Goal: Task Accomplishment & Management: Manage account settings

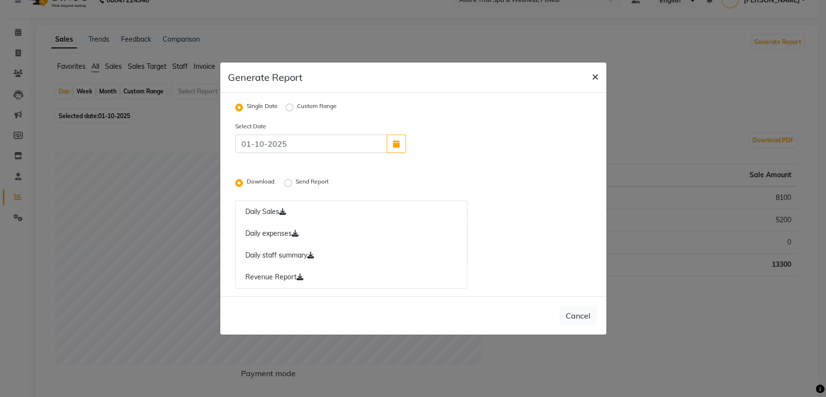
click at [598, 75] on span "×" at bounding box center [595, 76] width 7 height 15
radio input "false"
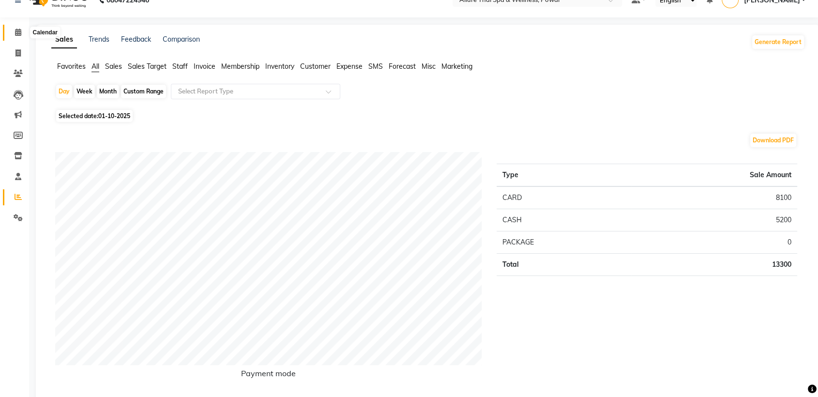
click at [18, 31] on icon at bounding box center [18, 32] width 6 height 7
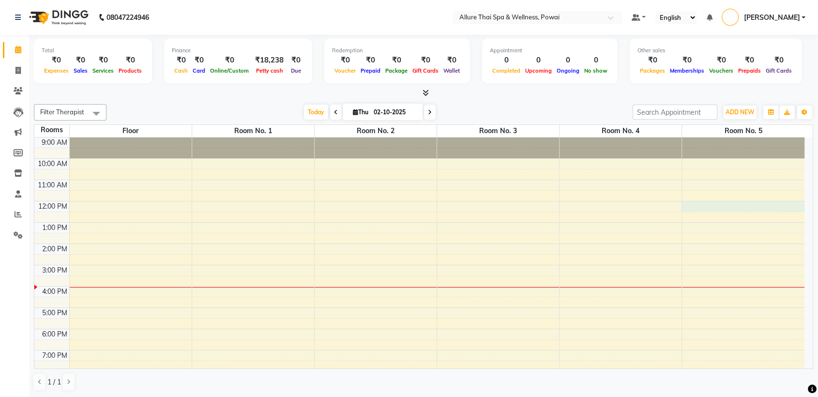
click at [708, 209] on div "9:00 AM 10:00 AM 11:00 AM 12:00 PM 1:00 PM 2:00 PM 3:00 PM 4:00 PM 5:00 PM 6:00…" at bounding box center [419, 296] width 770 height 319
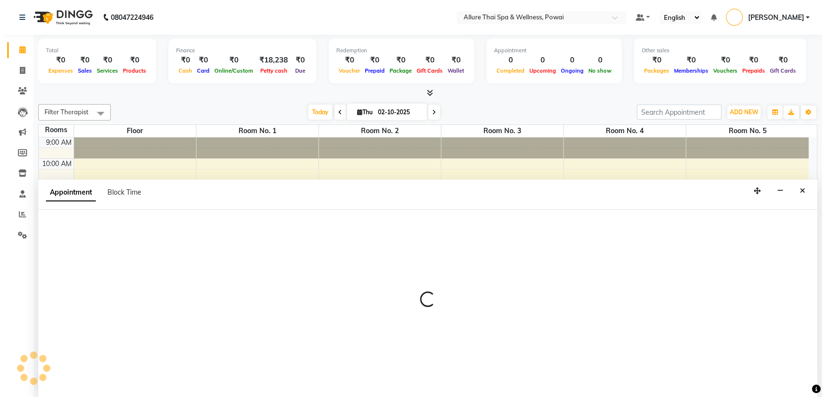
scroll to position [0, 0]
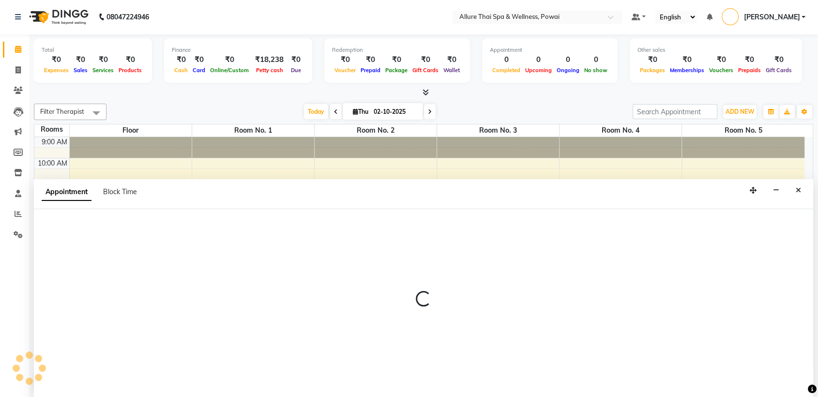
select select "tentative"
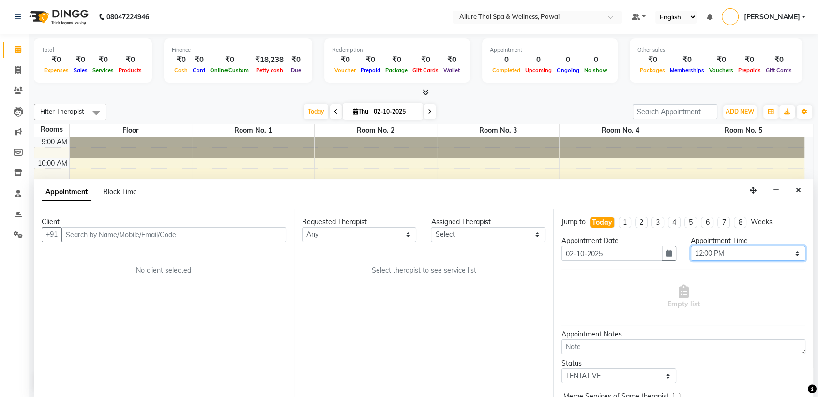
click at [705, 257] on select "Select 10:00 AM 10:05 AM 10:10 AM 10:15 AM 10:20 AM 10:25 AM 10:30 AM 10:35 AM …" at bounding box center [748, 253] width 115 height 15
select select "705"
click at [691, 246] on select "Select 10:00 AM 10:05 AM 10:10 AM 10:15 AM 10:20 AM 10:25 AM 10:30 AM 10:35 AM …" at bounding box center [748, 253] width 115 height 15
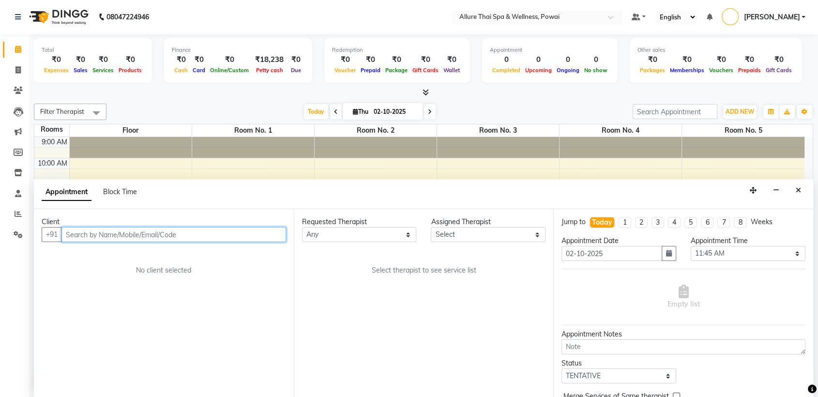
click at [199, 236] on input "text" at bounding box center [173, 234] width 225 height 15
paste input "8961017978"
type input "8961017978"
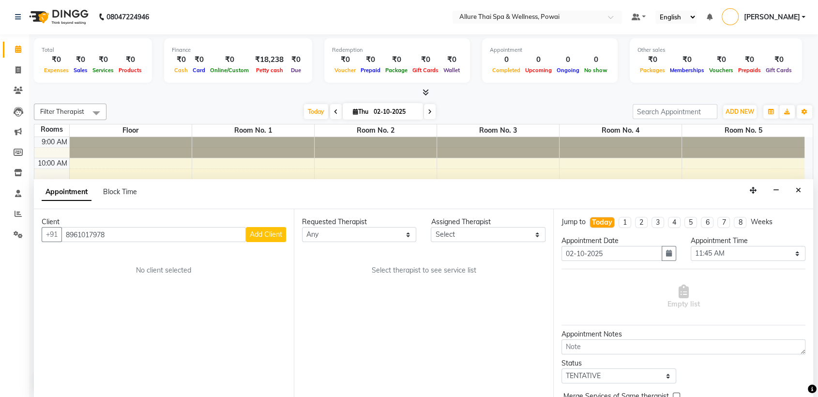
click at [263, 235] on span "Add Client" at bounding box center [266, 234] width 32 height 9
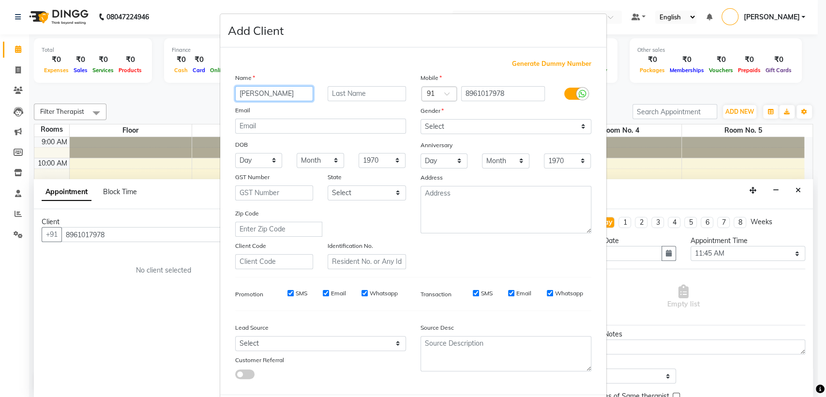
type input "[PERSON_NAME]"
click at [471, 123] on select "Select [DEMOGRAPHIC_DATA] [DEMOGRAPHIC_DATA] Other Prefer Not To Say" at bounding box center [506, 126] width 171 height 15
select select "[DEMOGRAPHIC_DATA]"
click at [421, 119] on select "Select [DEMOGRAPHIC_DATA] [DEMOGRAPHIC_DATA] Other Prefer Not To Say" at bounding box center [506, 126] width 171 height 15
click at [266, 341] on select "Select Walk-in Referral Friend Advertisement Facebook JustDial Google Other Web…" at bounding box center [320, 343] width 171 height 15
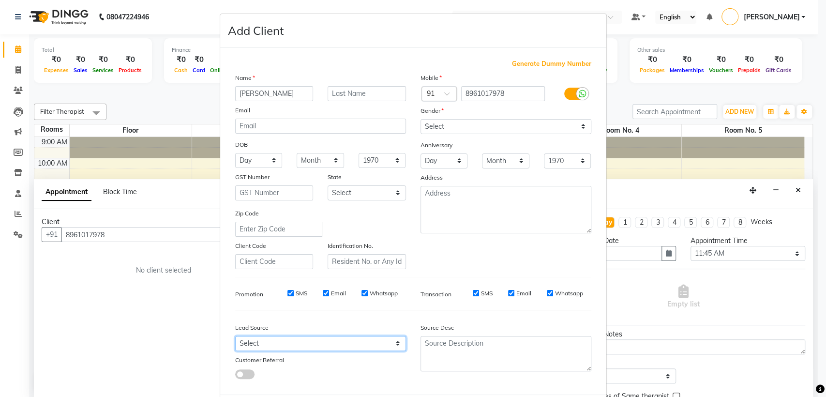
select select "47200"
click at [235, 336] on select "Select Walk-in Referral Friend Advertisement Facebook JustDial Google Other Web…" at bounding box center [320, 343] width 171 height 15
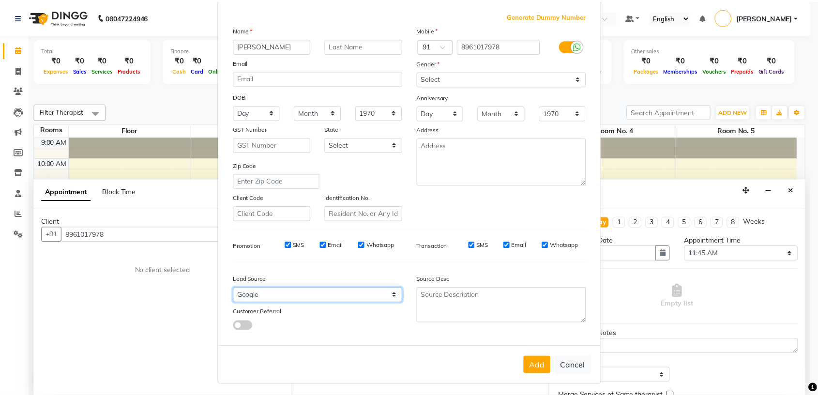
scroll to position [46, 0]
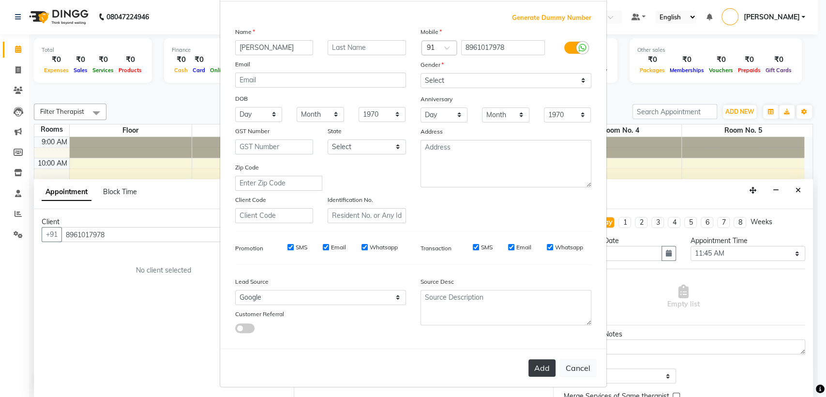
click at [546, 364] on button "Add" at bounding box center [542, 367] width 27 height 17
select select
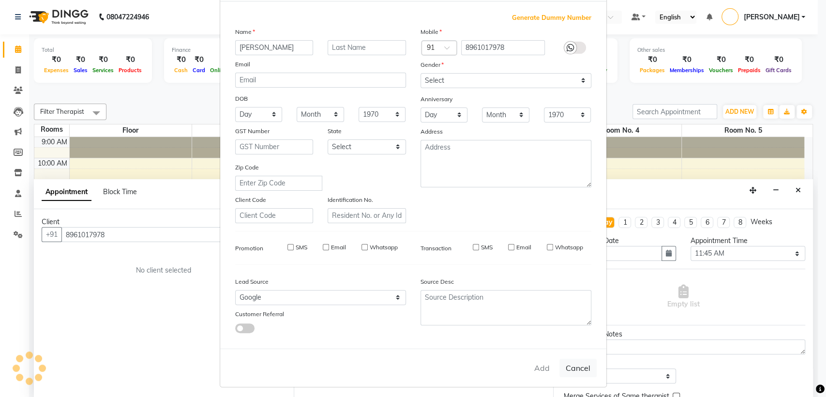
select select
checkbox input "false"
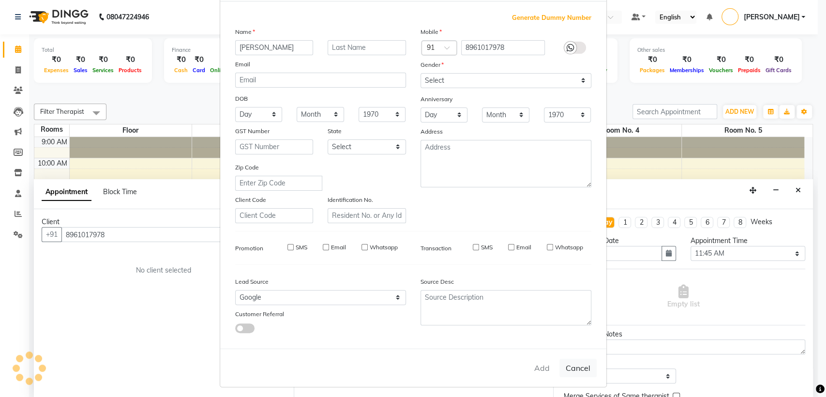
checkbox input "false"
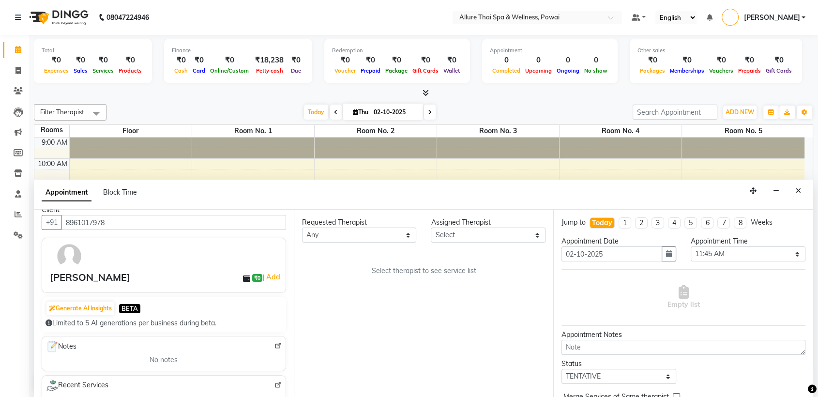
scroll to position [12, 0]
click at [334, 239] on select "Any AKOK Allure Thai Appointment [PERSON_NAME] CHEM [PERSON_NAME] DUATI HRIATI …" at bounding box center [359, 234] width 115 height 15
select select "86079"
click at [302, 227] on select "Any AKOK Allure Thai Appointment [PERSON_NAME] CHEM [PERSON_NAME] DUATI HRIATI …" at bounding box center [359, 234] width 115 height 15
select select "86079"
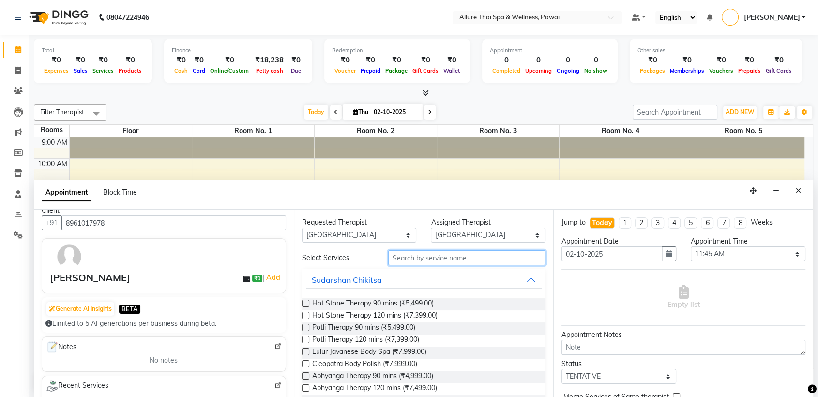
click at [418, 258] on input "text" at bounding box center [467, 257] width 158 height 15
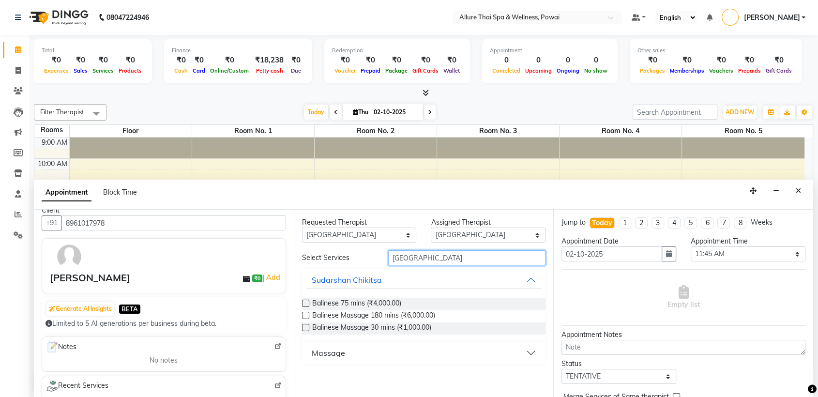
type input "[GEOGRAPHIC_DATA]"
click at [357, 353] on button "Massage" at bounding box center [424, 352] width 236 height 17
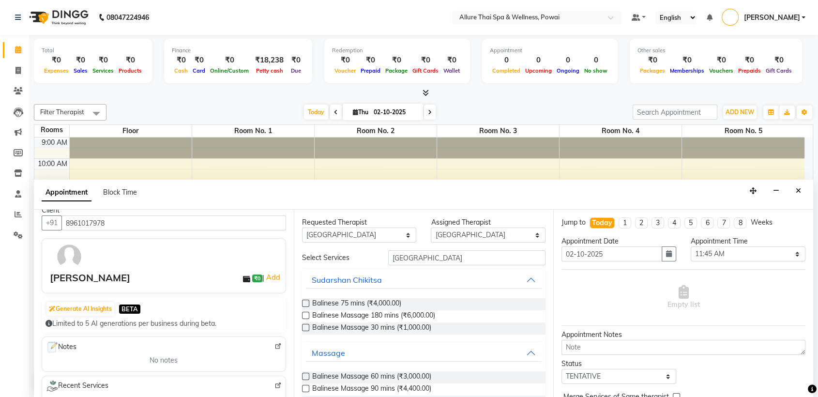
click at [303, 378] on label at bounding box center [305, 376] width 7 height 7
click at [303, 378] on input "checkbox" at bounding box center [305, 377] width 6 height 6
checkbox input "true"
select select "4279"
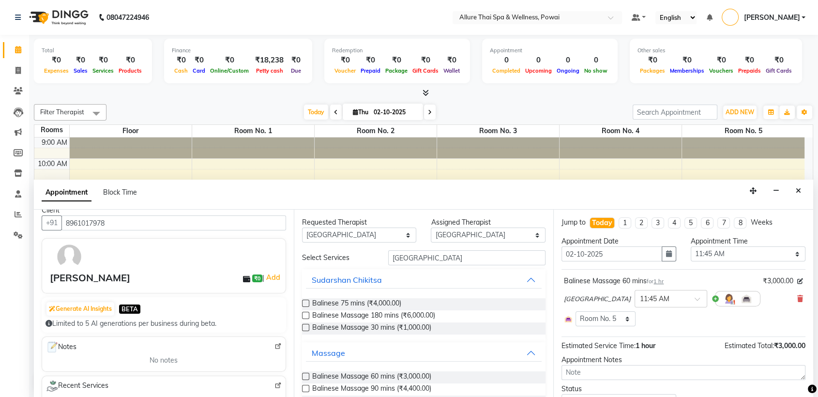
checkbox input "false"
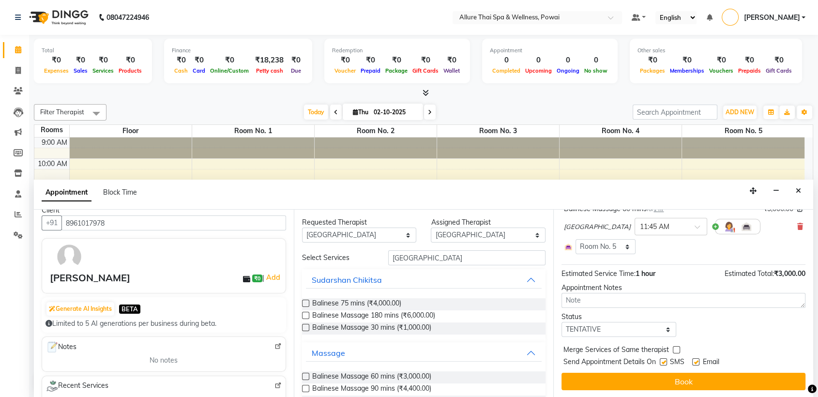
scroll to position [72, 0]
click at [627, 327] on select "Select TENTATIVE CONFIRM CHECK-IN UPCOMING" at bounding box center [618, 329] width 115 height 15
select select "confirm booking"
click at [561, 322] on select "Select TENTATIVE CONFIRM CHECK-IN UPCOMING" at bounding box center [618, 329] width 115 height 15
click at [664, 363] on label at bounding box center [663, 362] width 7 height 7
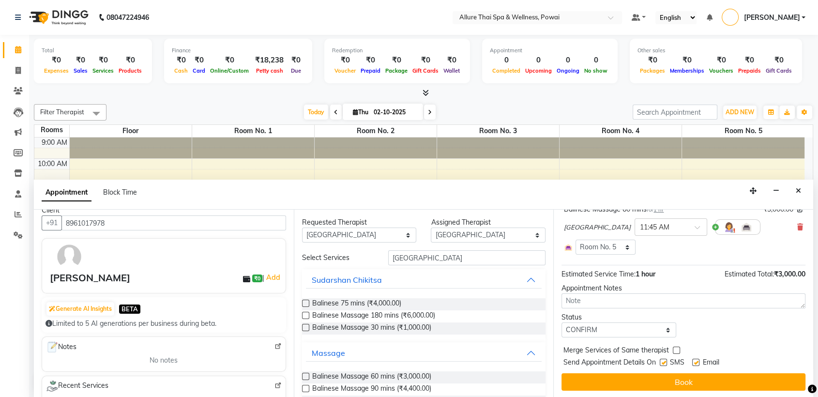
click at [664, 363] on input "checkbox" at bounding box center [663, 363] width 6 height 6
checkbox input "false"
click at [694, 359] on label at bounding box center [695, 362] width 7 height 7
click at [694, 360] on input "checkbox" at bounding box center [695, 363] width 6 height 6
checkbox input "false"
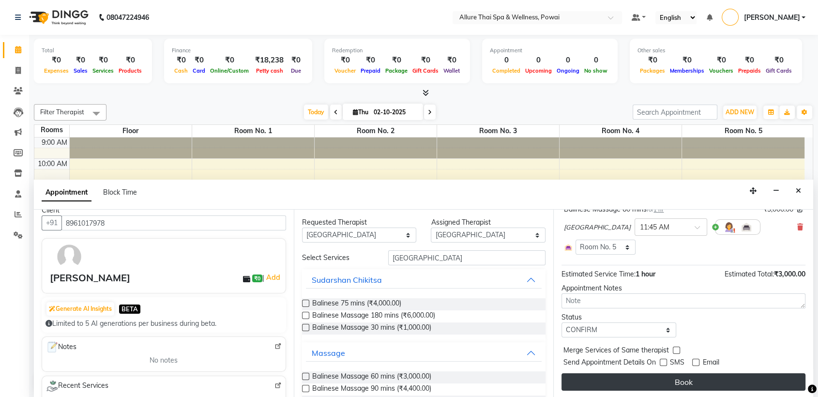
click at [679, 378] on button "Book" at bounding box center [683, 381] width 244 height 17
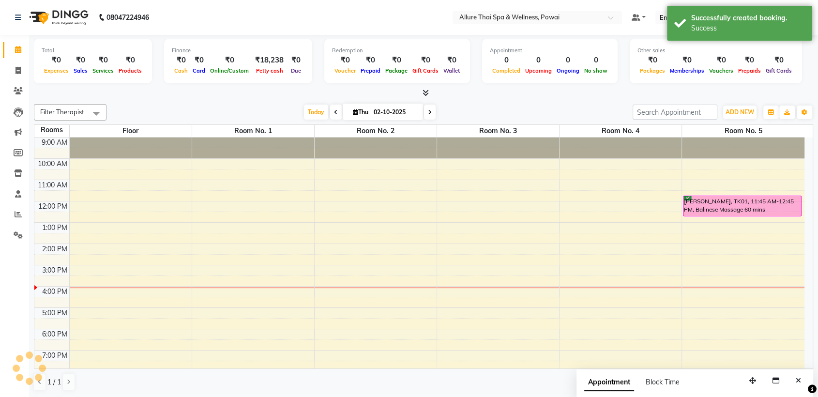
scroll to position [0, 0]
click at [736, 206] on div "[PERSON_NAME], TK01, 11:45 AM-12:45 PM, Balinese Massage 60 mins" at bounding box center [741, 206] width 117 height 20
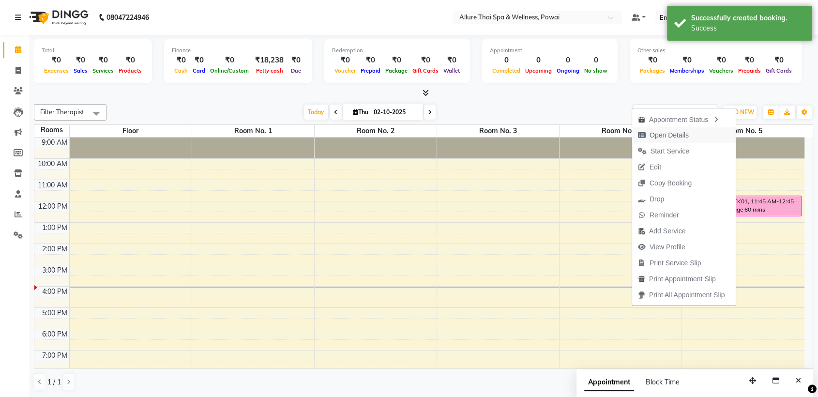
click at [672, 136] on span "Open Details" at bounding box center [669, 135] width 39 height 10
select select "6"
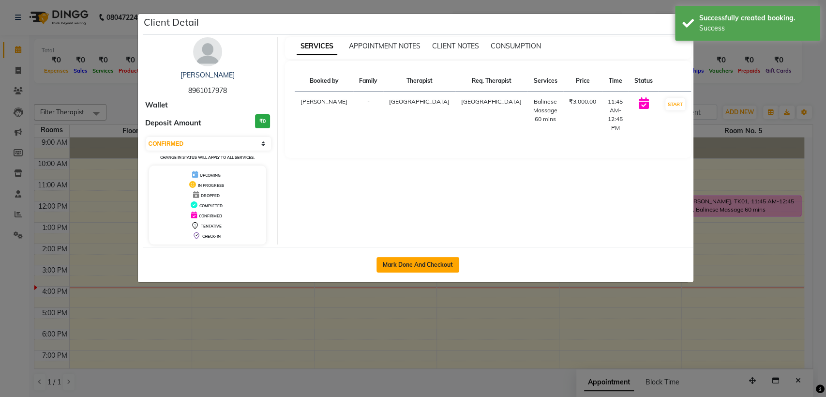
click at [438, 266] on button "Mark Done And Checkout" at bounding box center [418, 264] width 83 height 15
select select "service"
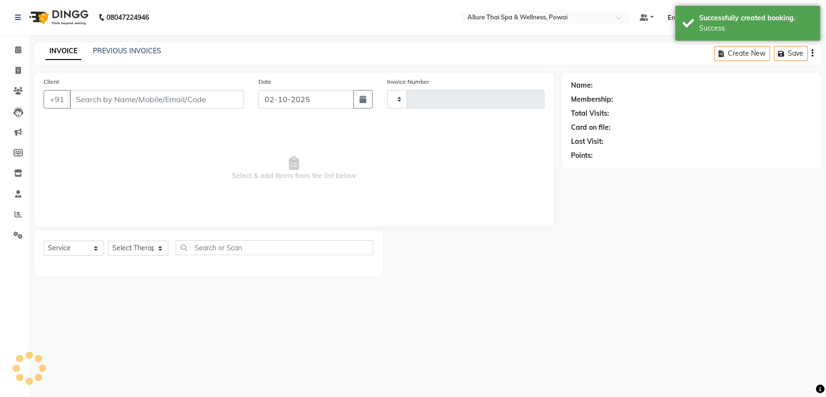
type input "8961017978"
type input "1664"
select select "6686"
select select "86079"
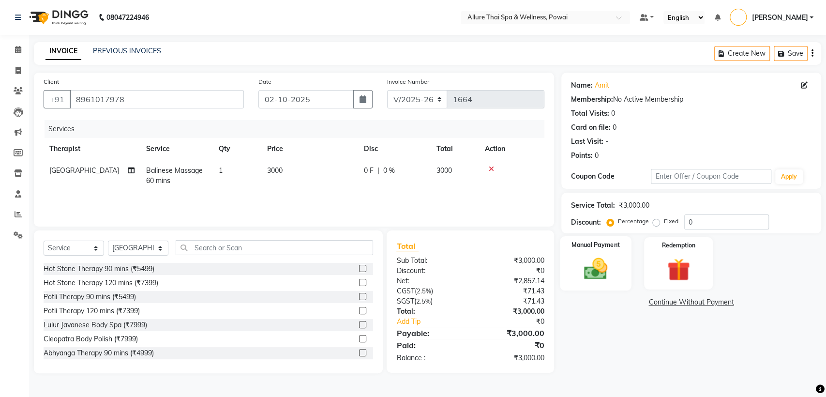
click at [597, 243] on label "Manual Payment" at bounding box center [596, 244] width 48 height 9
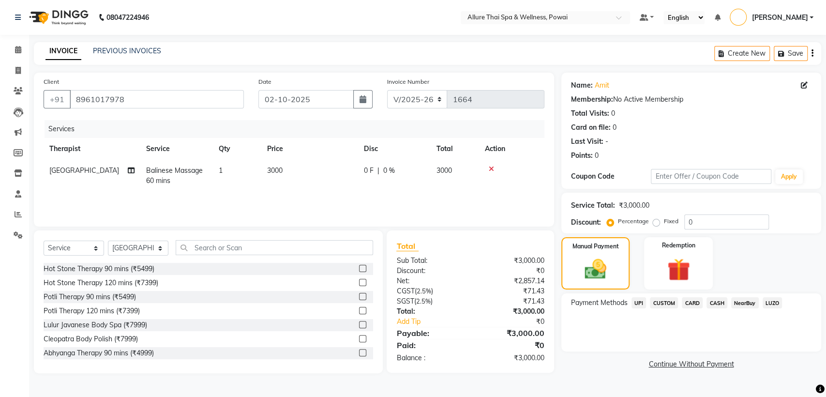
click at [639, 302] on span "UPI" at bounding box center [639, 302] width 15 height 11
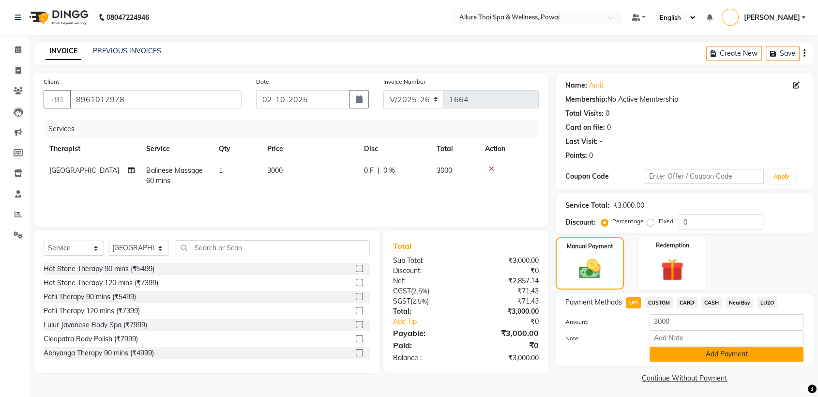
click at [687, 347] on button "Add Payment" at bounding box center [727, 354] width 154 height 15
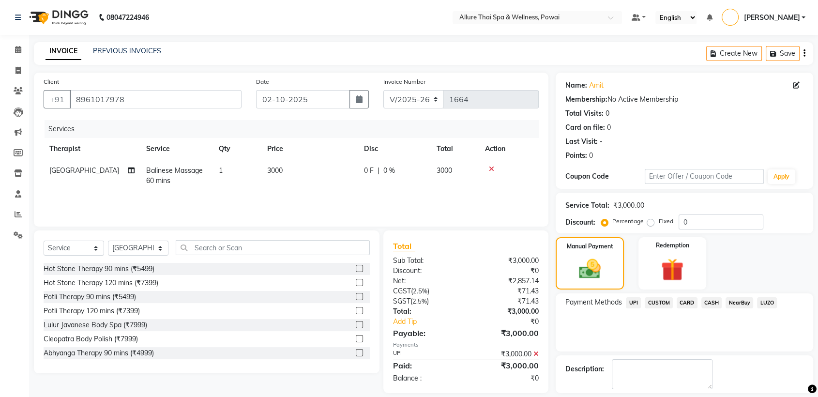
scroll to position [43, 0]
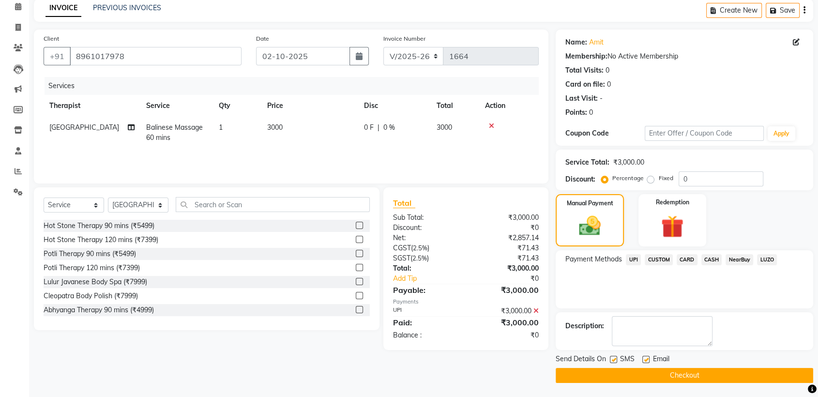
click at [613, 359] on label at bounding box center [613, 359] width 7 height 7
click at [613, 359] on input "checkbox" at bounding box center [613, 360] width 6 height 6
checkbox input "false"
click at [644, 359] on label at bounding box center [645, 359] width 7 height 7
click at [644, 359] on input "checkbox" at bounding box center [645, 360] width 6 height 6
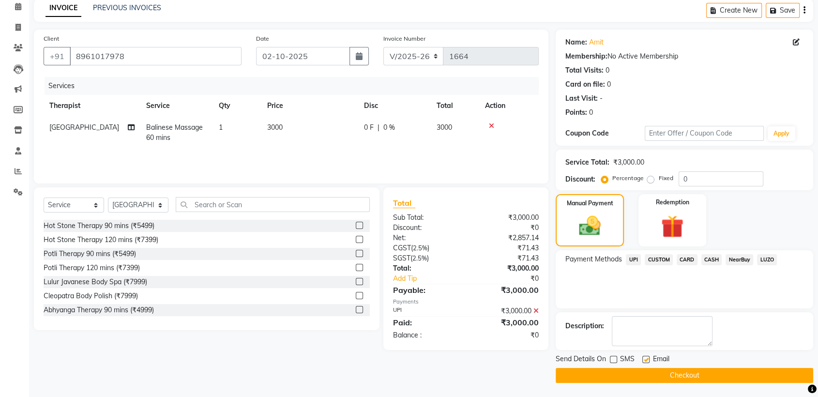
checkbox input "false"
click at [677, 378] on button "Checkout" at bounding box center [684, 375] width 257 height 15
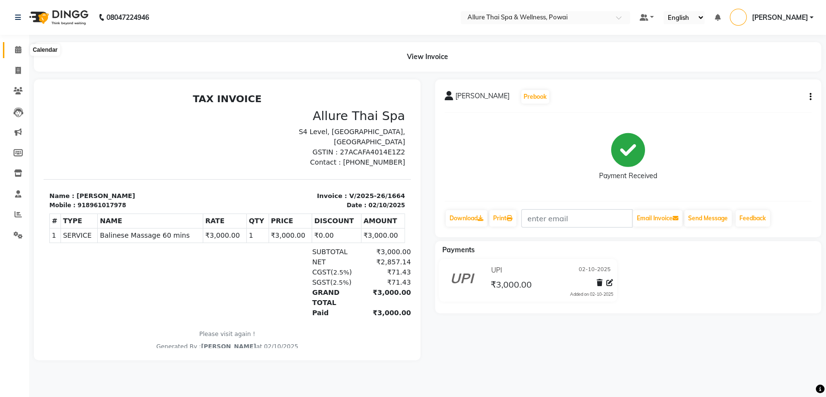
click at [20, 51] on icon at bounding box center [18, 49] width 6 height 7
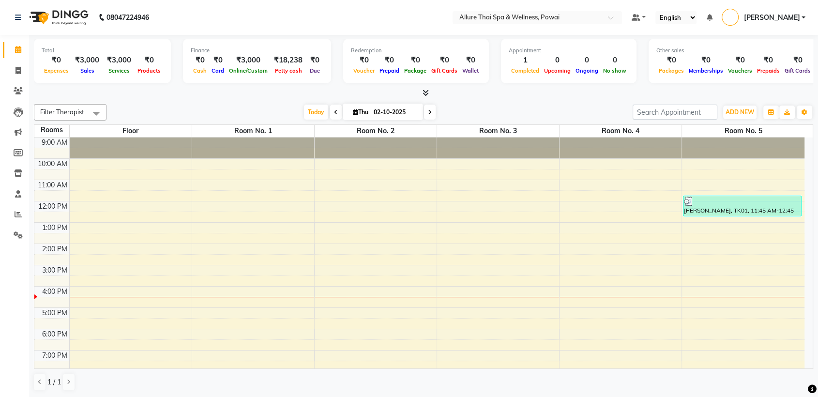
click at [600, 206] on div "9:00 AM 10:00 AM 11:00 AM 12:00 PM 1:00 PM 2:00 PM 3:00 PM 4:00 PM 5:00 PM 6:00…" at bounding box center [419, 296] width 770 height 319
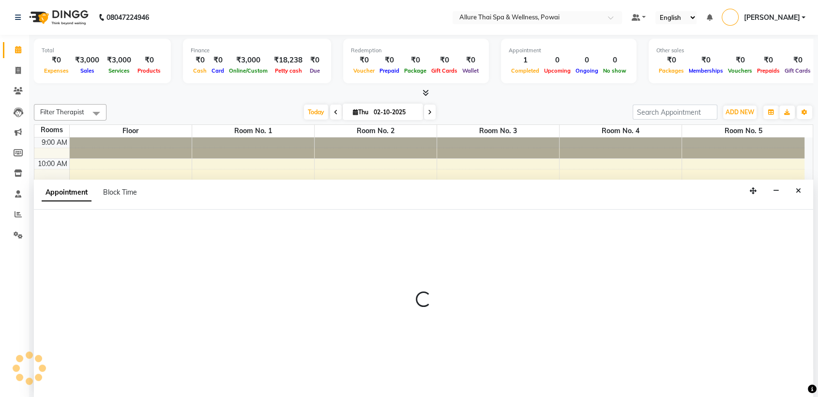
scroll to position [0, 0]
select select "720"
select select "tentative"
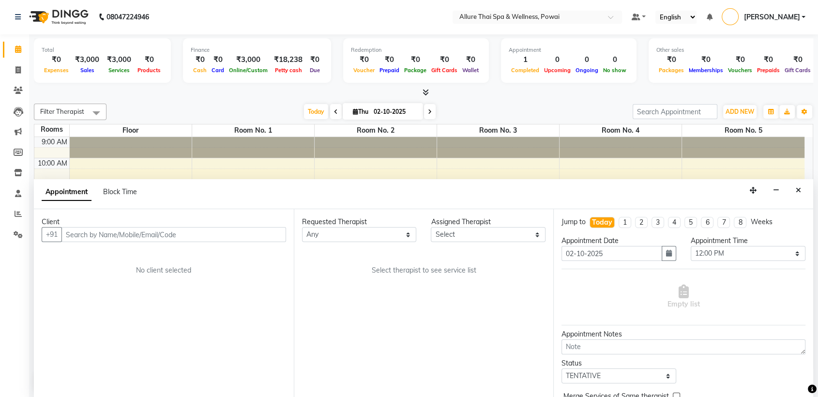
click at [153, 234] on input "text" at bounding box center [173, 234] width 225 height 15
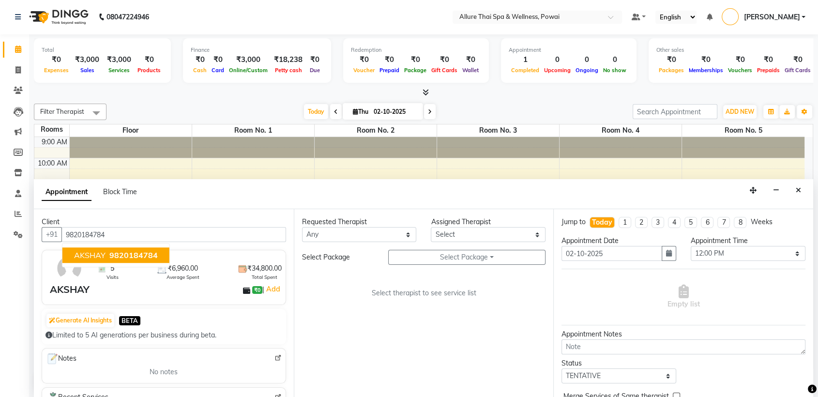
click at [144, 252] on span "9820184784" at bounding box center [133, 256] width 48 height 10
type input "9820184784"
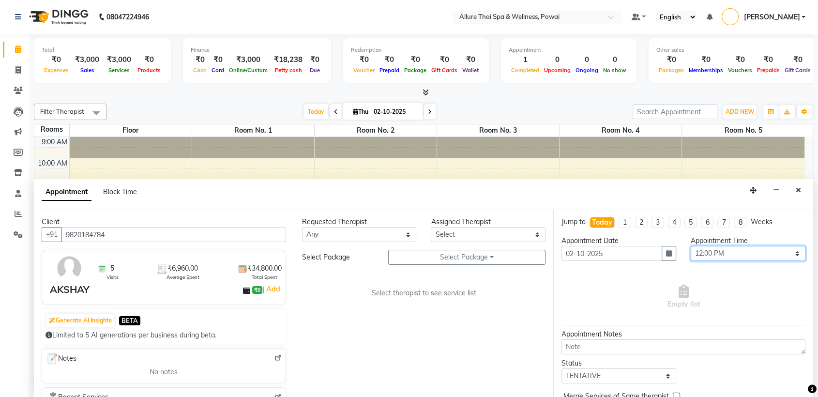
click at [705, 247] on select "Select 10:00 AM 10:05 AM 10:10 AM 10:15 AM 10:20 AM 10:25 AM 10:30 AM 10:35 AM …" at bounding box center [748, 253] width 115 height 15
select select "735"
click at [691, 246] on select "Select 10:00 AM 10:05 AM 10:10 AM 10:15 AM 10:20 AM 10:25 AM 10:30 AM 10:35 AM …" at bounding box center [748, 253] width 115 height 15
click at [325, 230] on select "Any AKOK Allure Thai Appointment [PERSON_NAME] CHEM [PERSON_NAME] DUATI HRIATI …" at bounding box center [359, 234] width 115 height 15
select select "62482"
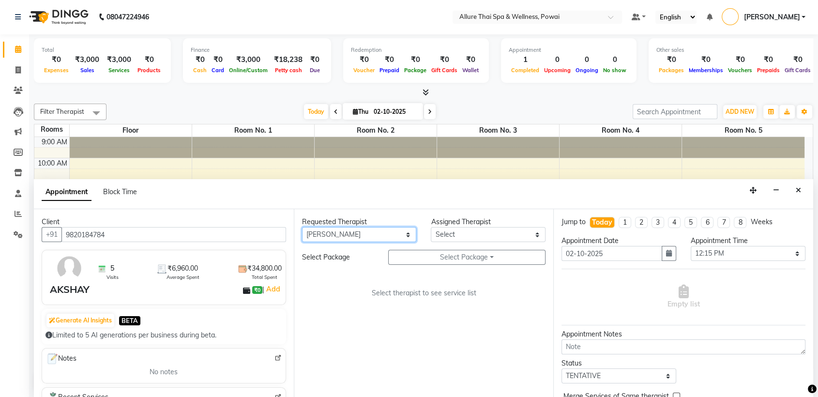
click at [302, 227] on select "Any AKOK Allure Thai Appointment [PERSON_NAME] CHEM [PERSON_NAME] DUATI HRIATI …" at bounding box center [359, 234] width 115 height 15
select select "62482"
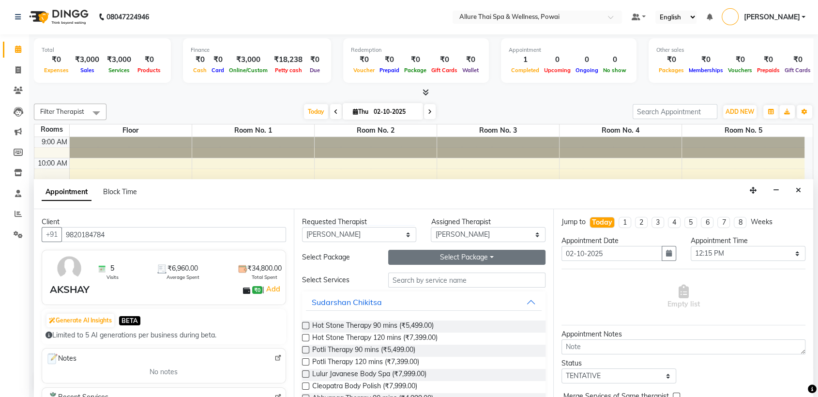
click at [445, 256] on button "Select Package Toggle Dropdown" at bounding box center [467, 257] width 158 height 15
click at [438, 278] on li "WESTERN MASSAGE 10 SESSIONS" at bounding box center [461, 277] width 144 height 14
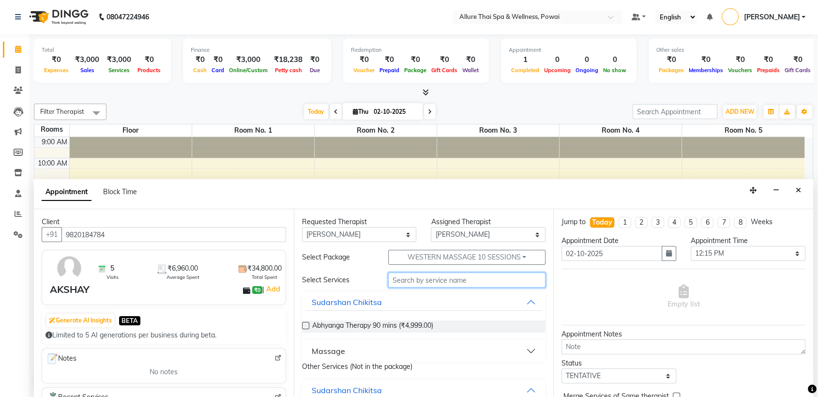
click at [424, 281] on input "text" at bounding box center [467, 279] width 158 height 15
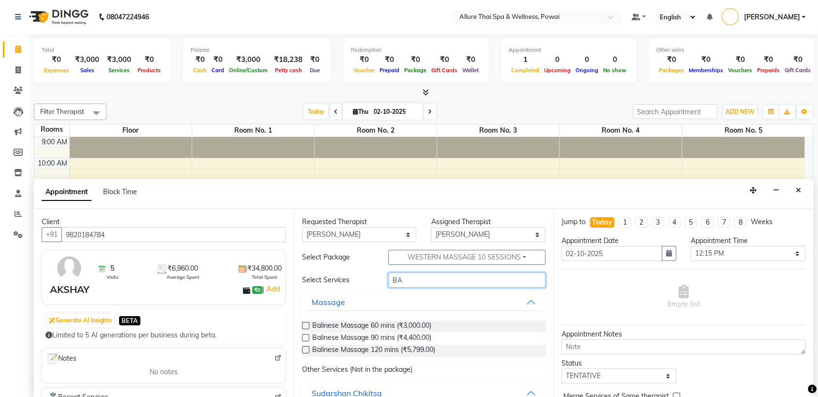
type input "BA"
click at [307, 335] on label at bounding box center [305, 337] width 7 height 7
click at [307, 335] on input "checkbox" at bounding box center [305, 338] width 6 height 6
checkbox input "true"
select select "4278"
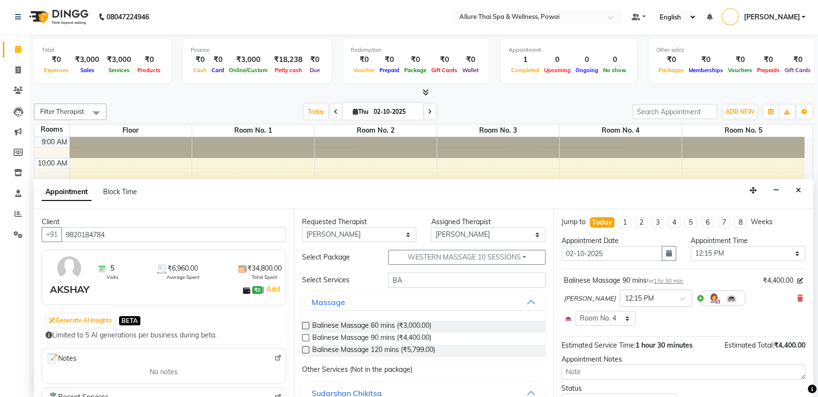
checkbox input "false"
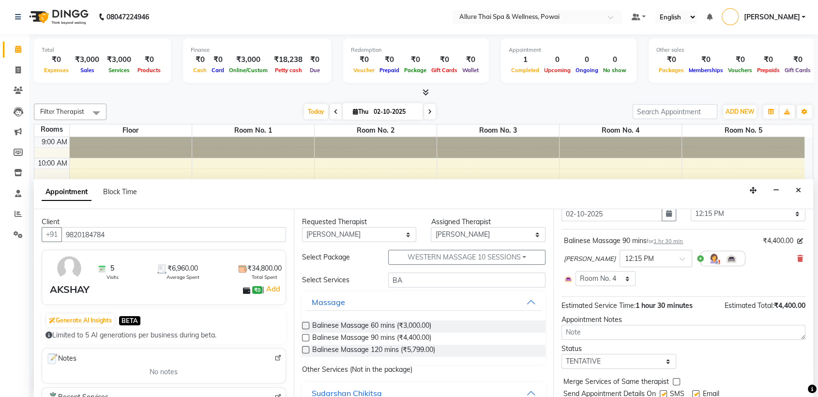
scroll to position [40, 0]
click at [598, 365] on select "Select TENTATIVE CONFIRM CHECK-IN UPCOMING" at bounding box center [618, 360] width 115 height 15
select select "confirm booking"
click at [561, 353] on select "Select TENTATIVE CONFIRM CHECK-IN UPCOMING" at bounding box center [618, 360] width 115 height 15
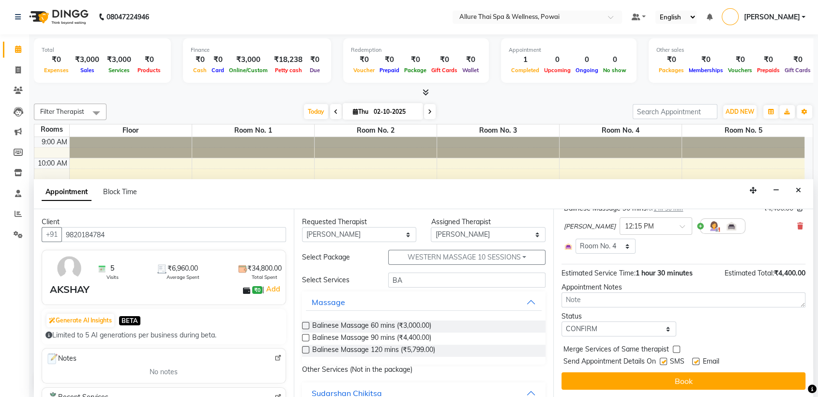
click at [664, 361] on label at bounding box center [663, 361] width 7 height 7
click at [664, 361] on input "checkbox" at bounding box center [663, 362] width 6 height 6
checkbox input "false"
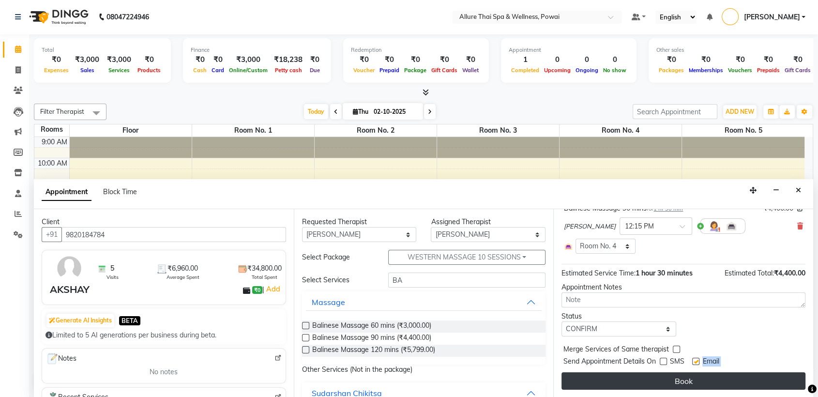
drag, startPoint x: 697, startPoint y: 360, endPoint x: 685, endPoint y: 378, distance: 22.0
click at [685, 378] on div "Jump to [DATE] 1 2 3 4 5 6 7 8 Weeks Appointment Date [DATE] Appointment Time S…" at bounding box center [683, 303] width 260 height 188
click at [685, 378] on button "Book" at bounding box center [683, 380] width 244 height 17
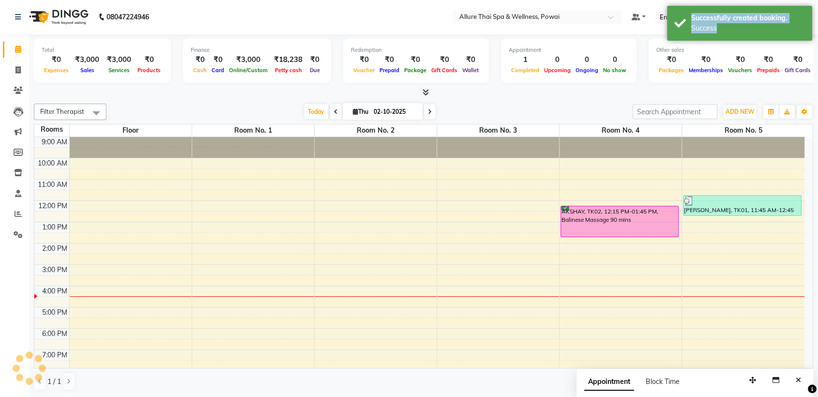
scroll to position [0, 0]
click at [594, 224] on div "AKSHAY, TK02, 12:15 PM-01:45 PM, Balinese Massage 90 mins" at bounding box center [619, 222] width 117 height 30
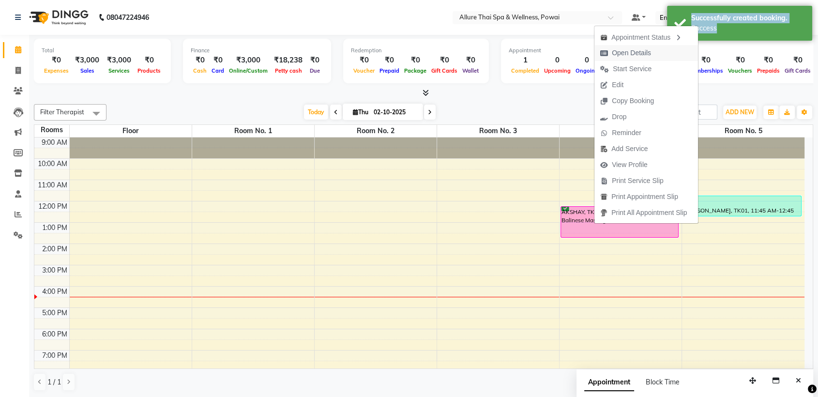
click at [636, 51] on span "Open Details" at bounding box center [631, 53] width 39 height 10
select select "6"
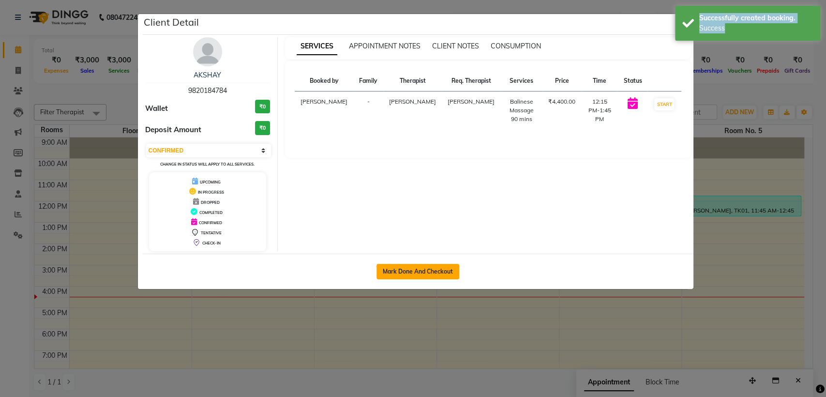
click at [407, 269] on button "Mark Done And Checkout" at bounding box center [418, 271] width 83 height 15
select select "service"
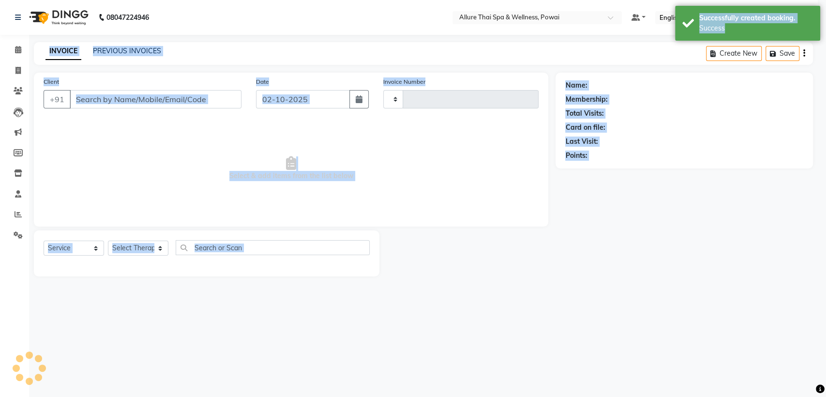
select select "3"
type input "1665"
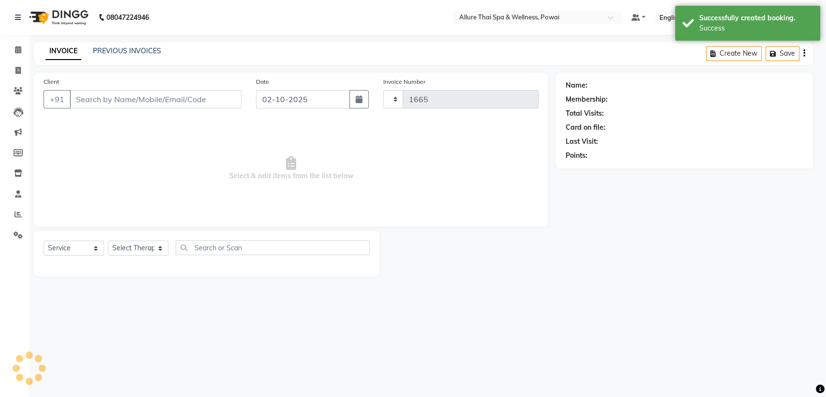
select select "6686"
type input "9820184784"
select select "62482"
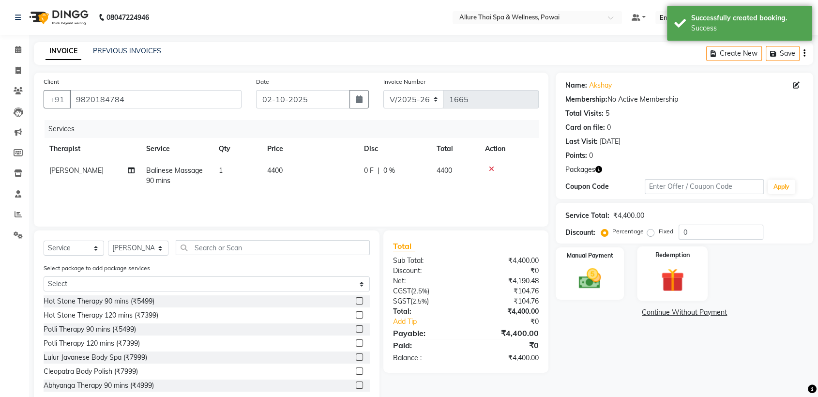
click at [656, 257] on label "Redemption" at bounding box center [672, 254] width 35 height 9
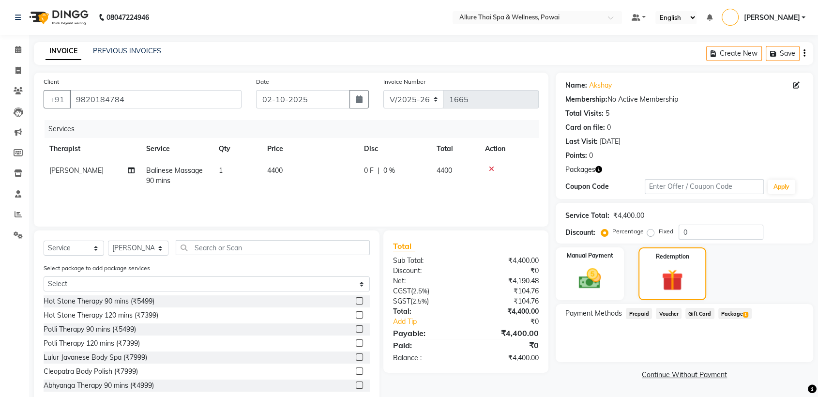
click at [733, 312] on span "Package 1" at bounding box center [734, 313] width 33 height 11
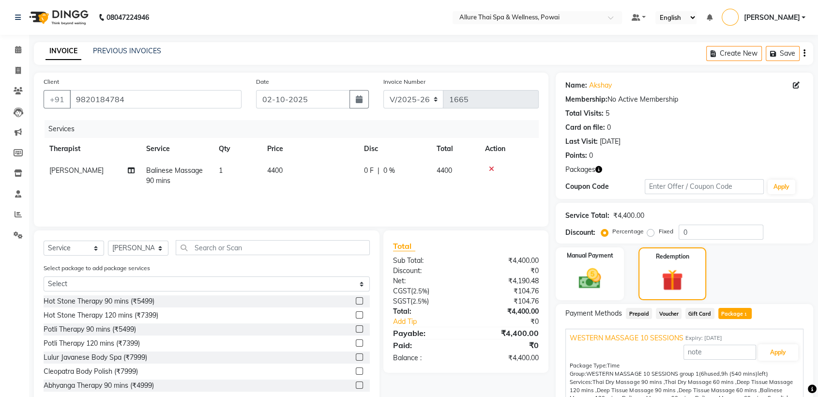
scroll to position [72, 0]
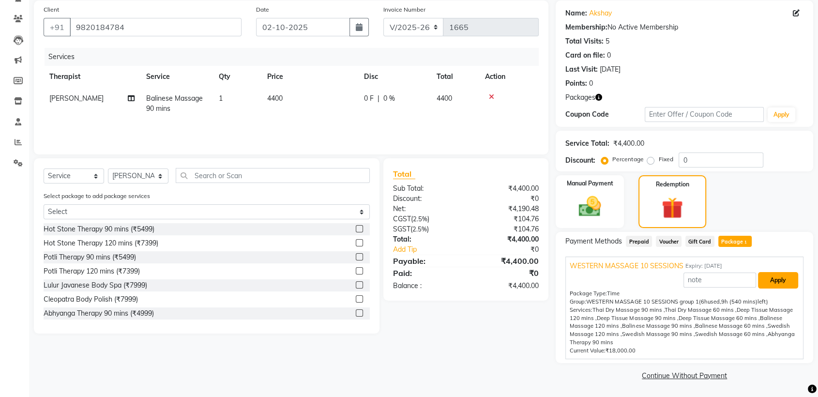
click at [785, 281] on button "Apply" at bounding box center [778, 280] width 40 height 16
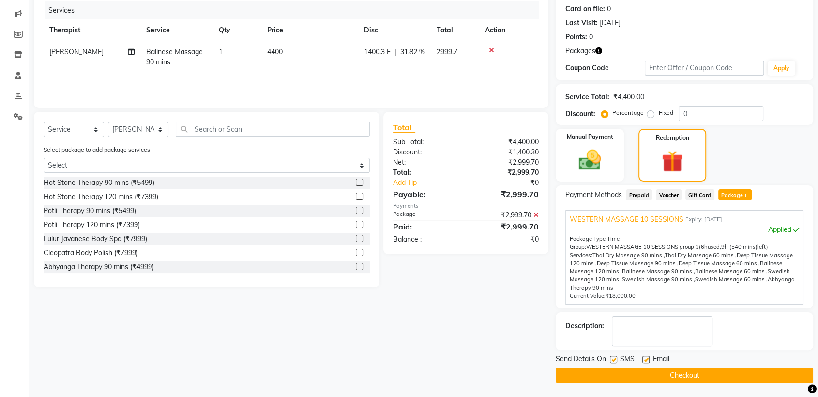
scroll to position [118, 0]
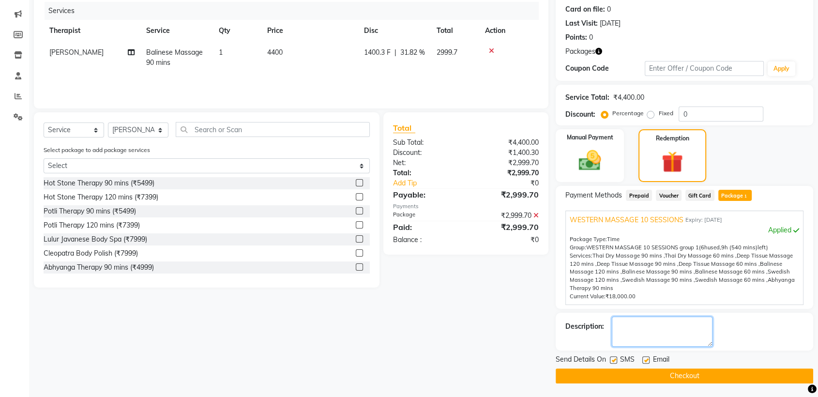
click at [658, 323] on textarea at bounding box center [662, 332] width 101 height 30
type textarea "MEMBER,BALANCE AFTER THIS 450 MINS"
click at [612, 356] on label at bounding box center [613, 359] width 7 height 7
click at [612, 357] on input "checkbox" at bounding box center [613, 360] width 6 height 6
checkbox input "false"
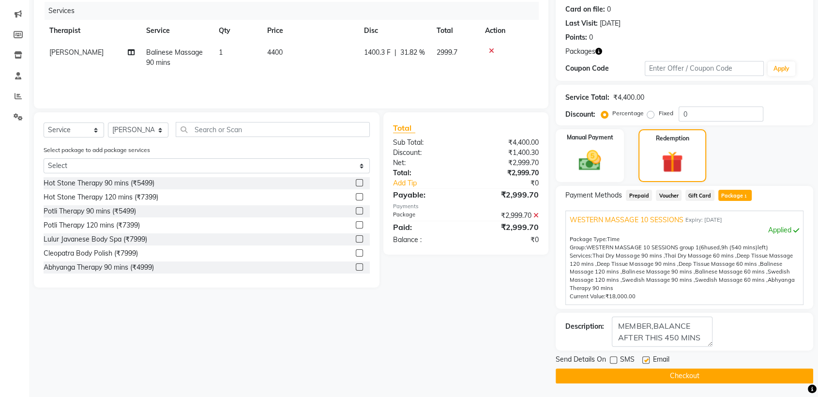
click at [643, 358] on label at bounding box center [645, 359] width 7 height 7
click at [643, 358] on input "checkbox" at bounding box center [645, 360] width 6 height 6
click at [643, 358] on label at bounding box center [645, 359] width 7 height 7
click at [643, 358] on input "checkbox" at bounding box center [645, 360] width 6 height 6
click at [646, 359] on label at bounding box center [645, 359] width 7 height 7
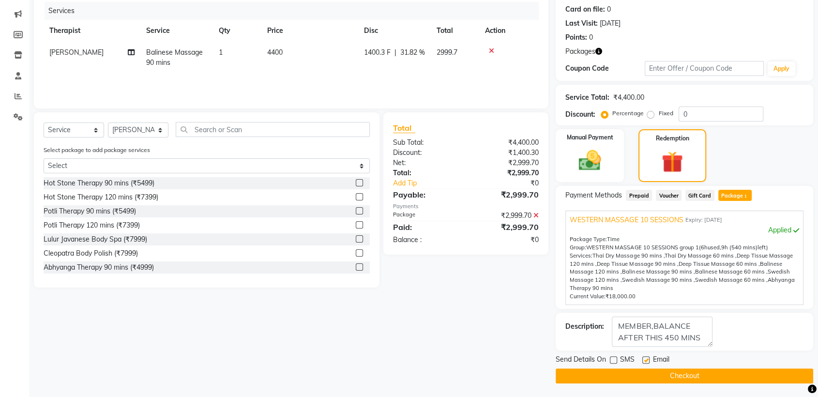
click at [646, 359] on input "checkbox" at bounding box center [645, 360] width 6 height 6
checkbox input "false"
click at [659, 374] on button "Checkout" at bounding box center [684, 375] width 257 height 15
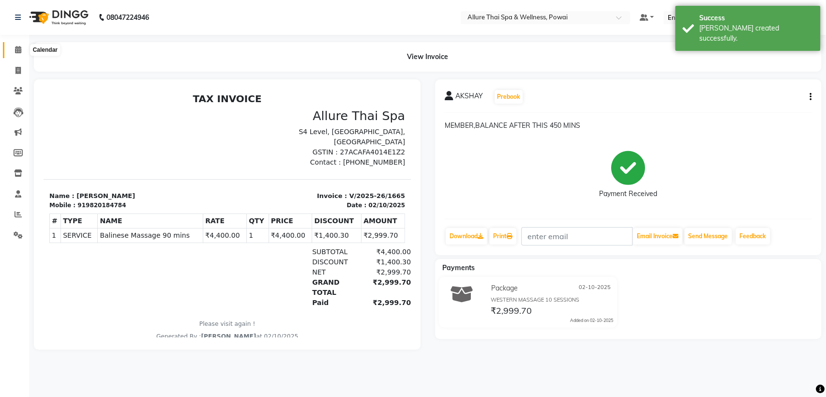
click at [19, 49] on icon at bounding box center [18, 49] width 6 height 7
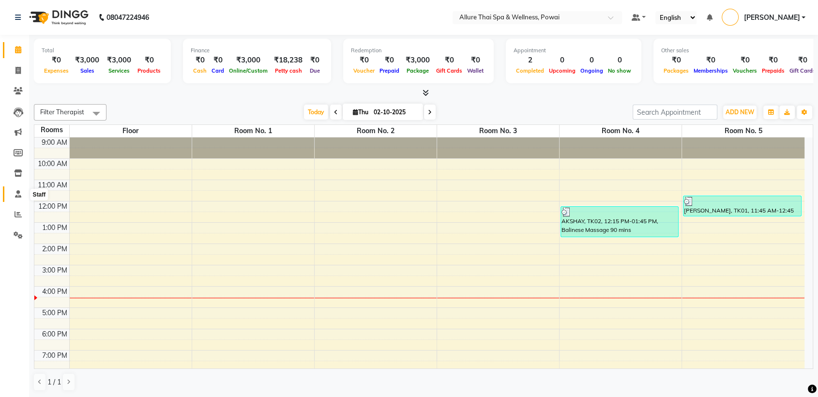
click at [18, 191] on icon at bounding box center [18, 193] width 6 height 7
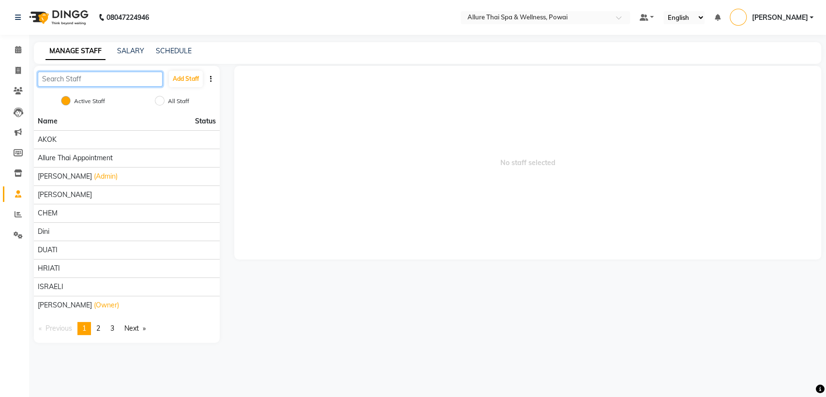
click at [89, 78] on input "text" at bounding box center [100, 79] width 125 height 15
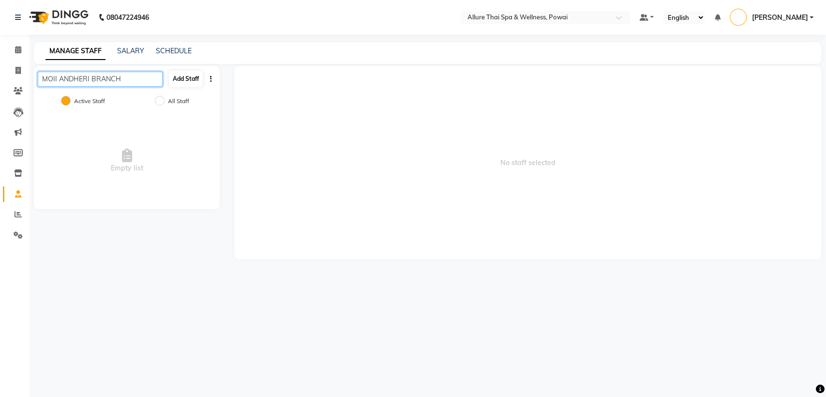
type input "MOII ANDHERI BRANCH"
click at [181, 81] on button "Add Staff" at bounding box center [186, 79] width 34 height 16
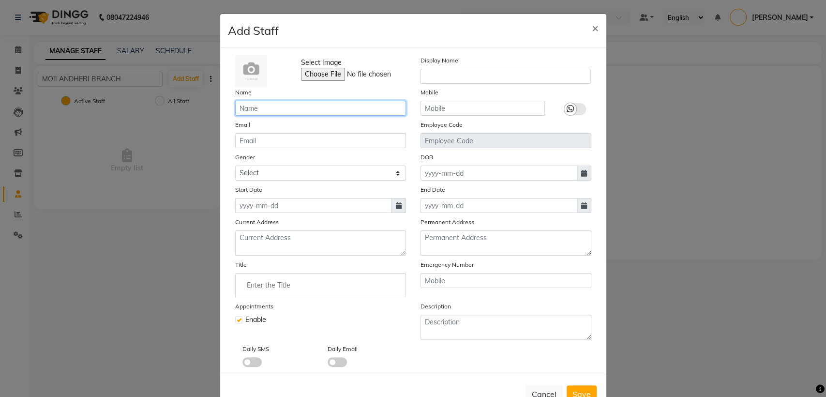
click at [300, 107] on input "text" at bounding box center [320, 108] width 171 height 15
drag, startPoint x: 368, startPoint y: 107, endPoint x: 231, endPoint y: 114, distance: 136.7
click at [235, 114] on input "MOII ANDHERI BRANCH" at bounding box center [320, 108] width 171 height 15
type input "MOII ANDHERI BRANCH"
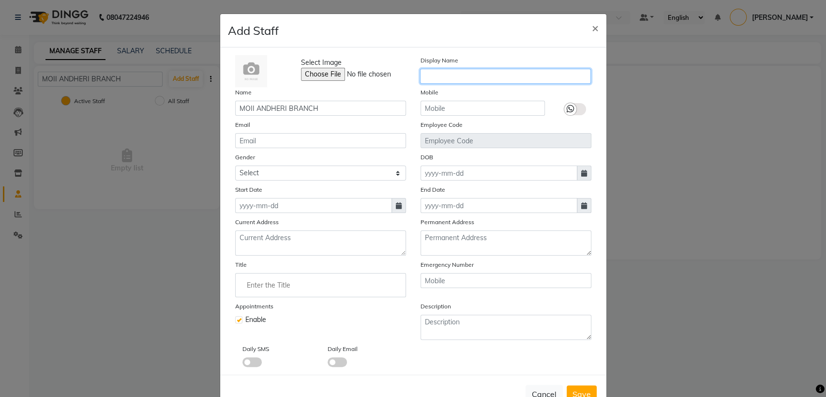
click at [434, 75] on input "text" at bounding box center [505, 76] width 171 height 15
paste input "MOII ANDHERI BRANCH"
type input "MOII ANDHERI BRANCH"
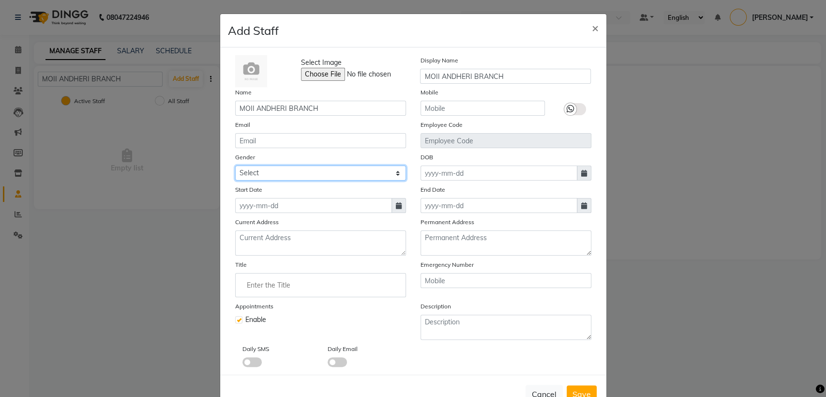
click at [290, 167] on select "Select [DEMOGRAPHIC_DATA] [DEMOGRAPHIC_DATA] Other Prefer Not To Say" at bounding box center [320, 173] width 171 height 15
select select "[DEMOGRAPHIC_DATA]"
click at [235, 166] on select "Select [DEMOGRAPHIC_DATA] [DEMOGRAPHIC_DATA] Other Prefer Not To Say" at bounding box center [320, 173] width 171 height 15
click at [396, 208] on icon at bounding box center [399, 205] width 6 height 7
select select "10"
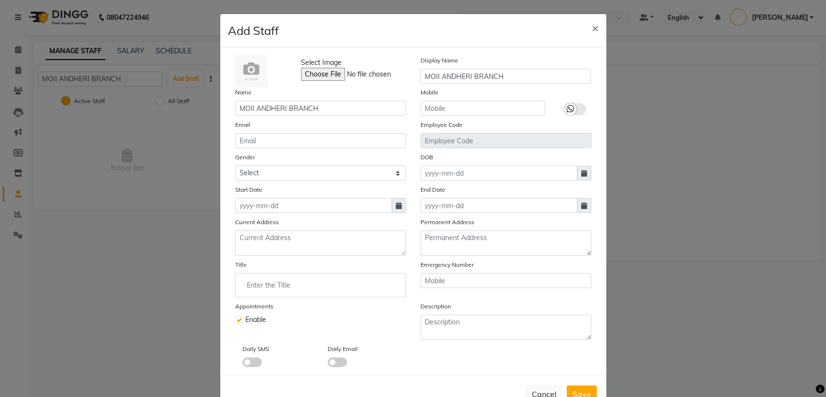
select select "2025"
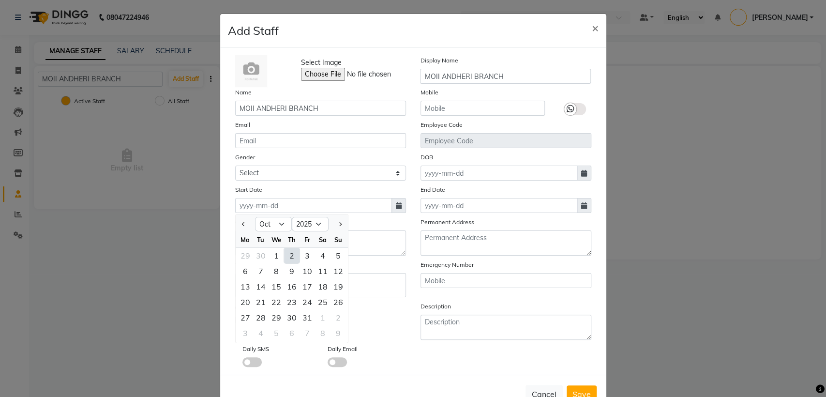
click at [287, 255] on div "2" at bounding box center [291, 255] width 15 height 15
type input "02-10-2025"
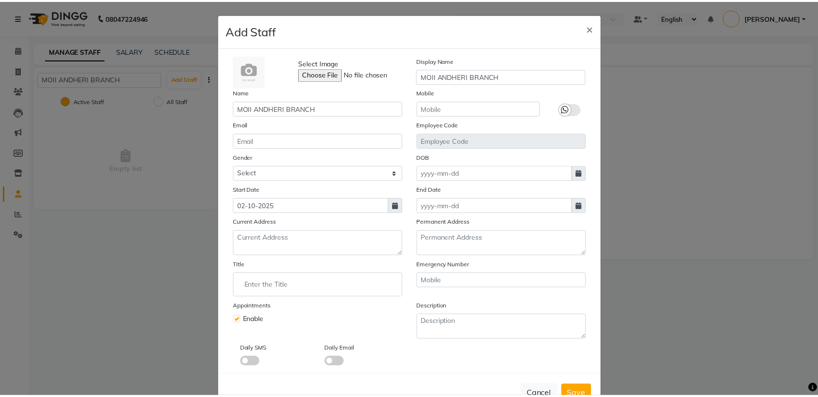
scroll to position [29, 0]
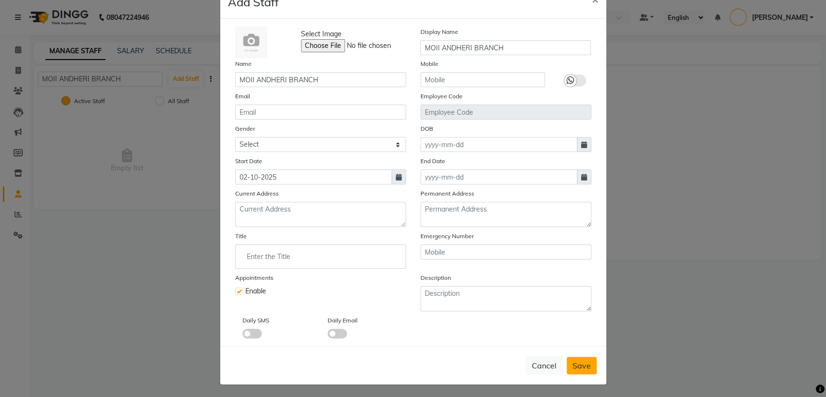
click at [579, 365] on span "Save" at bounding box center [582, 366] width 18 height 10
select select
checkbox input "false"
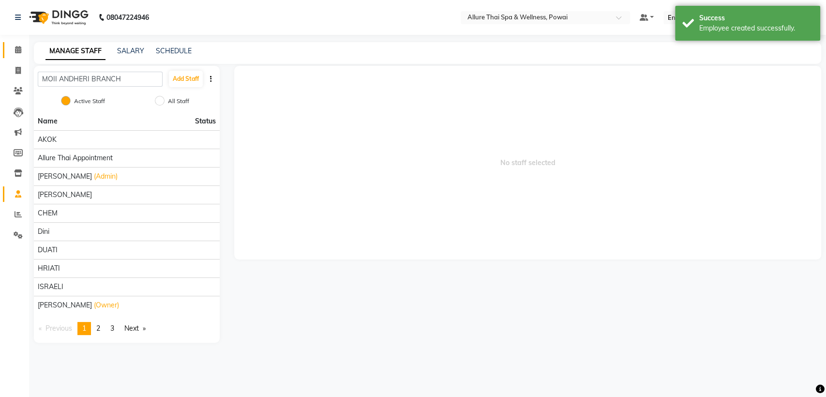
click at [17, 51] on icon at bounding box center [18, 49] width 6 height 7
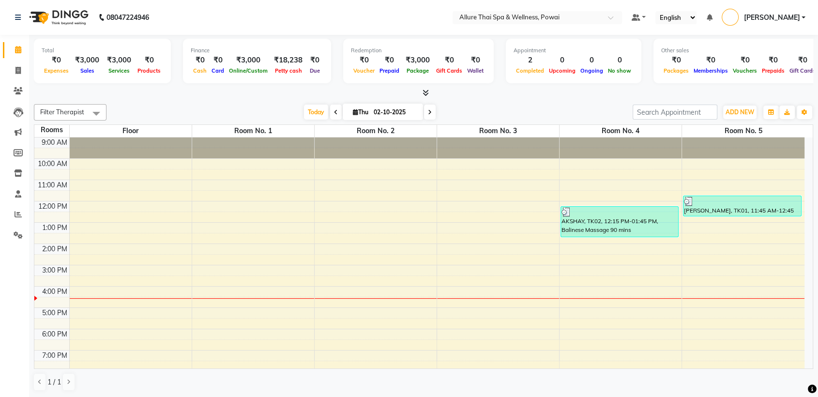
click at [803, 18] on link "[PERSON_NAME]" at bounding box center [764, 18] width 84 height 16
click at [752, 67] on link "Sign out" at bounding box center [755, 69] width 89 height 15
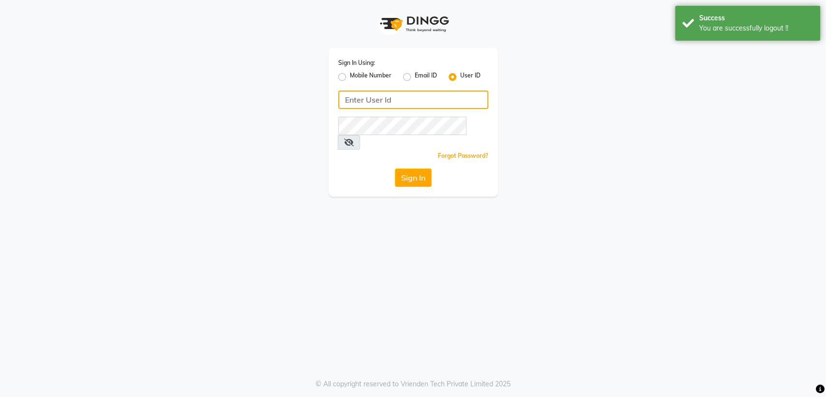
type input "7045840105"
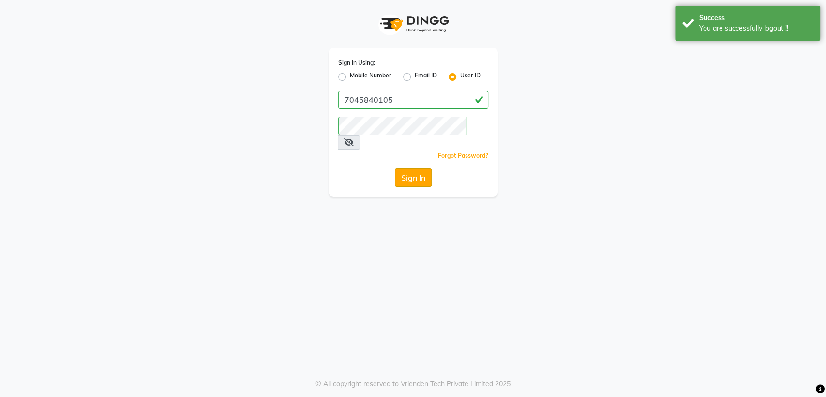
click at [408, 168] on button "Sign In" at bounding box center [413, 177] width 37 height 18
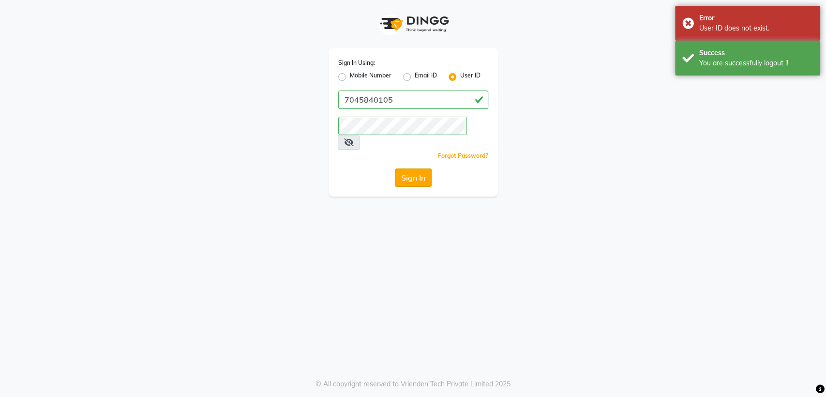
click at [408, 168] on button "Sign In" at bounding box center [413, 177] width 37 height 18
click at [350, 78] on label "Mobile Number" at bounding box center [371, 77] width 42 height 12
click at [350, 77] on input "Mobile Number" at bounding box center [353, 74] width 6 height 6
radio input "true"
radio input "false"
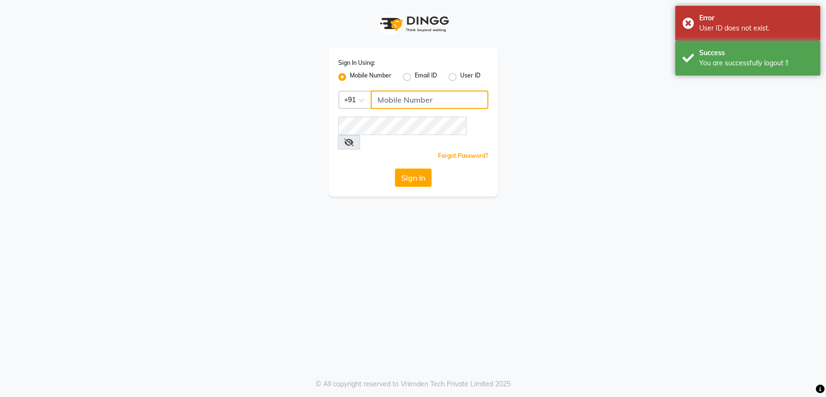
click at [390, 100] on input "Username" at bounding box center [430, 100] width 118 height 18
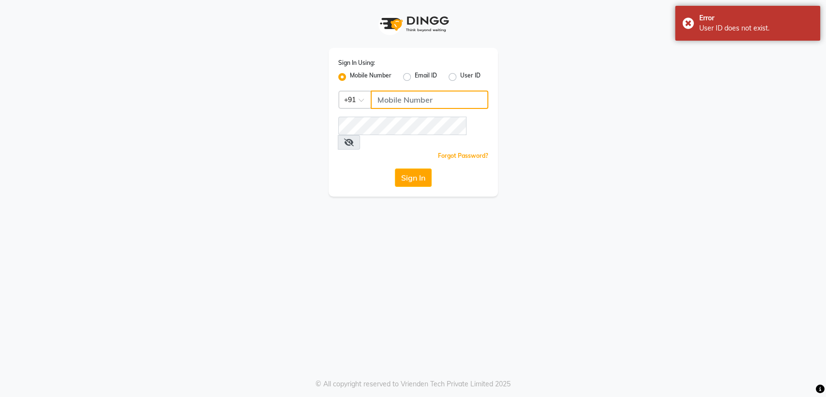
type input "7045840105"
click at [415, 168] on button "Sign In" at bounding box center [413, 177] width 37 height 18
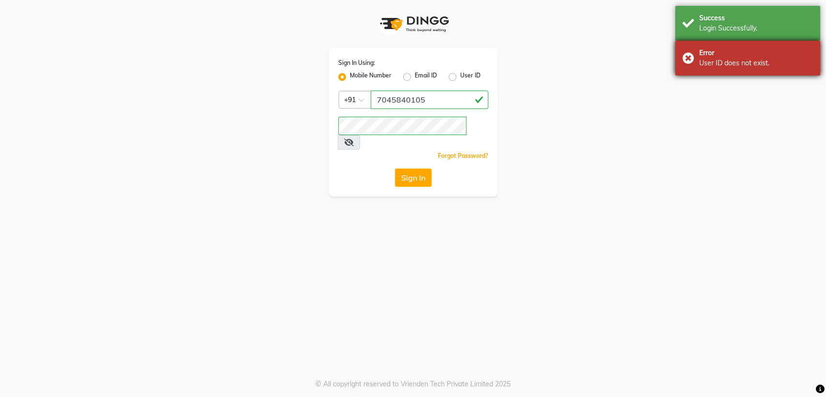
click at [691, 58] on div "Error User ID does not exist." at bounding box center [747, 58] width 145 height 35
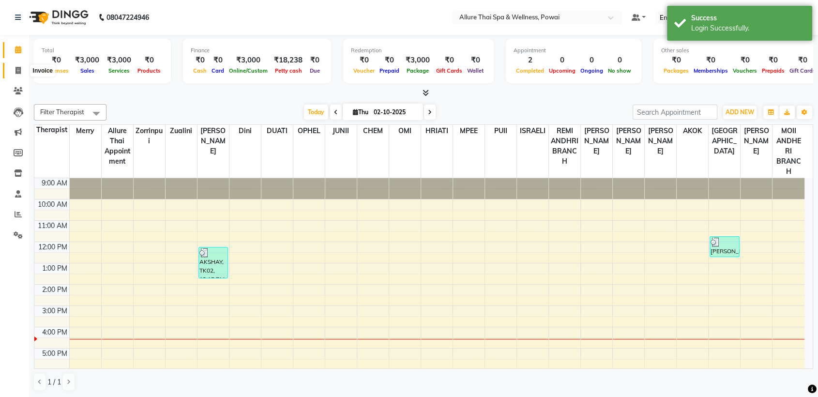
click at [19, 68] on icon at bounding box center [17, 70] width 5 height 7
select select "6686"
select select "service"
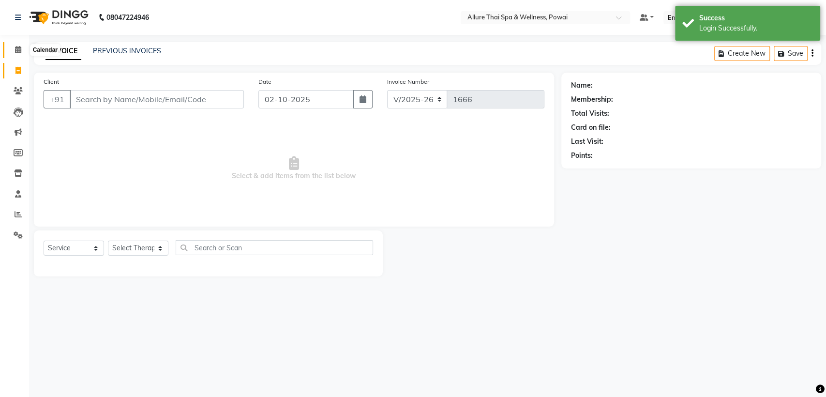
click at [17, 53] on icon at bounding box center [18, 49] width 6 height 7
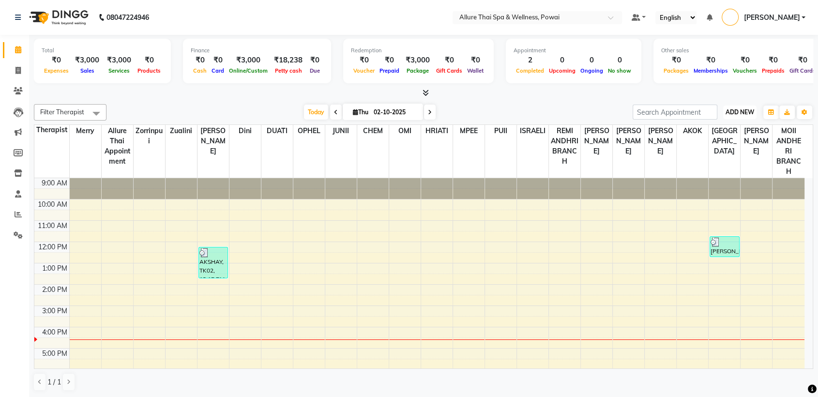
click at [744, 109] on span "ADD NEW" at bounding box center [740, 111] width 29 height 7
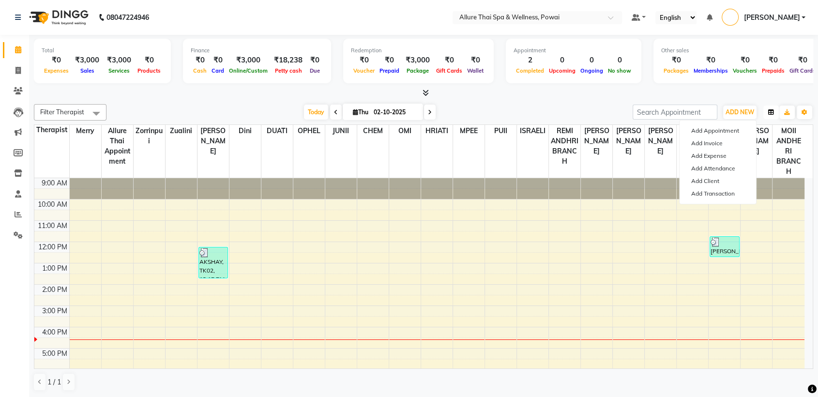
click at [768, 112] on icon "button" at bounding box center [771, 112] width 6 height 6
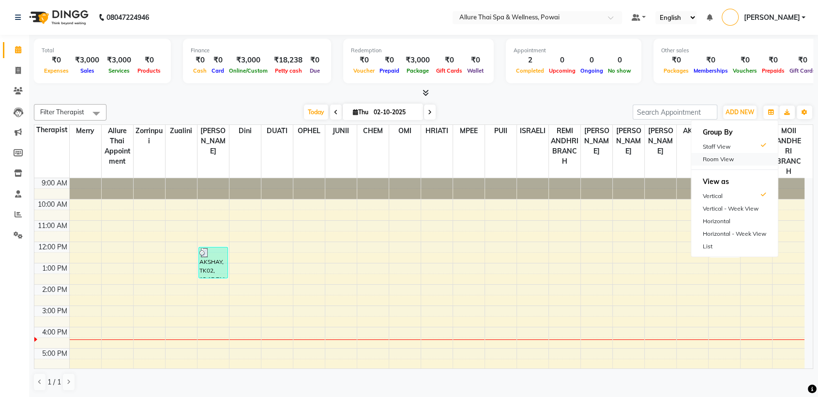
click at [730, 158] on div "Room View" at bounding box center [734, 159] width 87 height 13
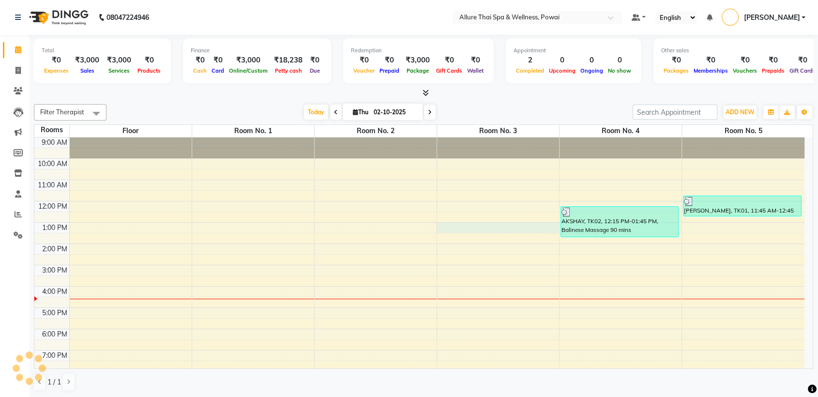
click at [453, 228] on div "9:00 AM 10:00 AM 11:00 AM 12:00 PM 1:00 PM 2:00 PM 3:00 PM 4:00 PM 5:00 PM 6:00…" at bounding box center [419, 296] width 770 height 319
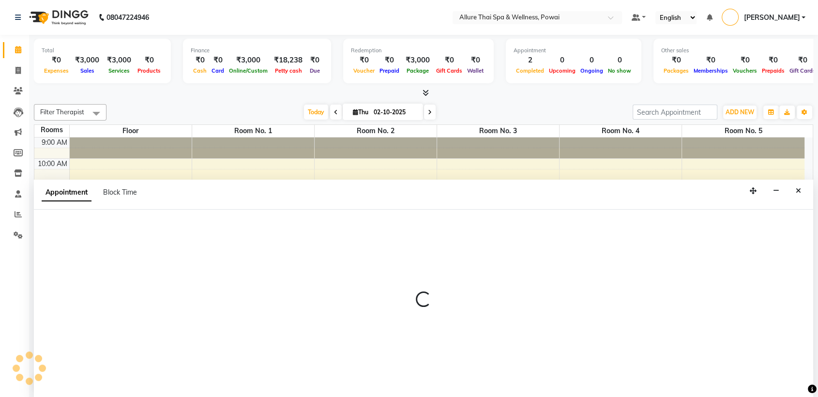
scroll to position [0, 0]
select select "tentative"
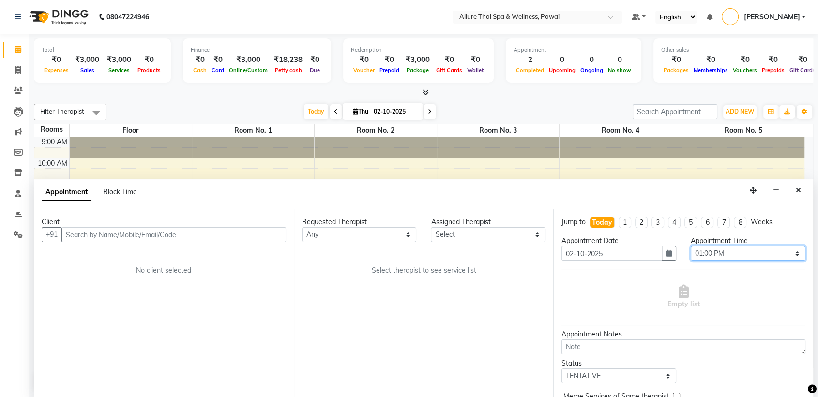
click at [696, 249] on select "Select 10:00 AM 10:05 AM 10:10 AM 10:15 AM 10:20 AM 10:25 AM 10:30 AM 10:35 AM …" at bounding box center [748, 253] width 115 height 15
select select "770"
click at [691, 246] on select "Select 10:00 AM 10:05 AM 10:10 AM 10:15 AM 10:20 AM 10:25 AM 10:30 AM 10:35 AM …" at bounding box center [748, 253] width 115 height 15
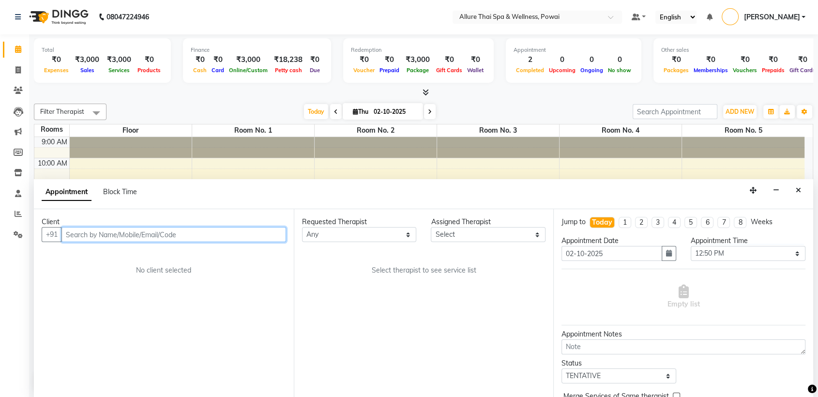
click at [225, 240] on input "text" at bounding box center [173, 234] width 225 height 15
paste input "9820778287"
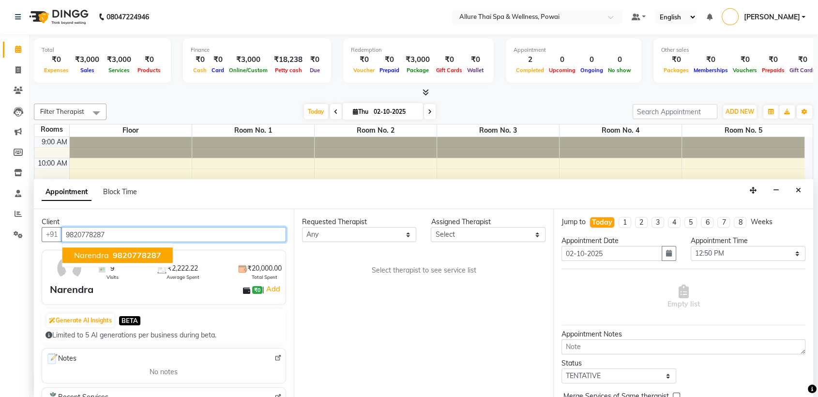
click at [153, 253] on span "9820778287" at bounding box center [137, 256] width 48 height 10
type input "9820778287"
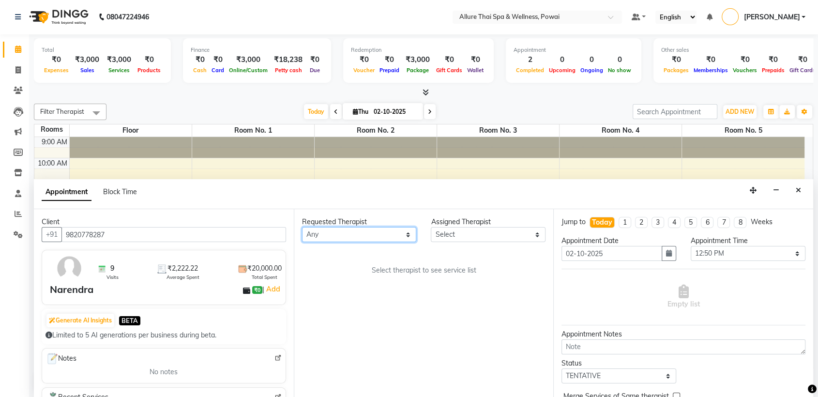
click at [334, 234] on select "Any AKOK Allure Thai Appointment [PERSON_NAME] CHEM [PERSON_NAME] DUATI HRIATI …" at bounding box center [359, 234] width 115 height 15
select select "93570"
click at [302, 227] on select "Any AKOK Allure Thai Appointment [PERSON_NAME] CHEM [PERSON_NAME] DUATI HRIATI …" at bounding box center [359, 234] width 115 height 15
select select "93570"
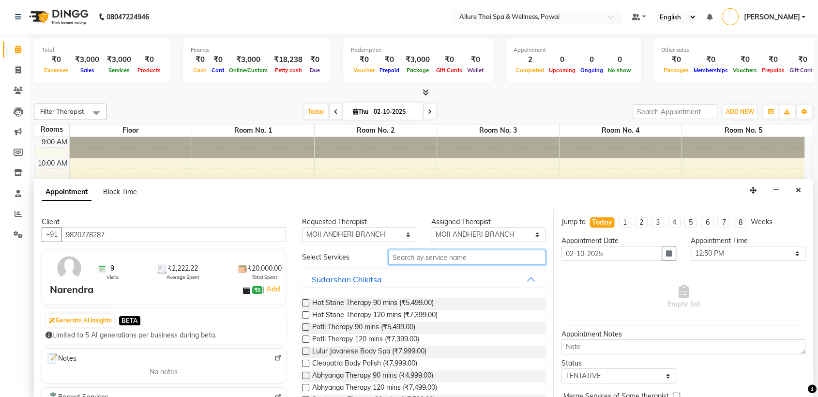
click at [414, 256] on input "text" at bounding box center [467, 257] width 158 height 15
click at [414, 257] on input "text" at bounding box center [467, 257] width 158 height 15
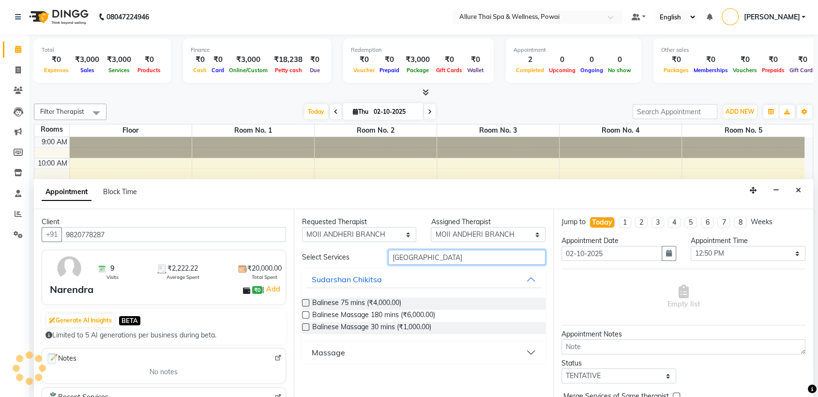
type input "[GEOGRAPHIC_DATA]"
click at [344, 354] on button "Massage" at bounding box center [424, 352] width 236 height 17
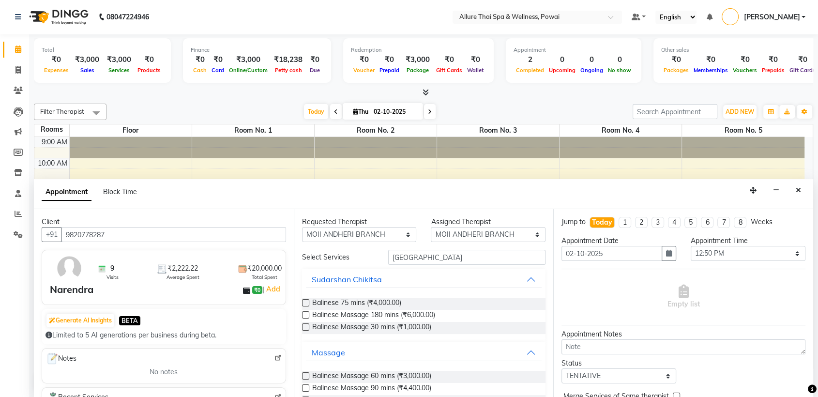
click at [304, 376] on label at bounding box center [305, 375] width 7 height 7
click at [304, 376] on input "checkbox" at bounding box center [305, 377] width 6 height 6
checkbox input "true"
select select "4277"
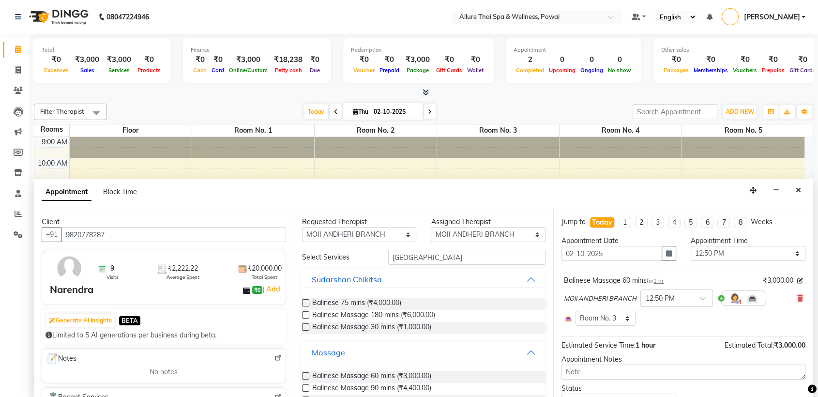
checkbox input "false"
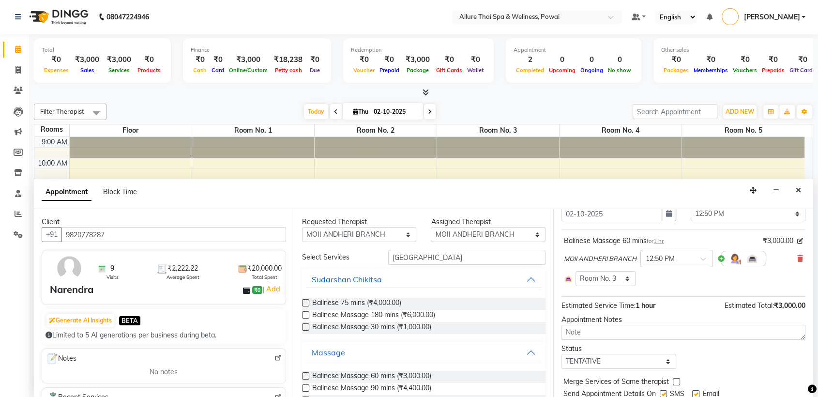
scroll to position [43, 0]
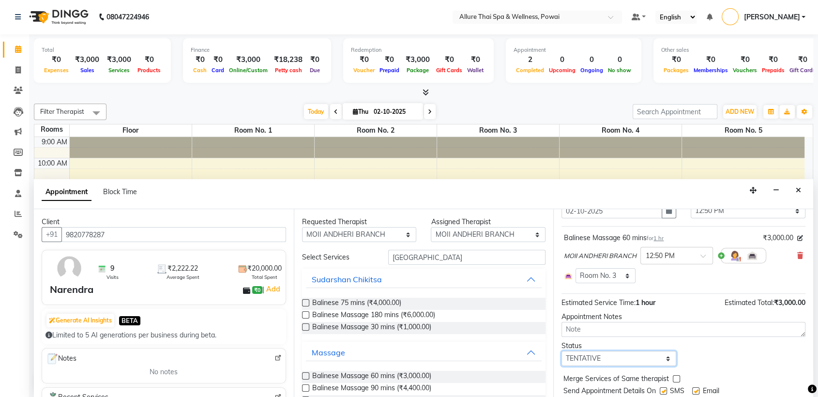
click at [608, 357] on select "Select TENTATIVE CONFIRM CHECK-IN UPCOMING" at bounding box center [618, 358] width 115 height 15
select select "confirm booking"
click at [561, 351] on select "Select TENTATIVE CONFIRM CHECK-IN UPCOMING" at bounding box center [618, 358] width 115 height 15
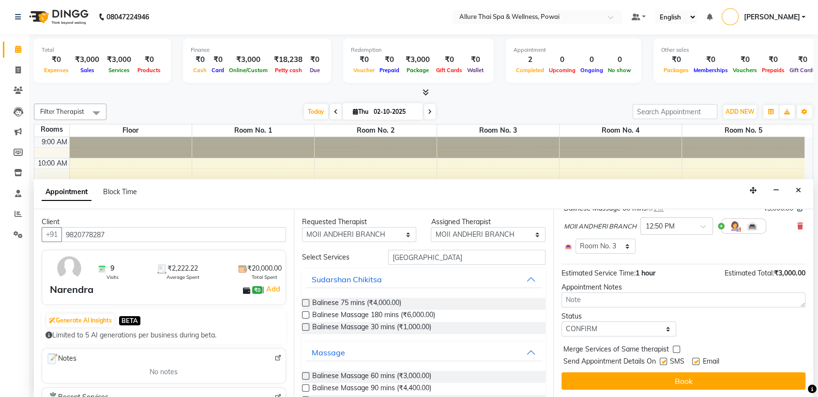
click at [663, 359] on label at bounding box center [663, 361] width 7 height 7
click at [663, 359] on input "checkbox" at bounding box center [663, 362] width 6 height 6
checkbox input "false"
click at [696, 361] on label at bounding box center [695, 361] width 7 height 7
click at [696, 361] on input "checkbox" at bounding box center [695, 362] width 6 height 6
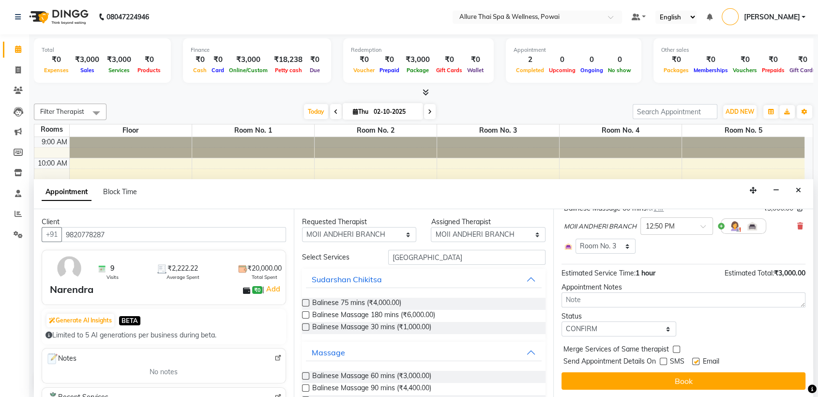
checkbox input "false"
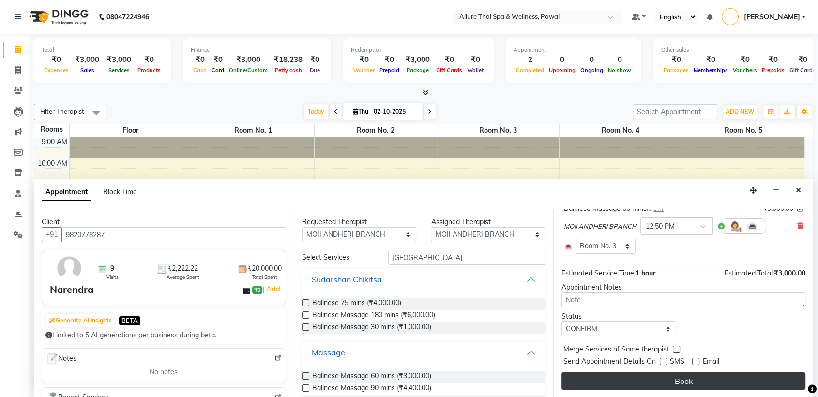
click at [686, 378] on button "Book" at bounding box center [683, 380] width 244 height 17
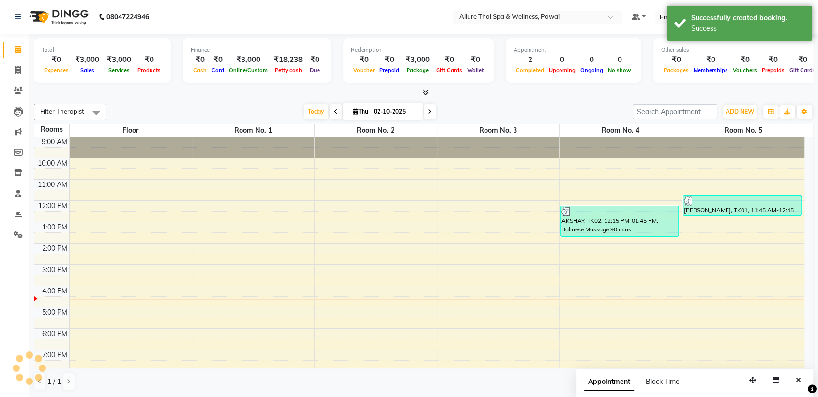
scroll to position [0, 0]
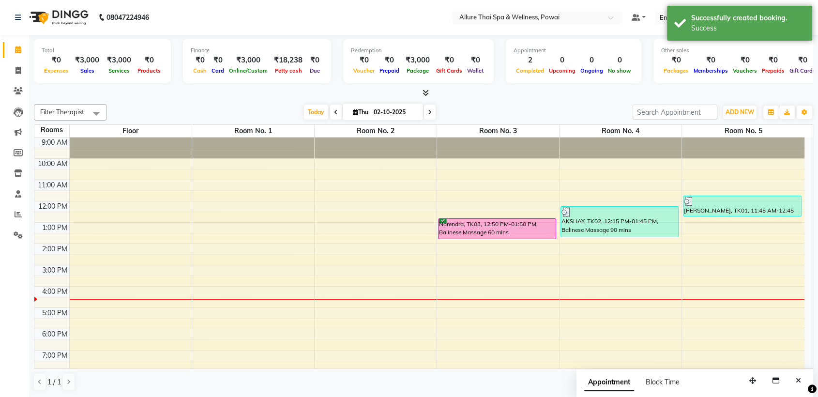
click at [519, 230] on div "Narendra, TK03, 12:50 PM-01:50 PM, Balinese Massage 60 mins" at bounding box center [496, 229] width 117 height 20
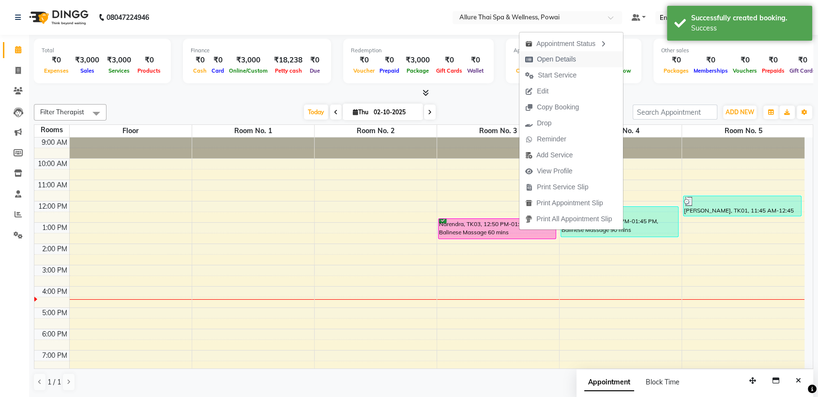
click at [553, 62] on span "Open Details" at bounding box center [556, 59] width 39 height 10
select select "6"
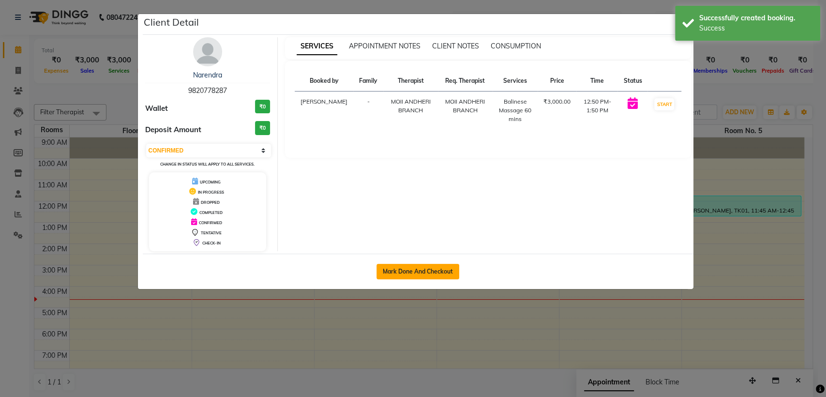
click at [420, 268] on button "Mark Done And Checkout" at bounding box center [418, 271] width 83 height 15
select select "6686"
select select "service"
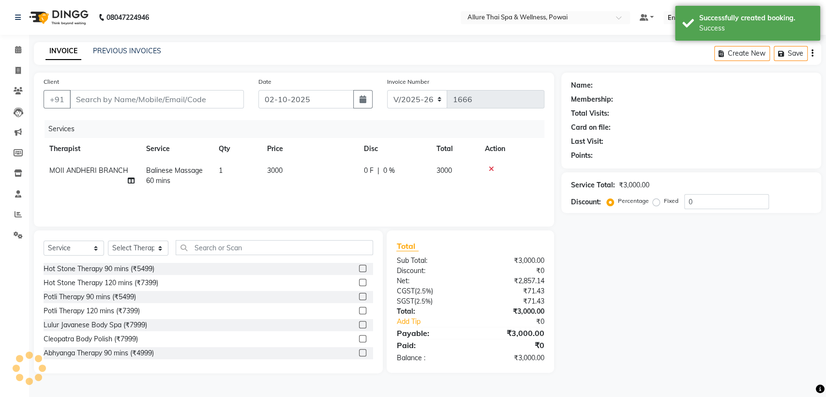
type input "9820778287"
select select "93570"
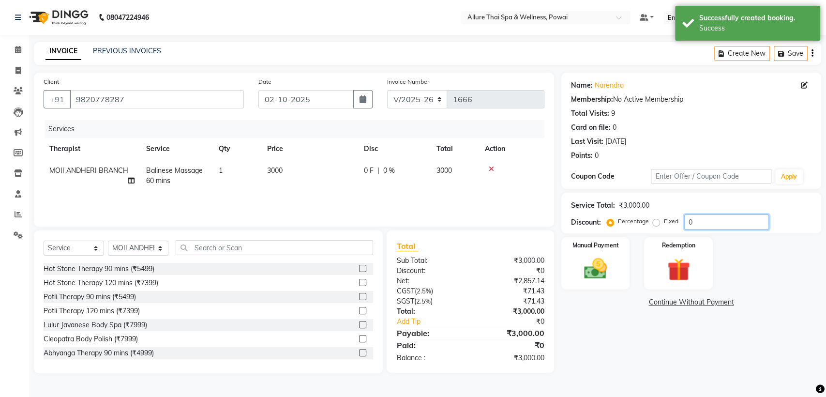
click at [709, 227] on input "0" at bounding box center [726, 221] width 85 height 15
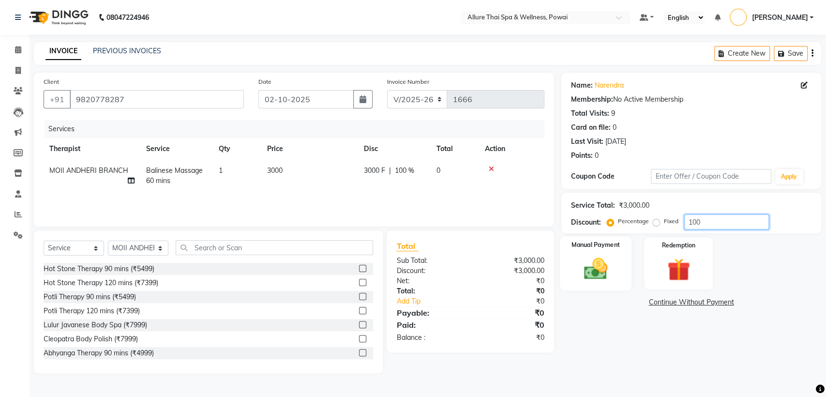
type input "100"
click at [603, 245] on label "Manual Payment" at bounding box center [596, 244] width 48 height 9
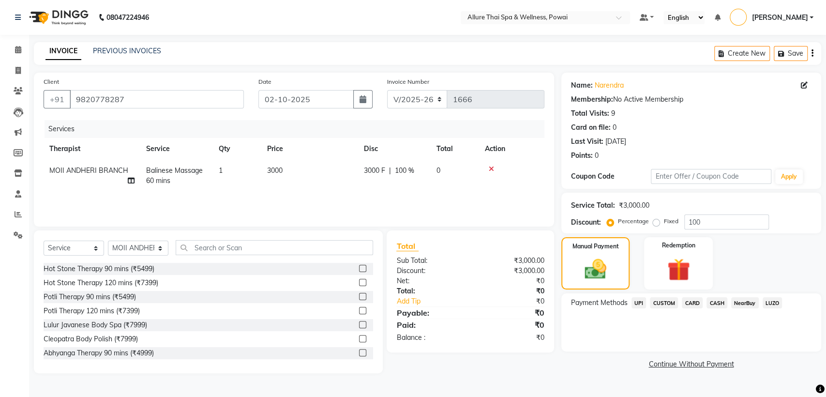
click at [716, 302] on span "CASH" at bounding box center [717, 302] width 21 height 11
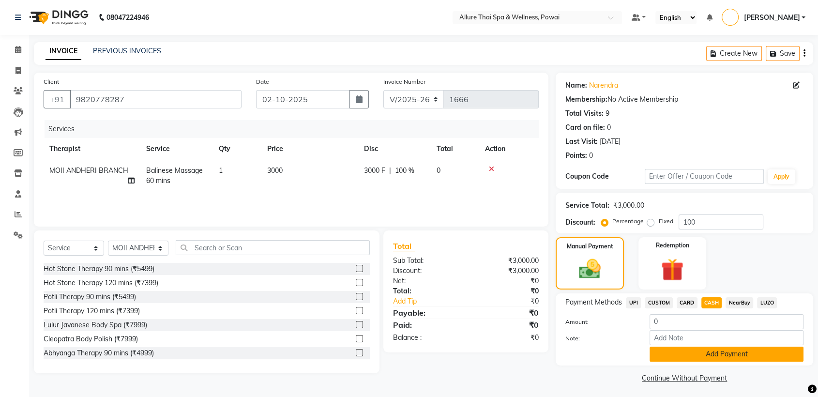
click at [714, 352] on button "Add Payment" at bounding box center [727, 354] width 154 height 15
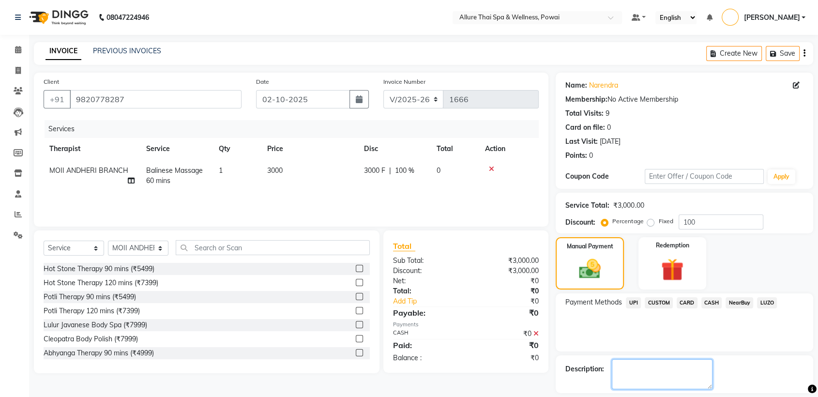
click at [642, 366] on textarea at bounding box center [662, 374] width 101 height 30
type textarea "MEMBER,BALANCE AFTER THIS 120 MINS"
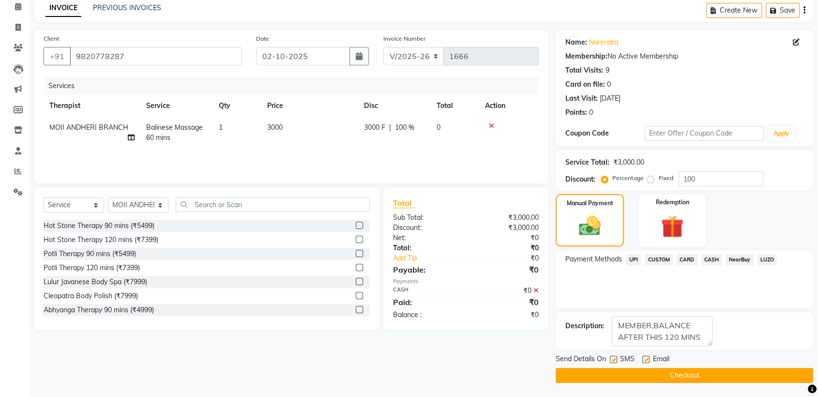
click at [613, 359] on label at bounding box center [613, 359] width 7 height 7
click at [613, 359] on input "checkbox" at bounding box center [613, 360] width 6 height 6
checkbox input "false"
click at [645, 358] on label at bounding box center [645, 359] width 7 height 7
click at [645, 358] on input "checkbox" at bounding box center [645, 360] width 6 height 6
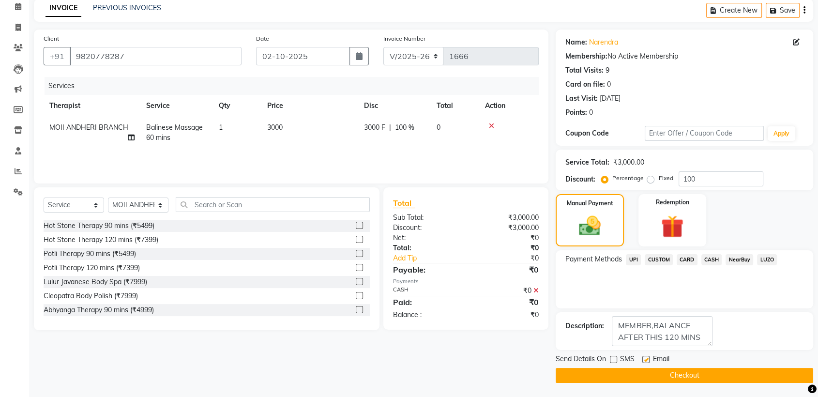
checkbox input "false"
click at [657, 376] on button "Checkout" at bounding box center [684, 375] width 257 height 15
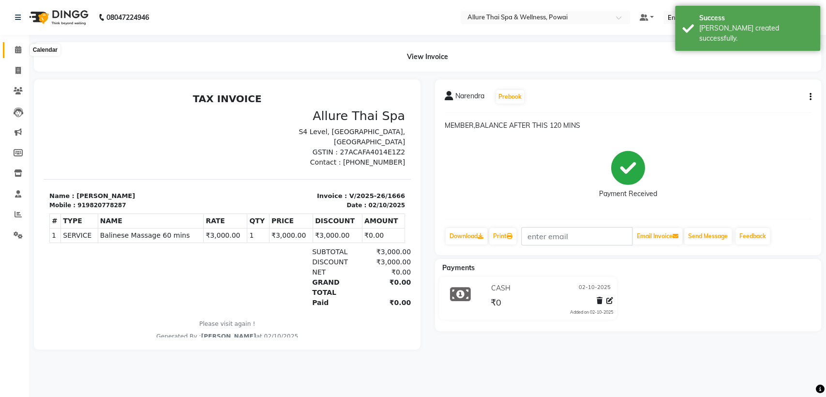
click at [13, 51] on span at bounding box center [18, 50] width 17 height 11
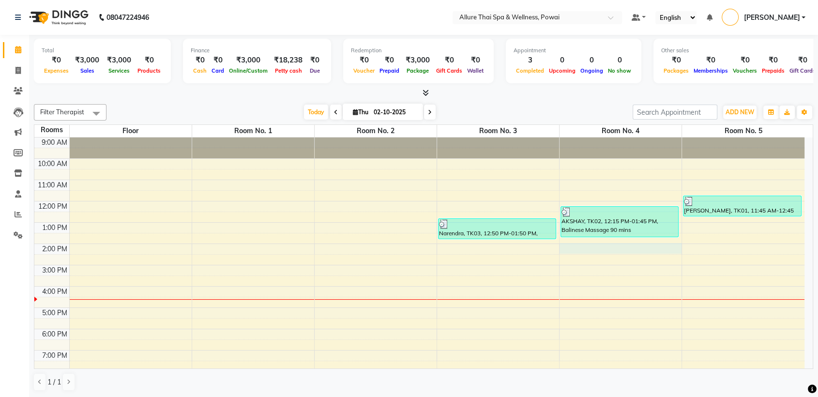
click at [594, 249] on div "9:00 AM 10:00 AM 11:00 AM 12:00 PM 1:00 PM 2:00 PM 3:00 PM 4:00 PM 5:00 PM 6:00…" at bounding box center [419, 296] width 770 height 319
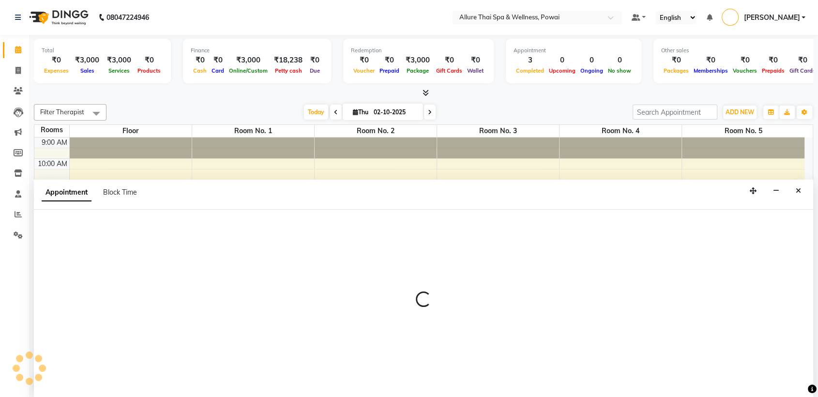
select select "840"
select select "tentative"
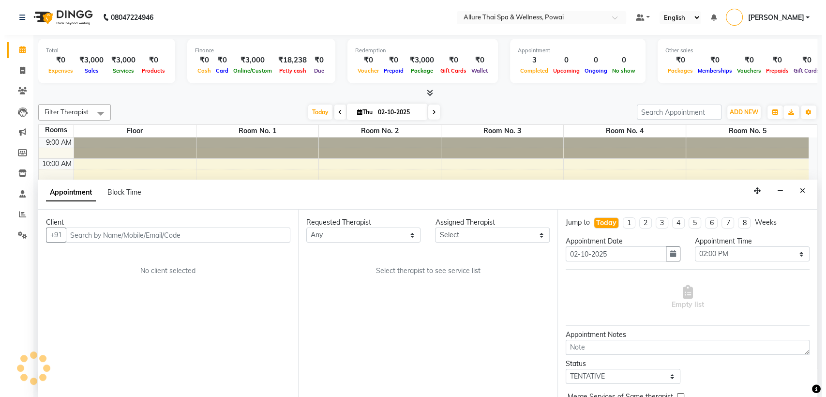
scroll to position [0, 0]
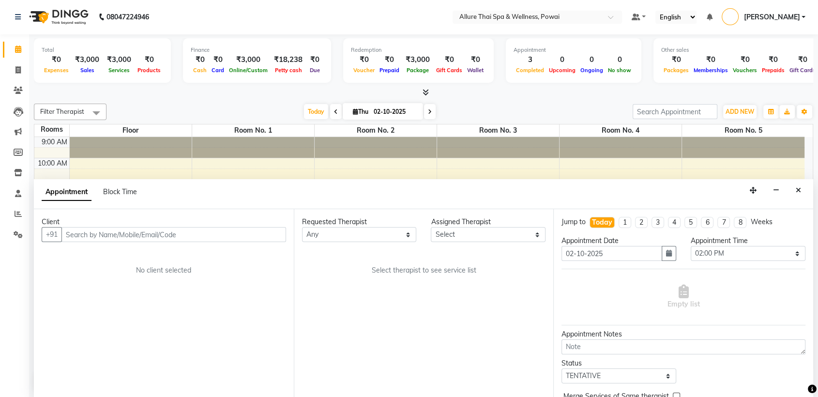
click at [264, 237] on input "text" at bounding box center [173, 234] width 225 height 15
type input "9769171191"
click at [272, 237] on span "Add Client" at bounding box center [266, 234] width 32 height 9
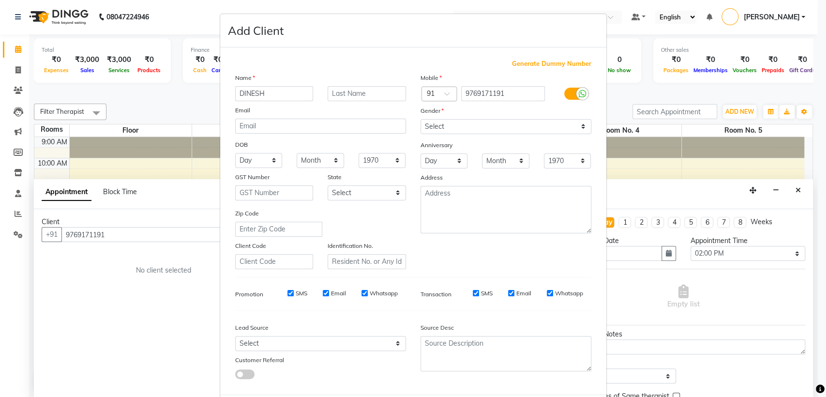
type input "DINESH"
click at [450, 123] on select "Select [DEMOGRAPHIC_DATA] [DEMOGRAPHIC_DATA] Other Prefer Not To Say" at bounding box center [506, 126] width 171 height 15
select select "[DEMOGRAPHIC_DATA]"
click at [421, 119] on select "Select [DEMOGRAPHIC_DATA] [DEMOGRAPHIC_DATA] Other Prefer Not To Say" at bounding box center [506, 126] width 171 height 15
click at [265, 346] on select "Select Walk-in Referral Friend Advertisement Facebook JustDial Google Other Web…" at bounding box center [320, 343] width 171 height 15
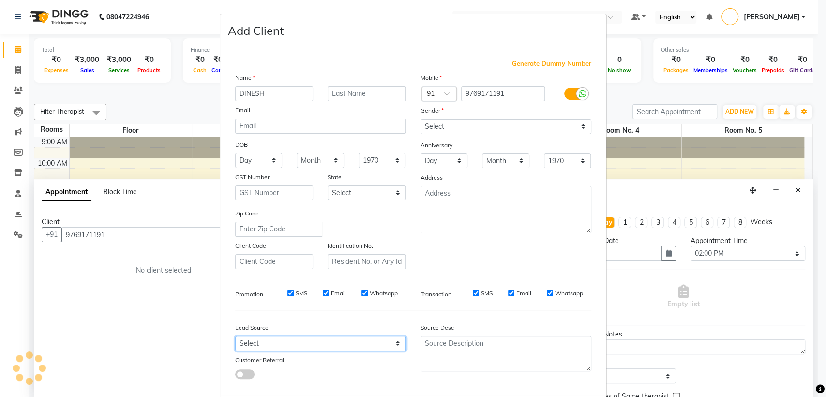
select select "55432"
click at [235, 336] on select "Select Walk-in Referral Friend Advertisement Facebook JustDial Google Other Web…" at bounding box center [320, 343] width 171 height 15
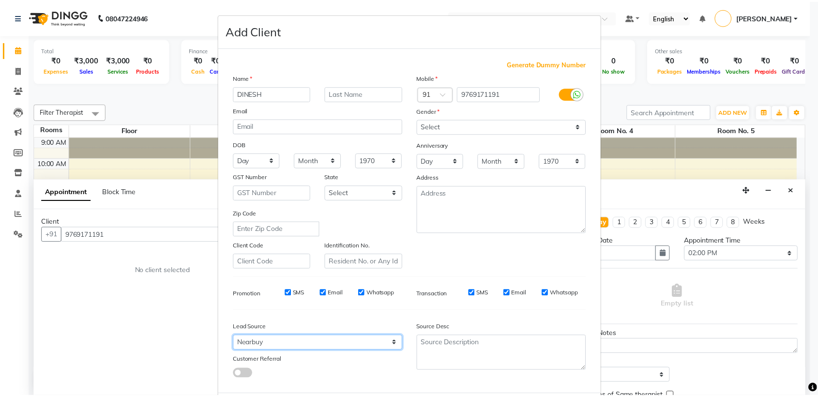
scroll to position [48, 0]
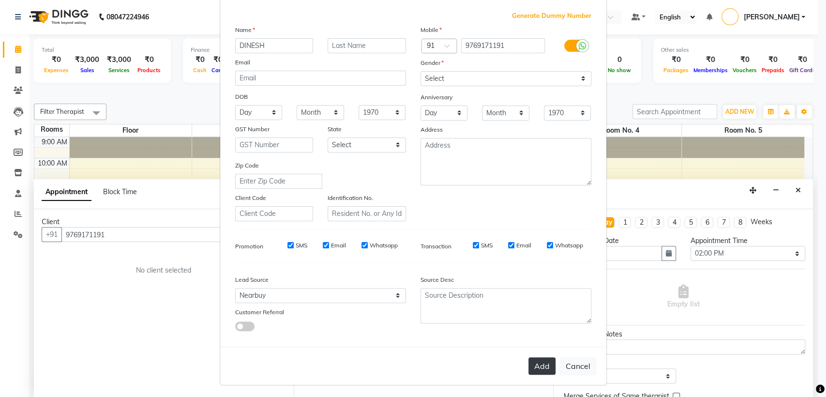
click at [532, 370] on button "Add" at bounding box center [542, 365] width 27 height 17
select select
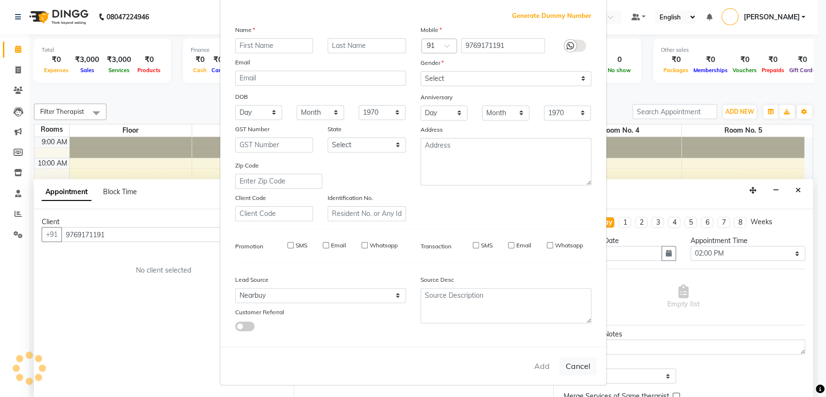
select select
checkbox input "false"
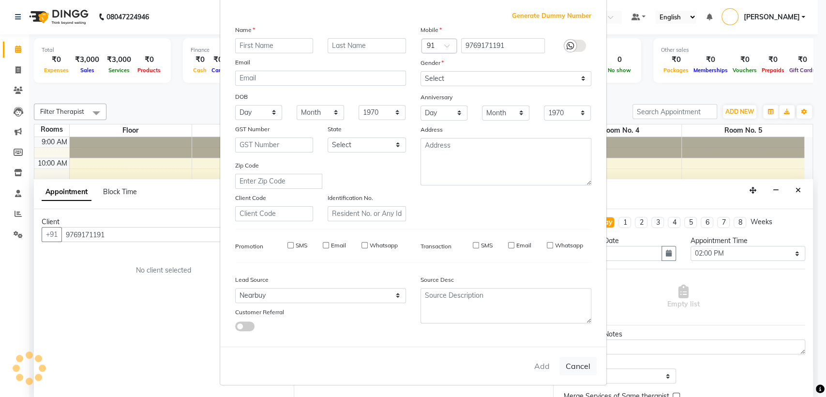
checkbox input "false"
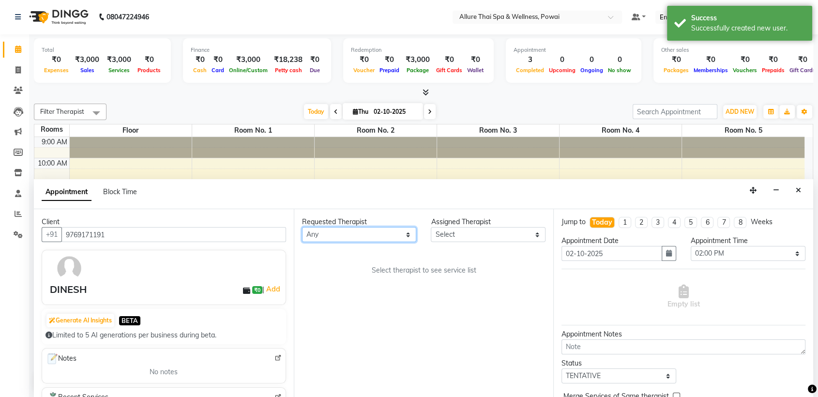
click at [359, 231] on select "Any AKOK Allure Thai Appointment [PERSON_NAME] CHEM [PERSON_NAME] DUATI HRIATI …" at bounding box center [359, 234] width 115 height 15
select select "86079"
click at [302, 227] on select "Any AKOK Allure Thai Appointment [PERSON_NAME] CHEM [PERSON_NAME] DUATI HRIATI …" at bounding box center [359, 234] width 115 height 15
select select "86079"
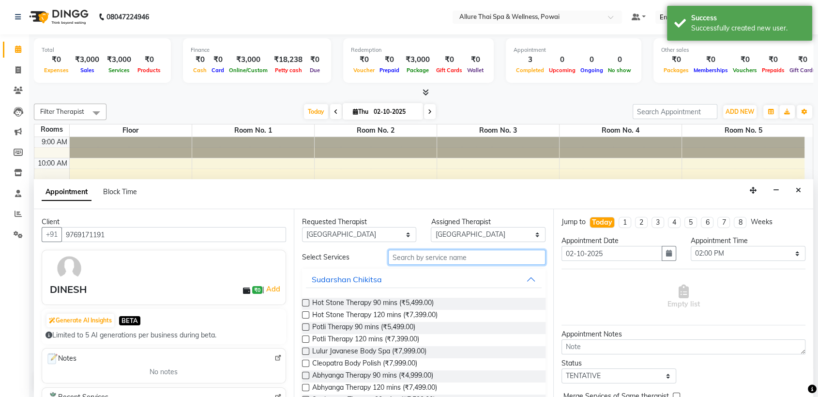
click at [415, 254] on input "text" at bounding box center [467, 257] width 158 height 15
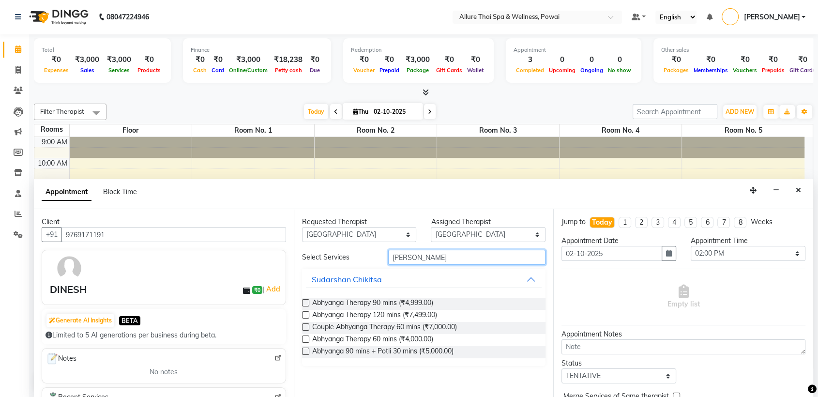
type input "[PERSON_NAME]"
click at [302, 338] on label at bounding box center [305, 338] width 7 height 7
click at [302, 338] on input "checkbox" at bounding box center [305, 340] width 6 height 6
checkbox input "true"
select select "4278"
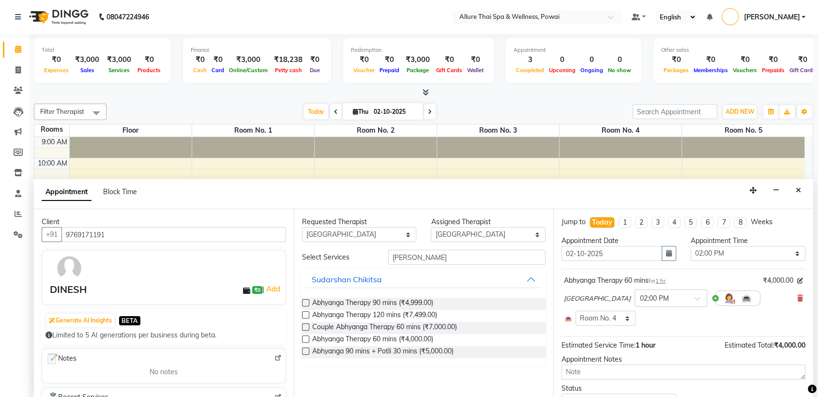
checkbox input "false"
click at [418, 257] on input "[PERSON_NAME]" at bounding box center [467, 257] width 158 height 15
type input "A"
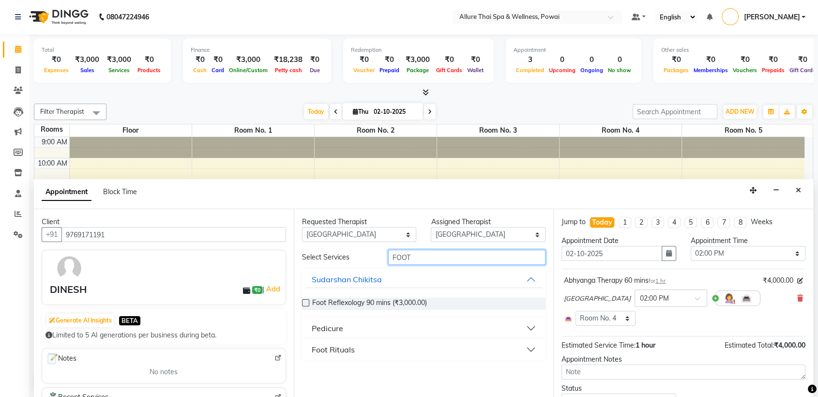
type input "FOOT"
click at [408, 353] on button "Foot Rituals" at bounding box center [424, 349] width 236 height 17
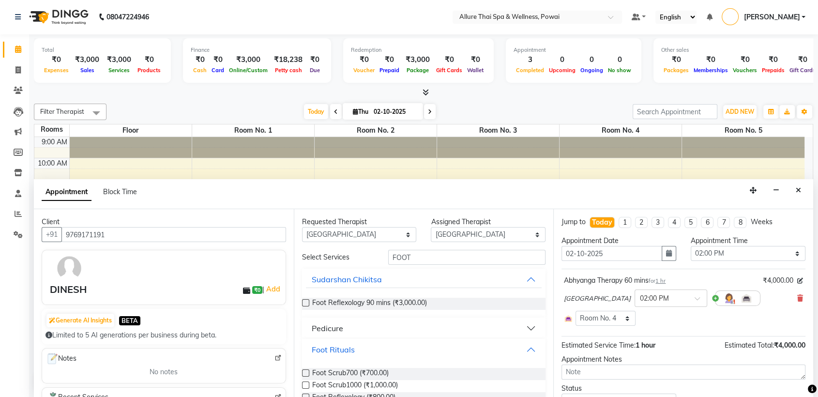
scroll to position [46, 0]
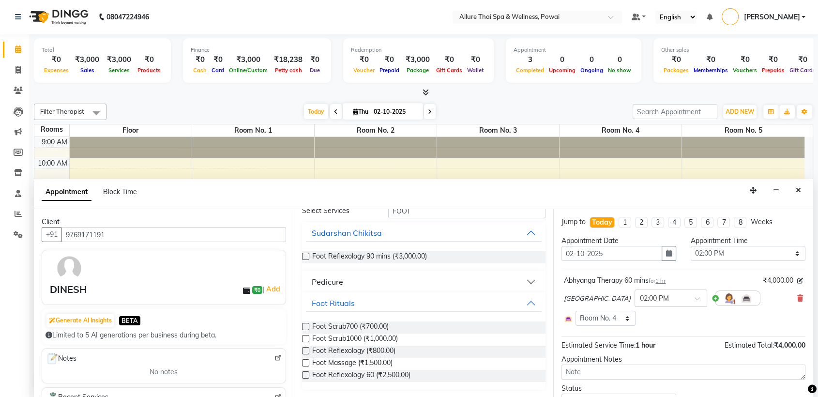
click at [306, 349] on label at bounding box center [305, 350] width 7 height 7
click at [306, 349] on input "checkbox" at bounding box center [305, 351] width 6 height 6
checkbox input "true"
select select "4278"
checkbox input "false"
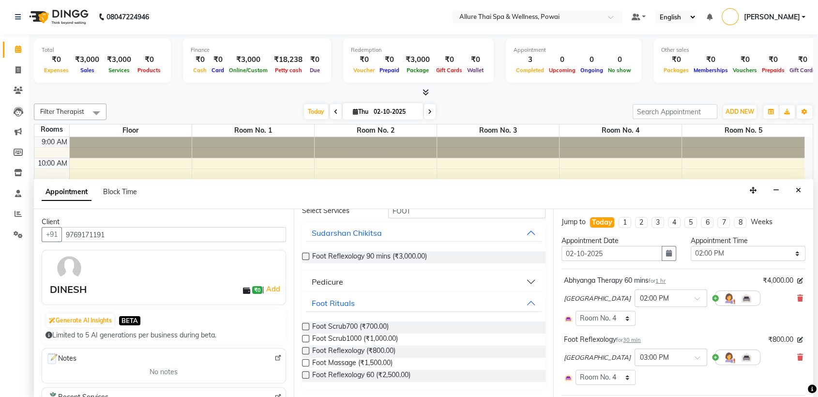
click at [641, 340] on span "30 min" at bounding box center [632, 339] width 18 height 7
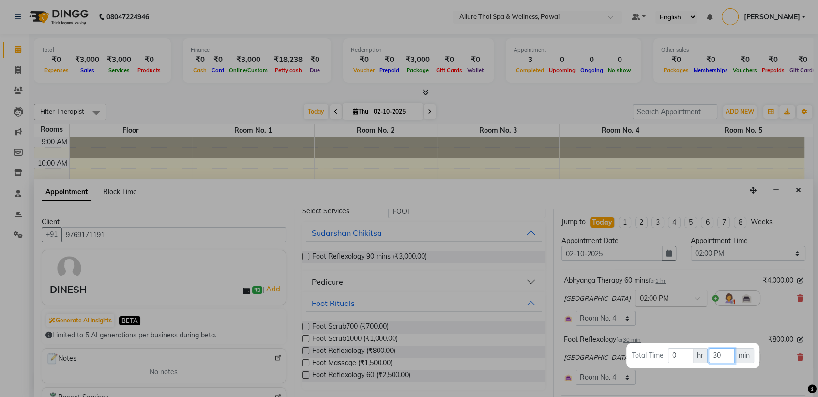
click at [726, 357] on input "30" at bounding box center [722, 355] width 26 height 15
type input "3"
type input "15"
click at [697, 315] on div at bounding box center [409, 198] width 818 height 397
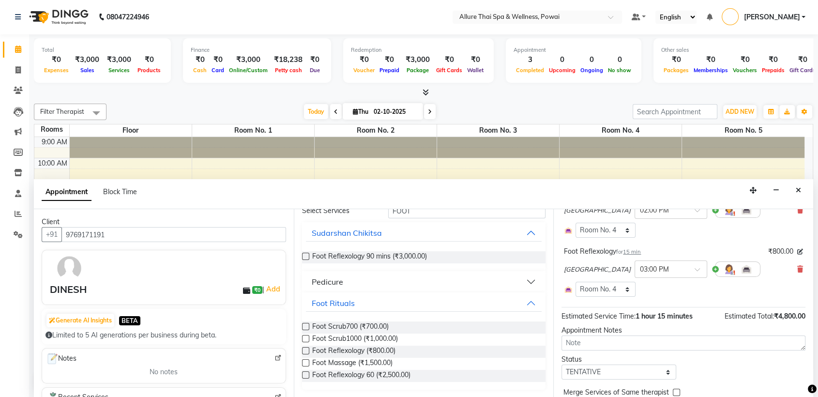
scroll to position [131, 0]
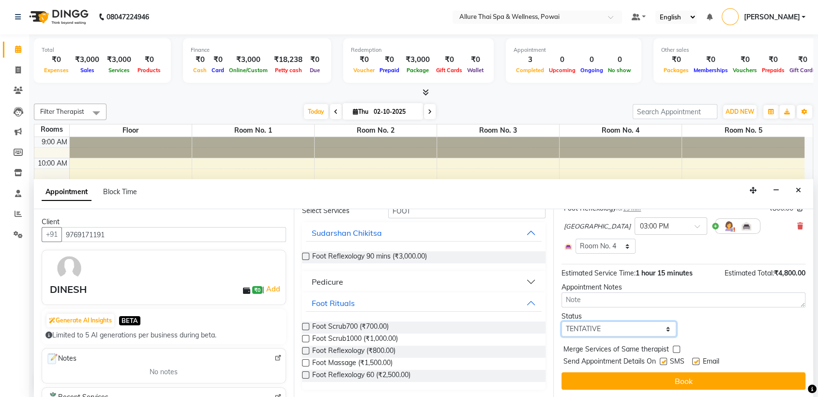
click at [605, 331] on select "Select TENTATIVE CONFIRM CHECK-IN UPCOMING" at bounding box center [618, 328] width 115 height 15
select select "confirm booking"
click at [561, 321] on select "Select TENTATIVE CONFIRM CHECK-IN UPCOMING" at bounding box center [618, 328] width 115 height 15
click at [659, 362] on div "Send Appointment Details On SMS Email" at bounding box center [684, 362] width 242 height 12
click at [664, 361] on label at bounding box center [663, 361] width 7 height 7
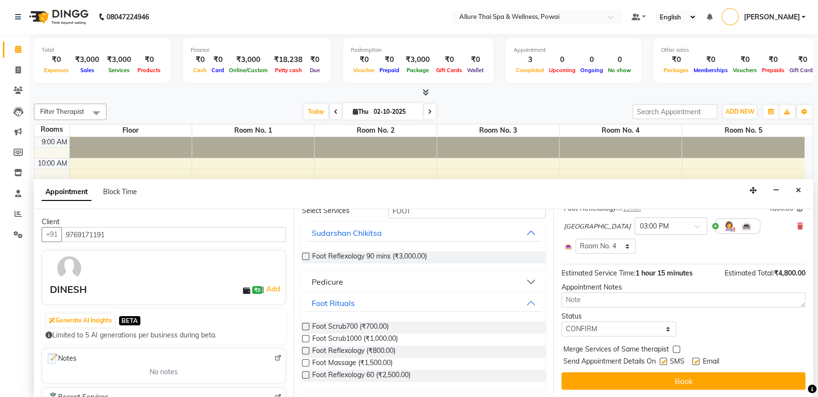
click at [664, 361] on input "checkbox" at bounding box center [663, 362] width 6 height 6
checkbox input "false"
click at [695, 360] on label at bounding box center [695, 361] width 7 height 7
click at [695, 360] on input "checkbox" at bounding box center [695, 362] width 6 height 6
checkbox input "false"
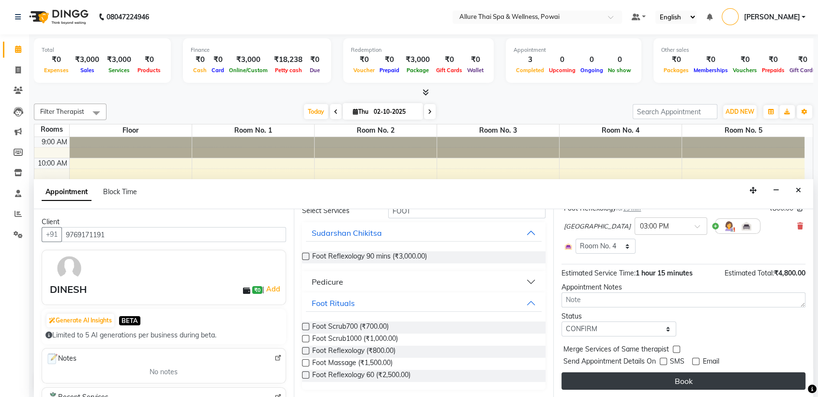
click at [682, 382] on button "Book" at bounding box center [683, 380] width 244 height 17
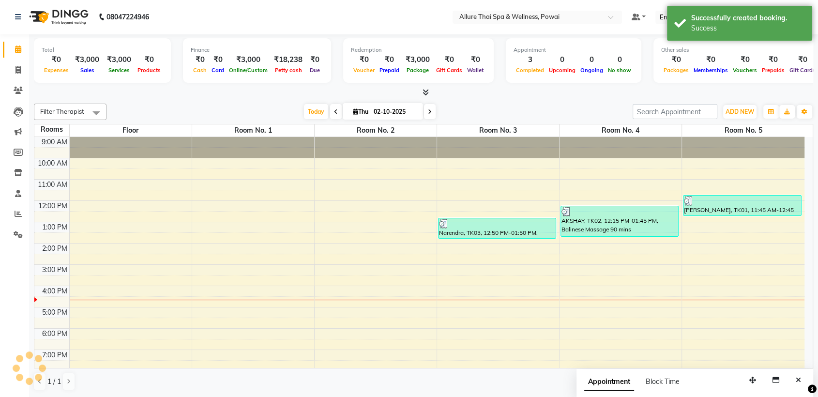
scroll to position [0, 0]
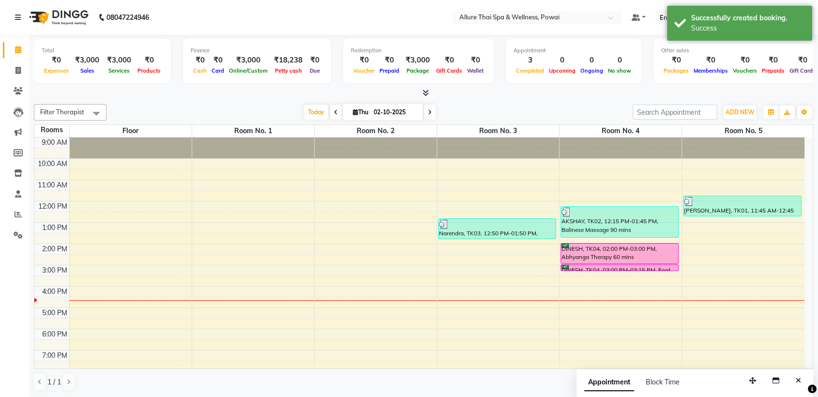
click at [610, 266] on div "DINESH, TK04, 03:00 PM-03:15 PM, Foot Reflexology" at bounding box center [619, 268] width 117 height 6
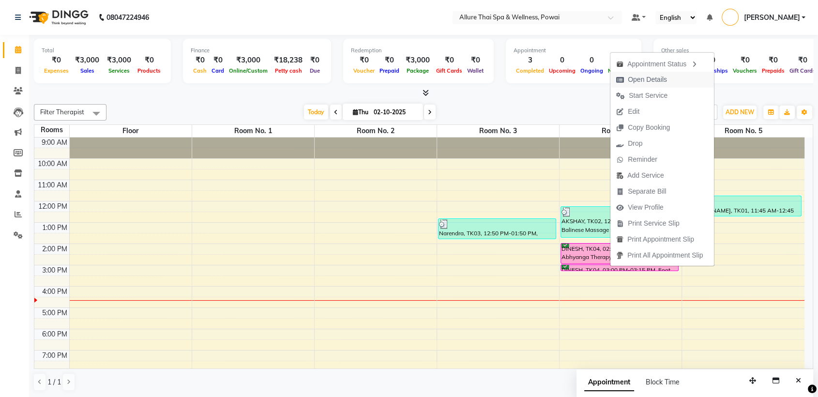
click at [635, 79] on span "Open Details" at bounding box center [647, 80] width 39 height 10
select select "6"
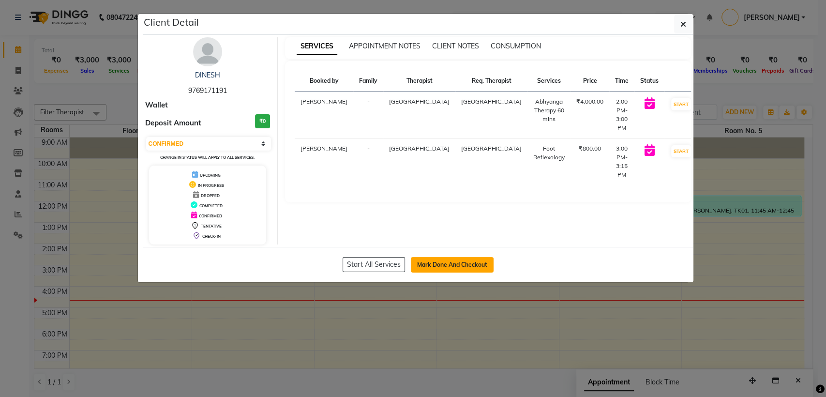
click at [437, 268] on button "Mark Done And Checkout" at bounding box center [452, 264] width 83 height 15
select select "6686"
select select "service"
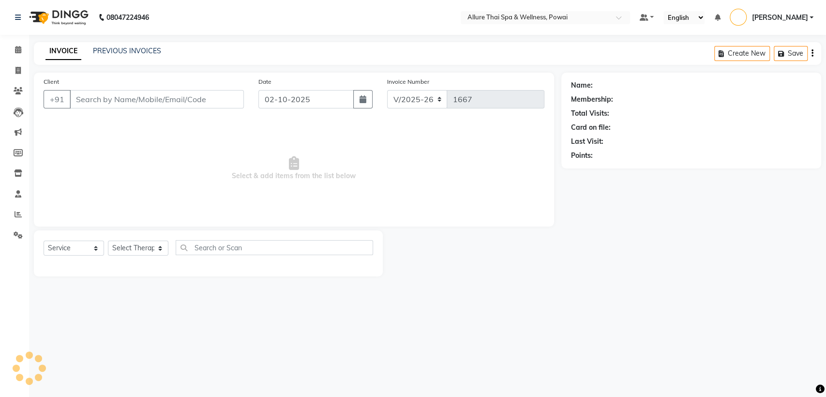
type input "9769171191"
select select "86079"
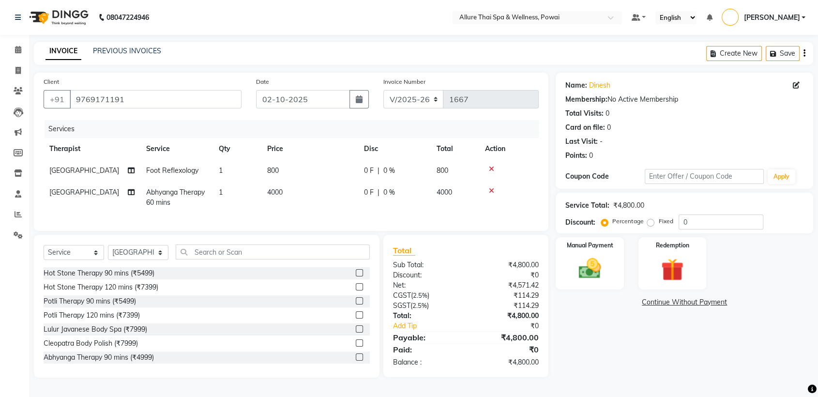
click at [658, 221] on label "Fixed" at bounding box center [665, 221] width 15 height 9
click at [649, 221] on input "Fixed" at bounding box center [652, 221] width 7 height 7
radio input "true"
click at [695, 221] on input "0" at bounding box center [721, 221] width 85 height 15
type input "2"
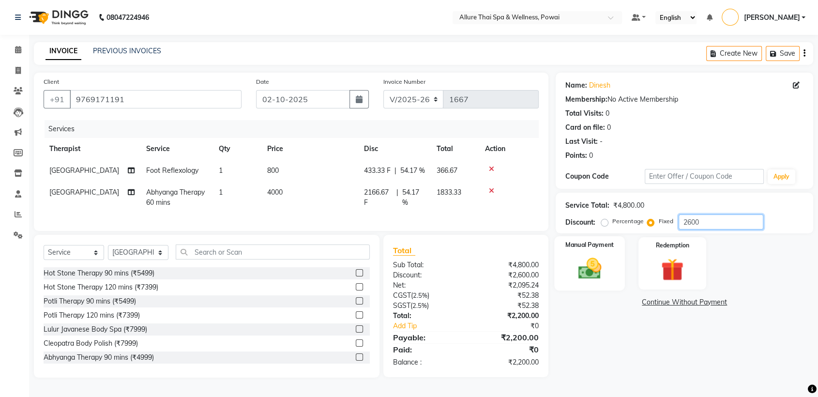
type input "2600"
click at [573, 252] on div "Manual Payment" at bounding box center [590, 263] width 71 height 54
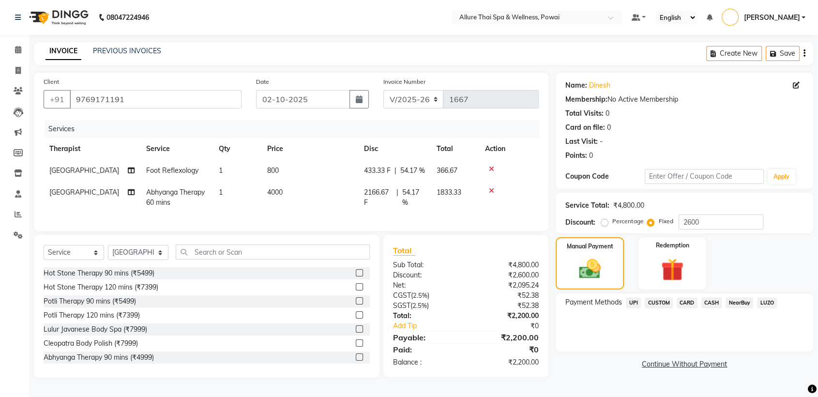
click at [635, 303] on span "UPI" at bounding box center [633, 302] width 15 height 11
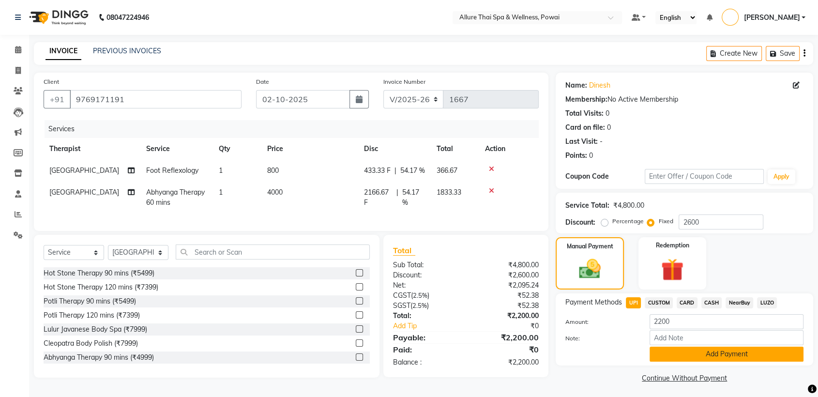
click at [694, 353] on button "Add Payment" at bounding box center [727, 354] width 154 height 15
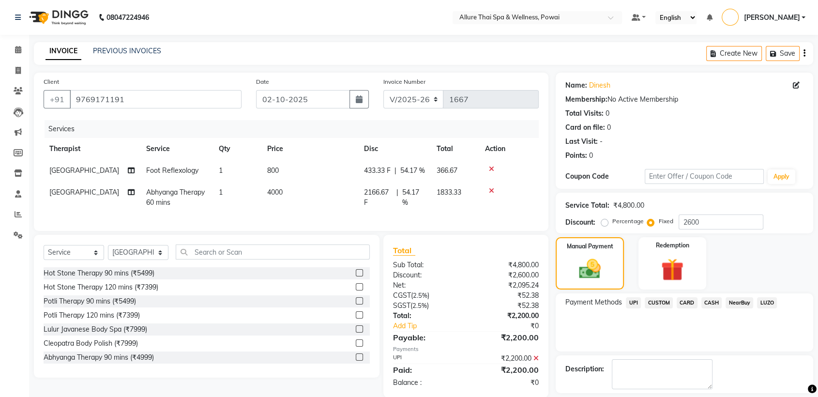
scroll to position [43, 0]
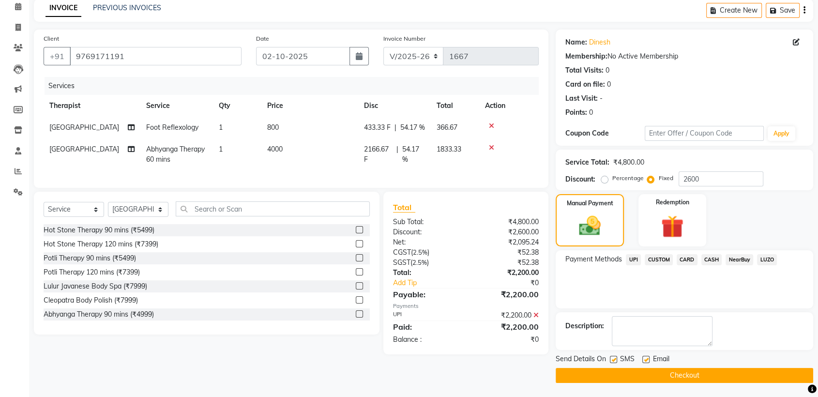
click at [613, 360] on label at bounding box center [613, 359] width 7 height 7
click at [613, 360] on input "checkbox" at bounding box center [613, 360] width 6 height 6
checkbox input "false"
click at [644, 361] on label at bounding box center [645, 359] width 7 height 7
click at [644, 361] on input "checkbox" at bounding box center [645, 360] width 6 height 6
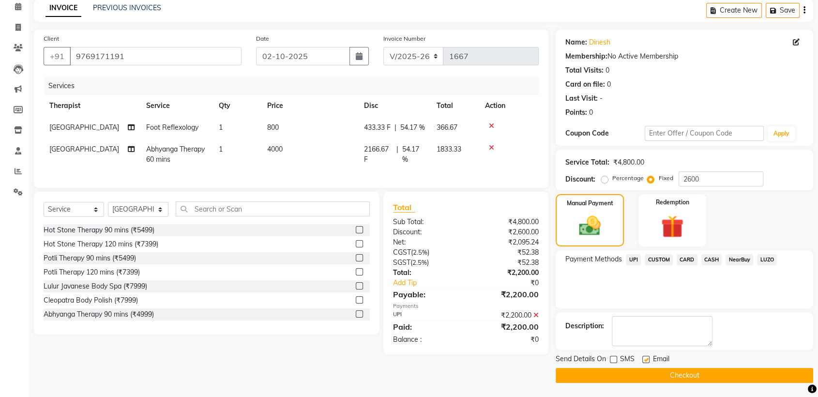
checkbox input "false"
click at [650, 376] on button "Checkout" at bounding box center [684, 375] width 257 height 15
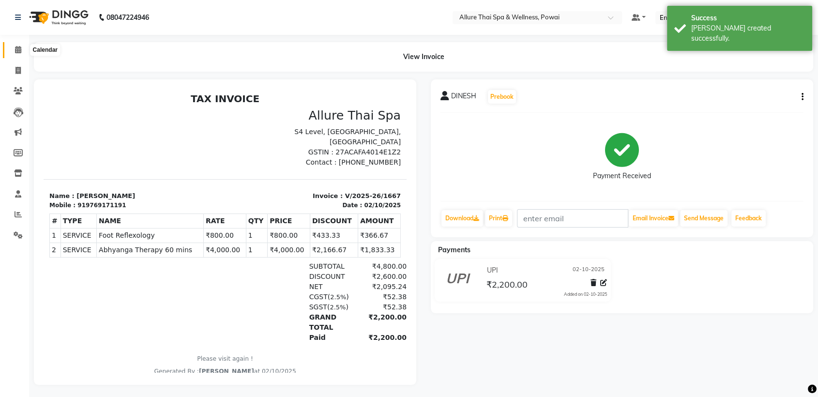
click at [17, 52] on icon at bounding box center [18, 49] width 6 height 7
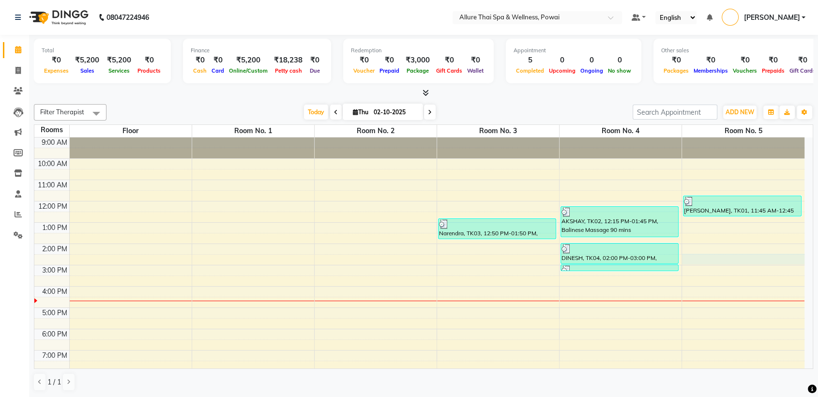
click at [703, 256] on div "9:00 AM 10:00 AM 11:00 AM 12:00 PM 1:00 PM 2:00 PM 3:00 PM 4:00 PM 5:00 PM 6:00…" at bounding box center [419, 296] width 770 height 319
select select "tentative"
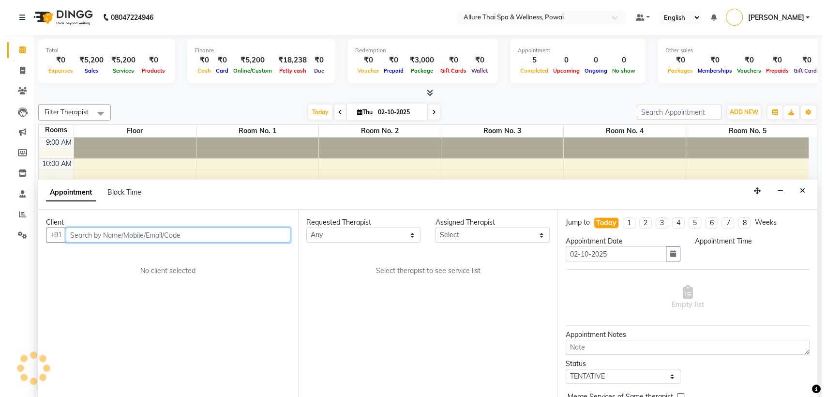
scroll to position [0, 0]
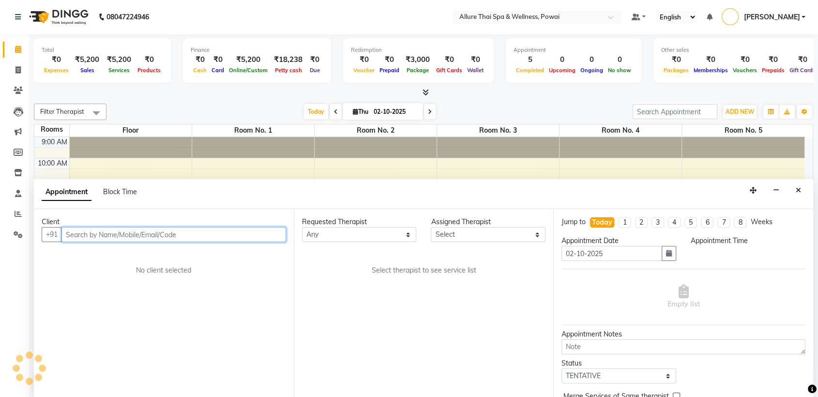
select select "870"
click at [184, 236] on input "text" at bounding box center [173, 234] width 225 height 15
paste input "4910656350"
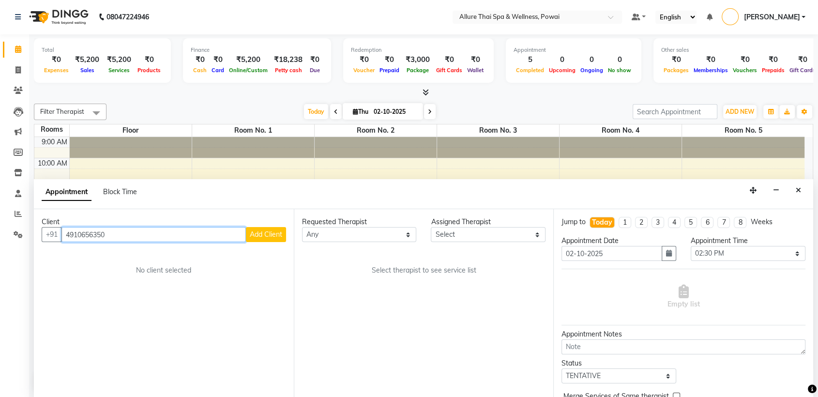
type input "4910656350"
click at [272, 235] on span "Add Client" at bounding box center [266, 234] width 32 height 9
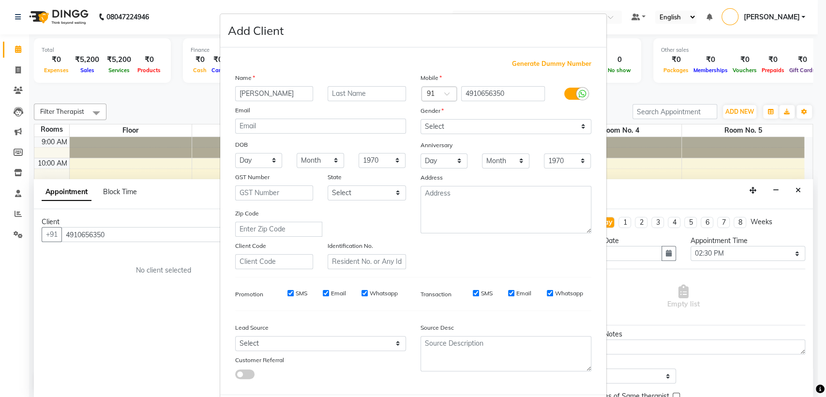
type input "[PERSON_NAME]"
click at [480, 121] on select "Select [DEMOGRAPHIC_DATA] [DEMOGRAPHIC_DATA] Other Prefer Not To Say" at bounding box center [506, 126] width 171 height 15
select select "[DEMOGRAPHIC_DATA]"
click at [421, 119] on select "Select [DEMOGRAPHIC_DATA] [DEMOGRAPHIC_DATA] Other Prefer Not To Say" at bounding box center [506, 126] width 171 height 15
click at [290, 338] on select "Select Walk-in Referral Friend Advertisement Facebook JustDial Google Other Web…" at bounding box center [320, 343] width 171 height 15
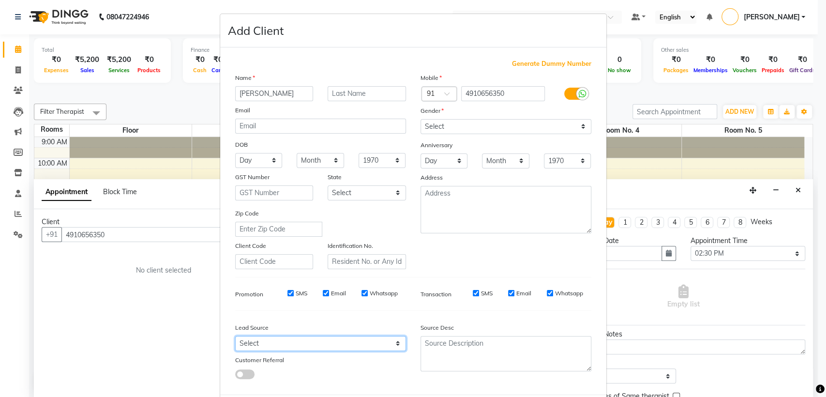
select select "47200"
click at [235, 336] on select "Select Walk-in Referral Friend Advertisement Facebook JustDial Google Other Web…" at bounding box center [320, 343] width 171 height 15
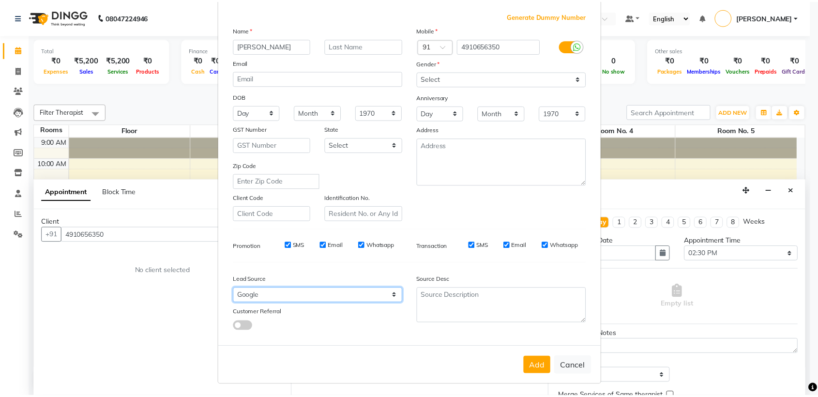
scroll to position [47, 0]
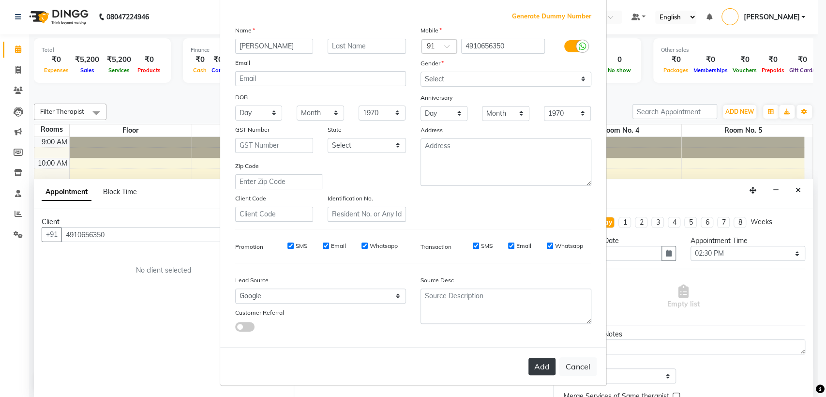
click at [538, 361] on button "Add" at bounding box center [542, 366] width 27 height 17
select select
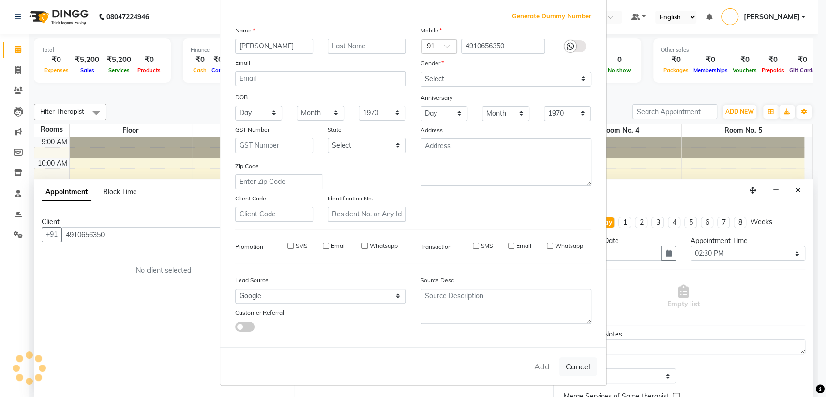
select select
checkbox input "false"
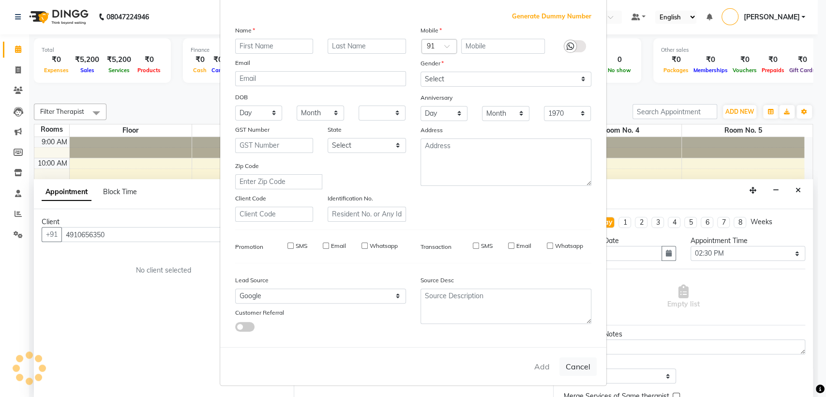
checkbox input "false"
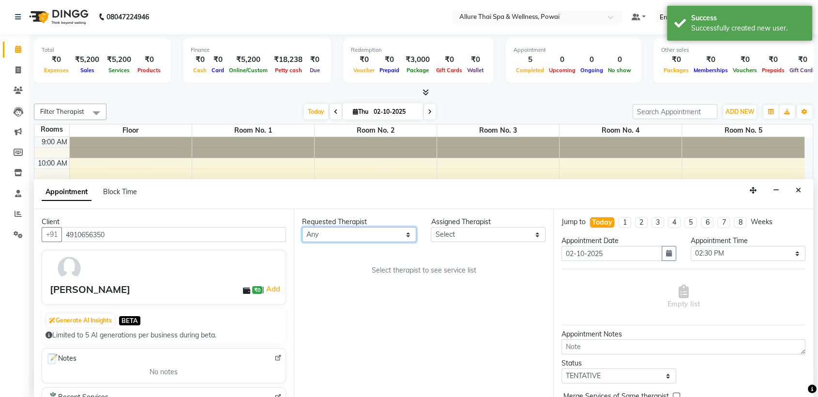
click at [350, 235] on select "Any AKOK Allure Thai Appointment [PERSON_NAME] CHEM [PERSON_NAME] DUATI HRIATI …" at bounding box center [359, 234] width 115 height 15
click at [329, 237] on select "Any AKOK Allure Thai Appointment [PERSON_NAME] CHEM [PERSON_NAME] DUATI HRIATI …" at bounding box center [359, 234] width 115 height 15
select select "93570"
click at [302, 227] on select "Any AKOK Allure Thai Appointment [PERSON_NAME] CHEM [PERSON_NAME] DUATI HRIATI …" at bounding box center [359, 234] width 115 height 15
select select "93570"
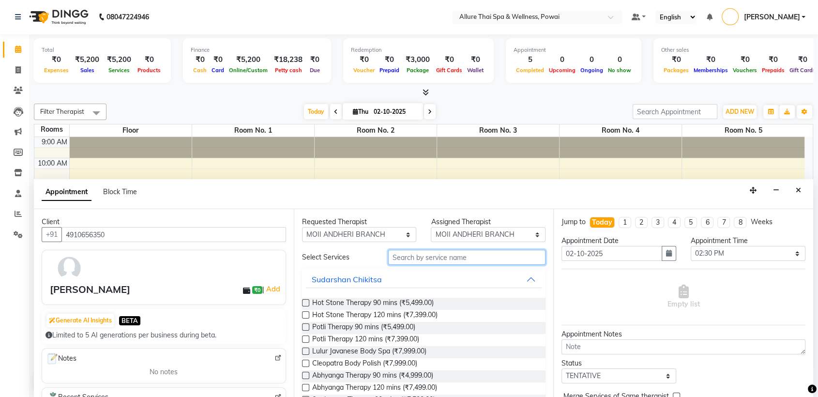
click at [395, 259] on input "text" at bounding box center [467, 257] width 158 height 15
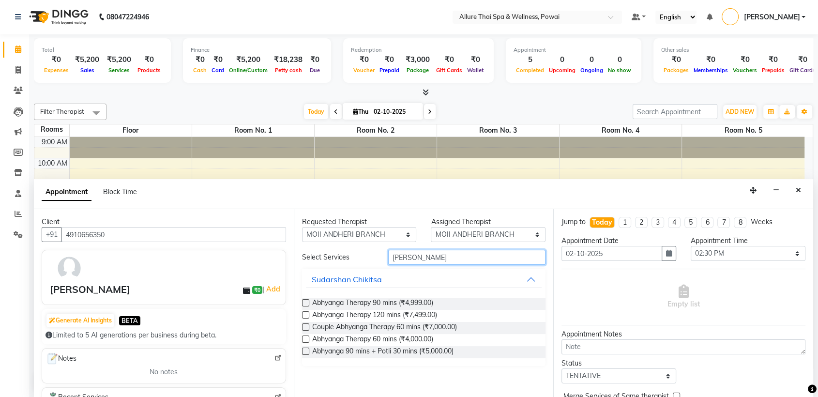
type input "[PERSON_NAME]"
click at [303, 302] on label at bounding box center [305, 302] width 7 height 7
click at [303, 302] on input "checkbox" at bounding box center [305, 304] width 6 height 6
checkbox input "true"
select select "4279"
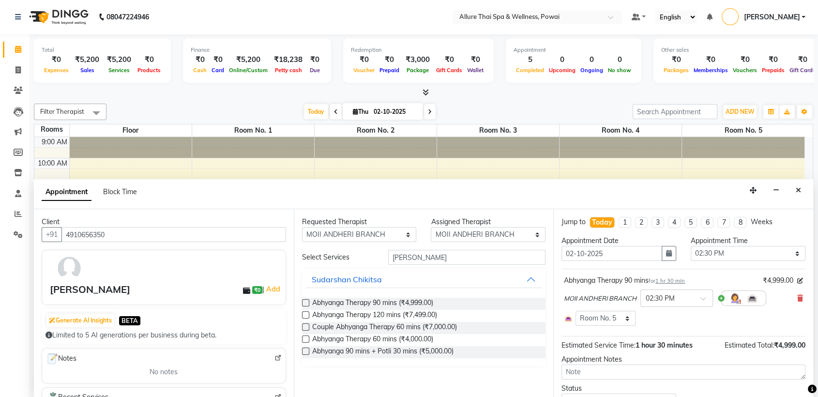
checkbox input "false"
click at [374, 233] on select "Any AKOK Allure Thai Appointment [PERSON_NAME] CHEM [PERSON_NAME] DUATI HRIATI …" at bounding box center [359, 234] width 115 height 15
select select "62482"
click at [302, 227] on select "Any AKOK Allure Thai Appointment [PERSON_NAME] CHEM [PERSON_NAME] DUATI HRIATI …" at bounding box center [359, 234] width 115 height 15
select select "62482"
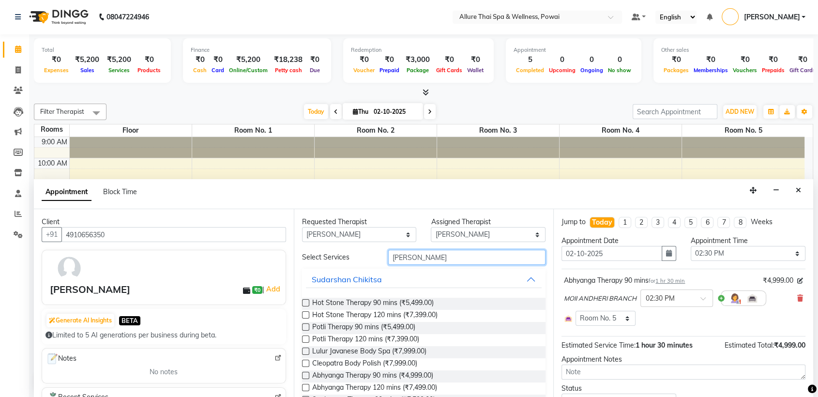
click at [423, 262] on input "[PERSON_NAME]" at bounding box center [467, 257] width 158 height 15
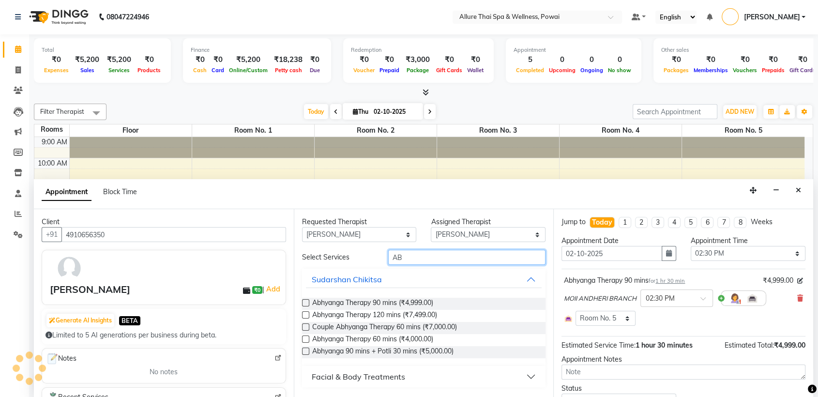
type input "A"
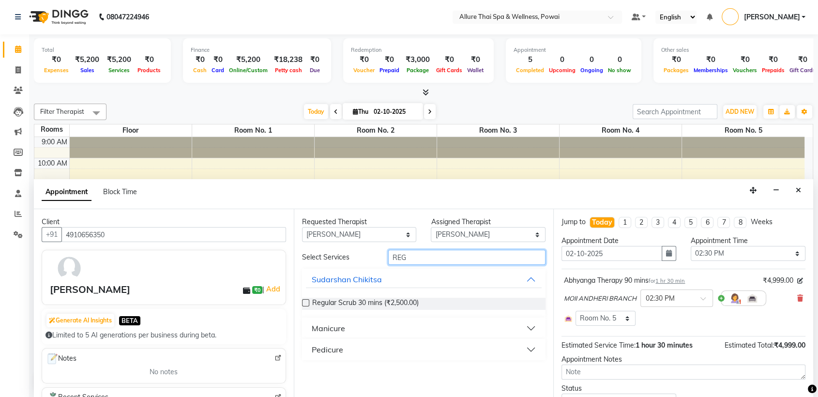
type input "REG"
click at [367, 353] on button "Pedicure" at bounding box center [424, 349] width 236 height 17
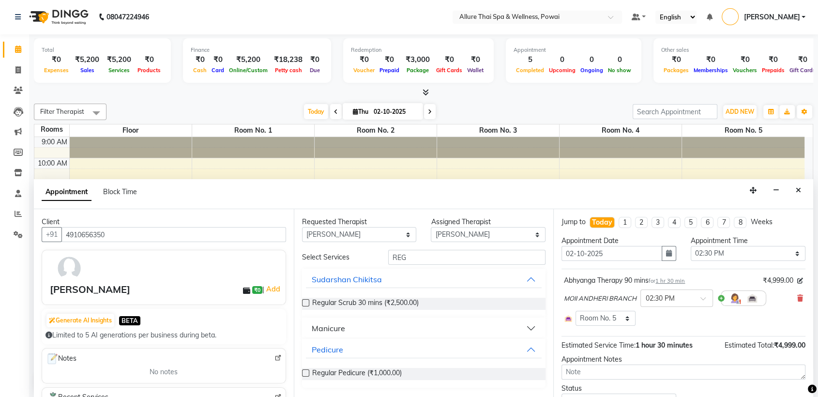
click at [306, 372] on label at bounding box center [305, 372] width 7 height 7
click at [306, 372] on input "checkbox" at bounding box center [305, 374] width 6 height 6
checkbox input "true"
select select "4279"
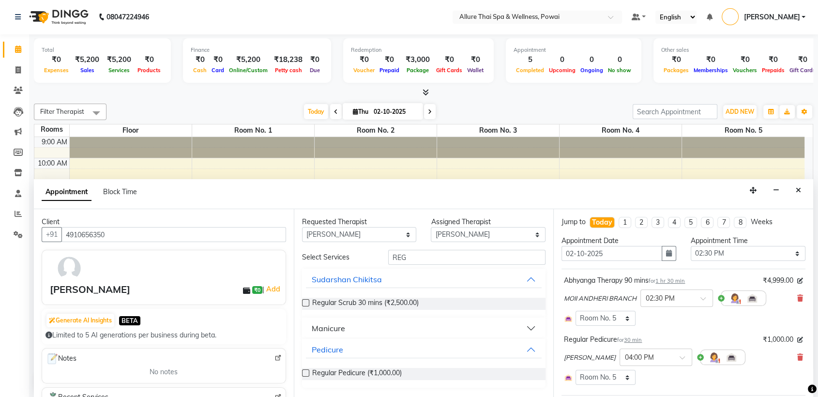
checkbox input "false"
click at [797, 356] on icon at bounding box center [800, 357] width 6 height 7
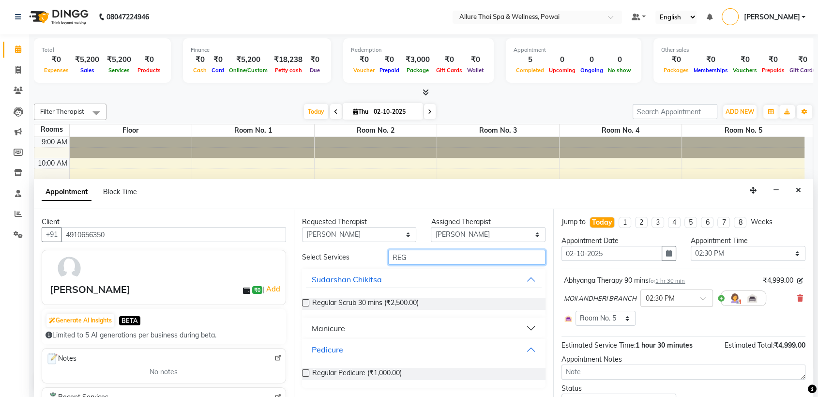
click at [432, 258] on input "REG" at bounding box center [467, 257] width 158 height 15
type input "R"
type input "E"
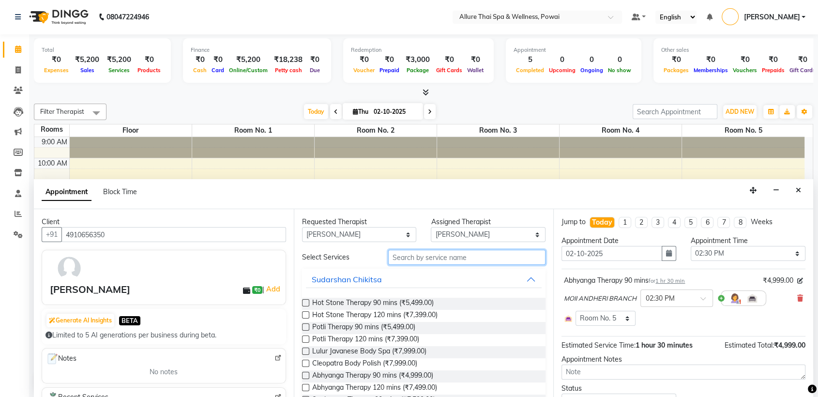
type input "O"
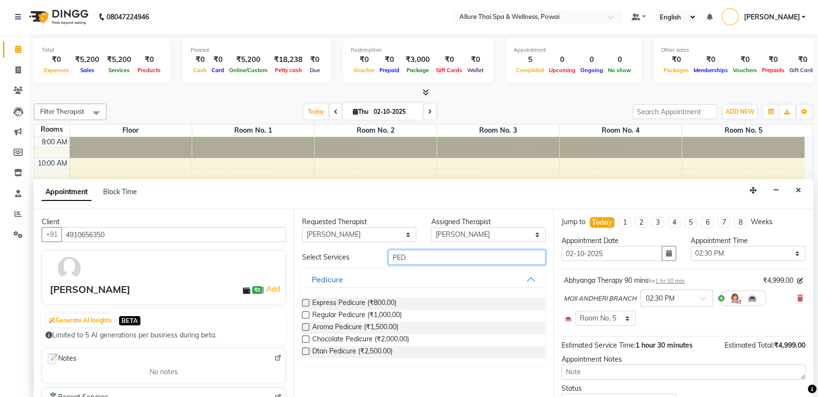
type input "PED"
click at [304, 327] on label at bounding box center [305, 326] width 7 height 7
click at [304, 327] on input "checkbox" at bounding box center [305, 328] width 6 height 6
checkbox input "true"
select select "4279"
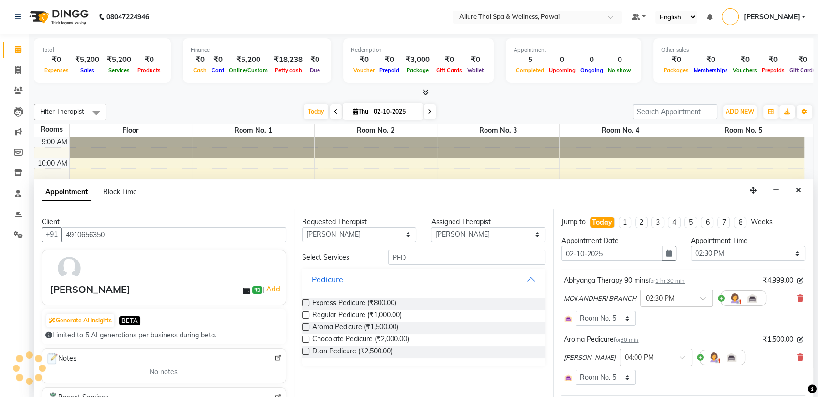
checkbox input "false"
click at [436, 263] on input "PED" at bounding box center [467, 257] width 158 height 15
type input "P"
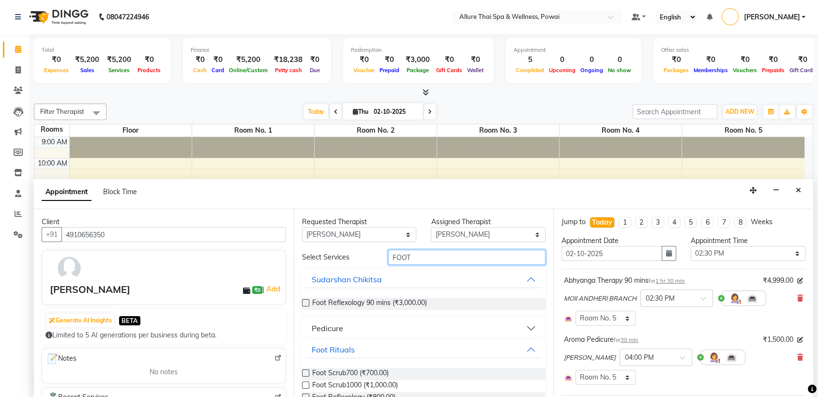
scroll to position [46, 0]
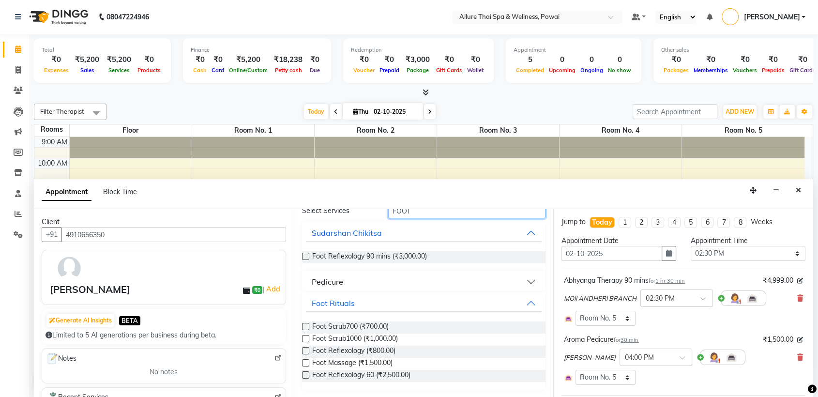
type input "FOOT"
click at [303, 361] on label at bounding box center [305, 362] width 7 height 7
click at [303, 361] on input "checkbox" at bounding box center [305, 364] width 6 height 6
checkbox input "true"
select select "4279"
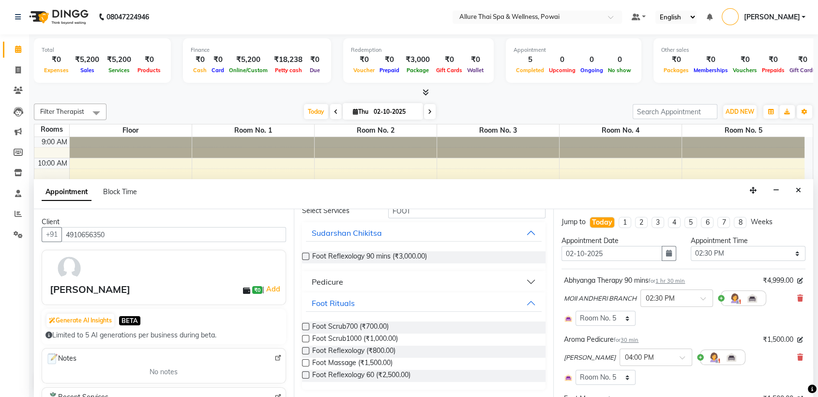
checkbox input "false"
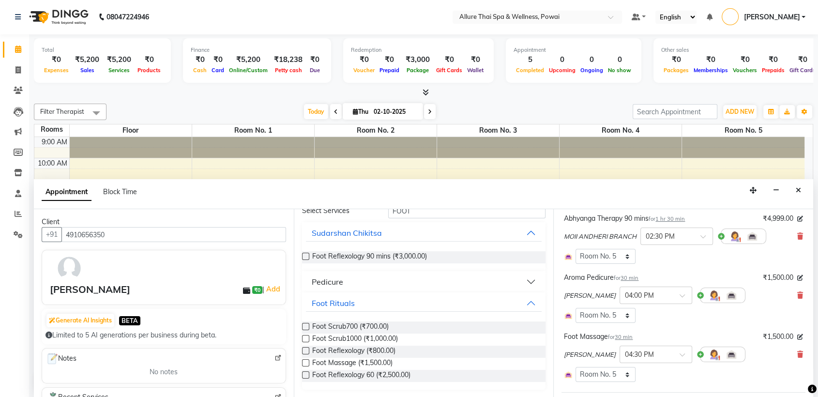
scroll to position [62, 0]
click at [652, 291] on div at bounding box center [656, 294] width 72 height 10
click at [632, 307] on div "02:30 PM" at bounding box center [656, 311] width 72 height 18
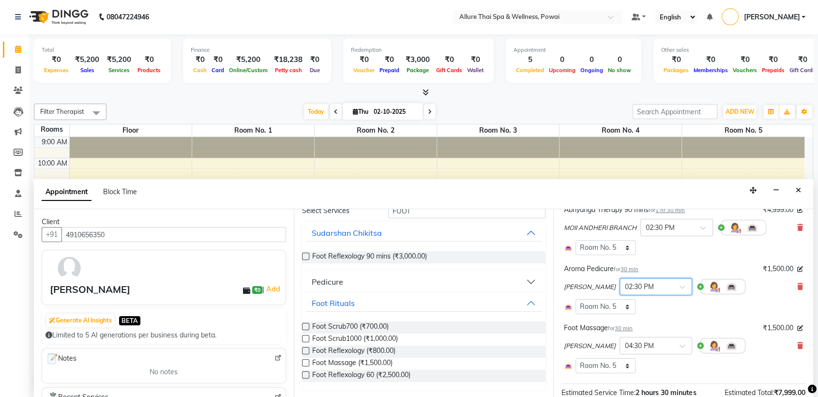
scroll to position [70, 0]
click at [797, 287] on icon at bounding box center [800, 287] width 6 height 7
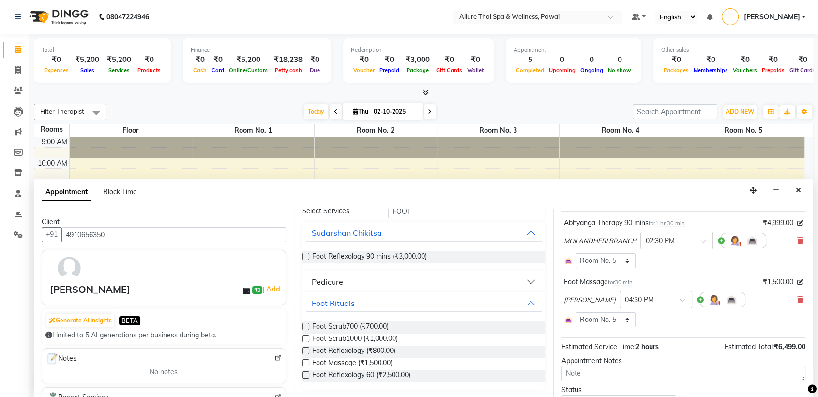
scroll to position [51, 0]
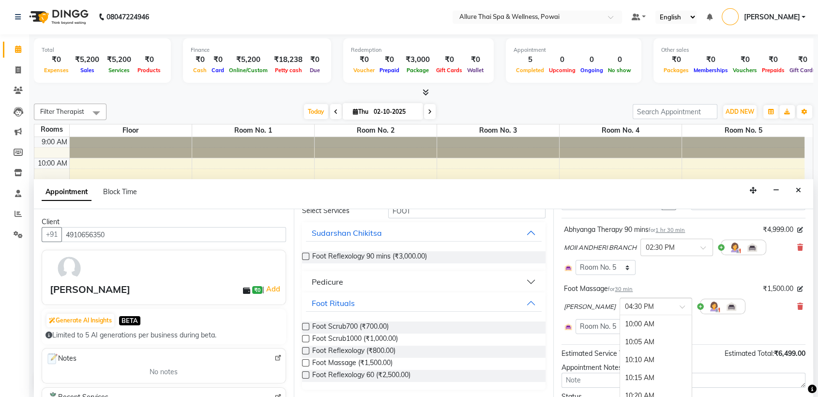
click at [680, 305] on span at bounding box center [686, 309] width 12 height 10
click at [620, 323] on div "02:30 PM" at bounding box center [656, 326] width 72 height 18
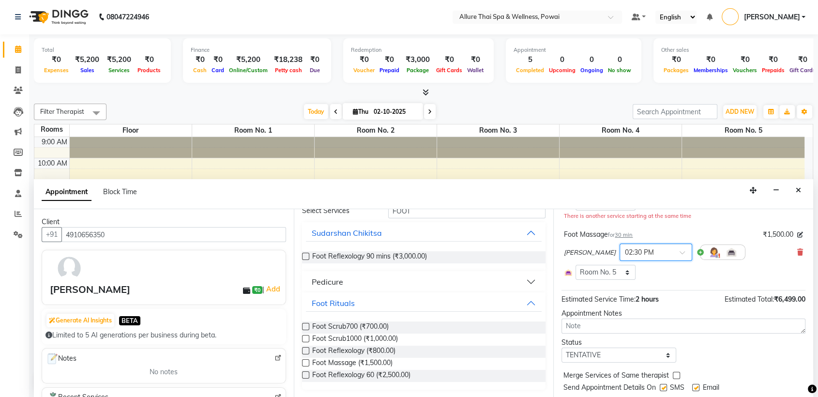
scroll to position [116, 0]
click at [797, 252] on icon at bounding box center [800, 251] width 6 height 7
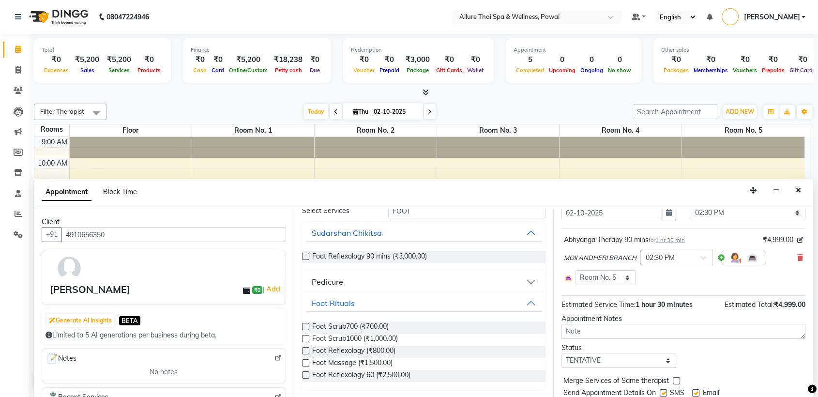
scroll to position [41, 0]
click at [574, 363] on select "Select TENTATIVE CONFIRM CHECK-IN UPCOMING" at bounding box center [618, 360] width 115 height 15
select select "confirm booking"
click at [561, 353] on select "Select TENTATIVE CONFIRM CHECK-IN UPCOMING" at bounding box center [618, 360] width 115 height 15
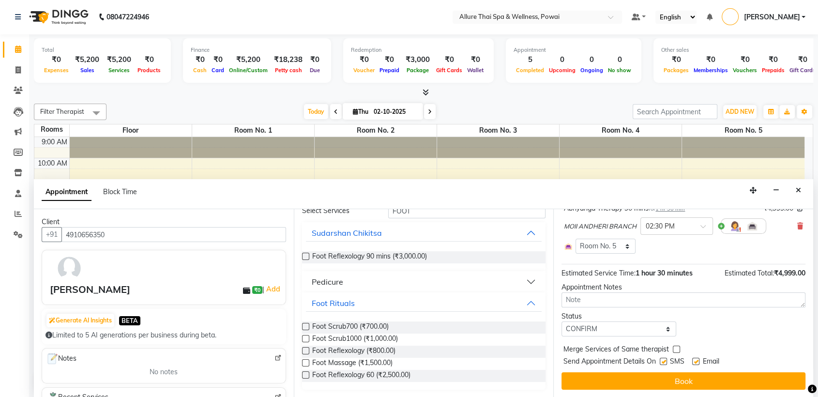
click at [663, 359] on label at bounding box center [663, 361] width 7 height 7
click at [663, 359] on input "checkbox" at bounding box center [663, 362] width 6 height 6
checkbox input "false"
click at [695, 361] on label at bounding box center [695, 361] width 7 height 7
click at [695, 361] on input "checkbox" at bounding box center [695, 362] width 6 height 6
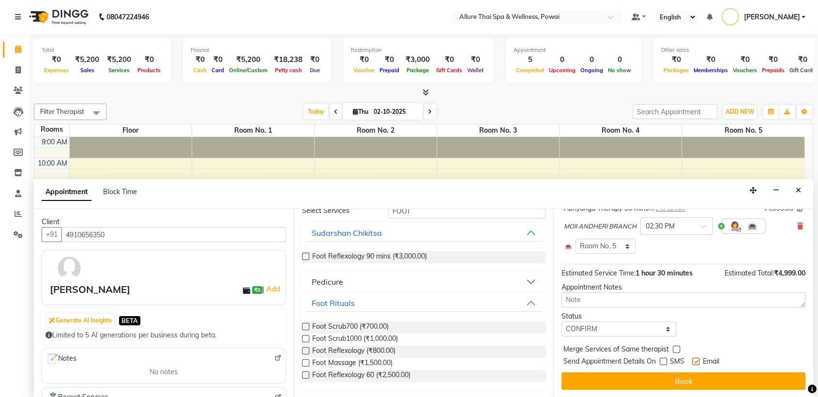
checkbox input "false"
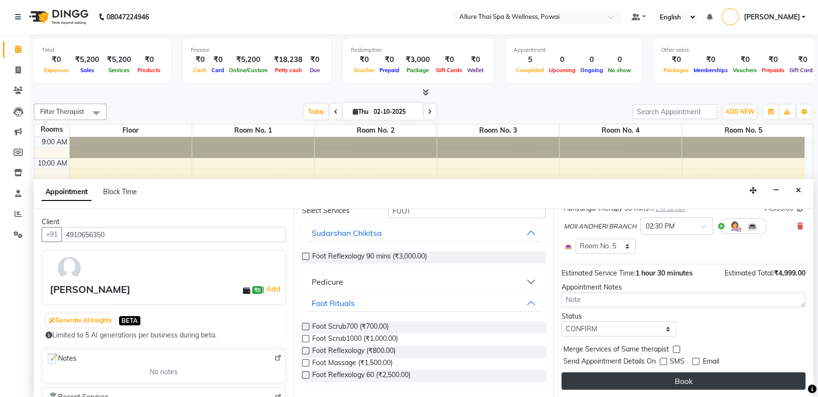
click at [681, 380] on button "Book" at bounding box center [683, 380] width 244 height 17
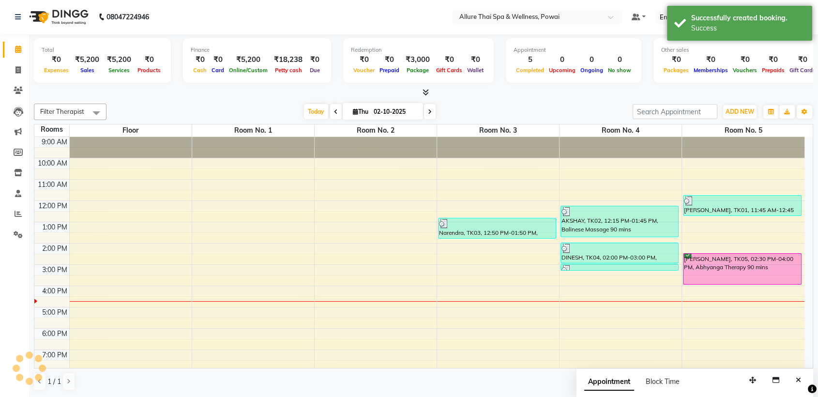
scroll to position [0, 0]
click at [737, 265] on div "[PERSON_NAME], TK05, 02:30 PM-04:00 PM, Abhyanga Therapy 90 mins" at bounding box center [741, 269] width 117 height 30
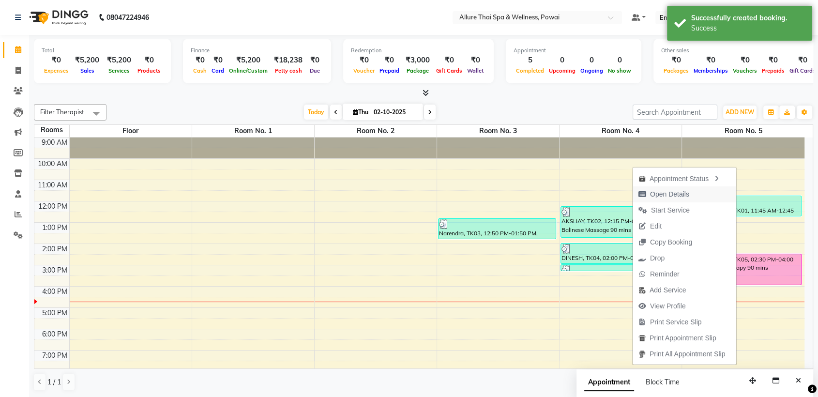
click at [684, 196] on span "Open Details" at bounding box center [669, 194] width 39 height 10
select select "6"
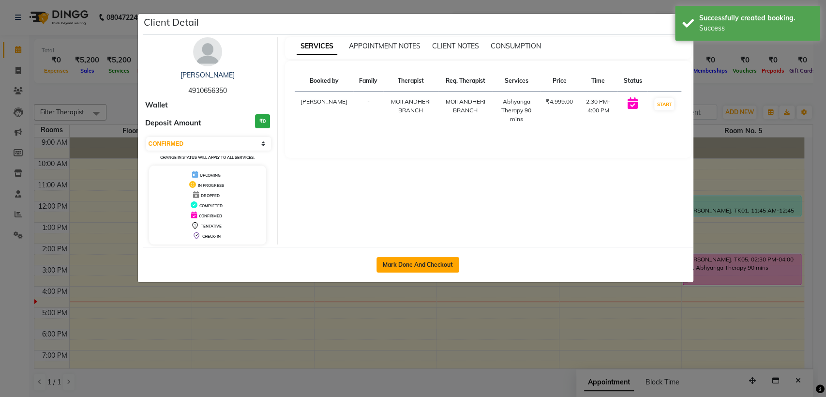
click at [443, 264] on button "Mark Done And Checkout" at bounding box center [418, 264] width 83 height 15
select select "service"
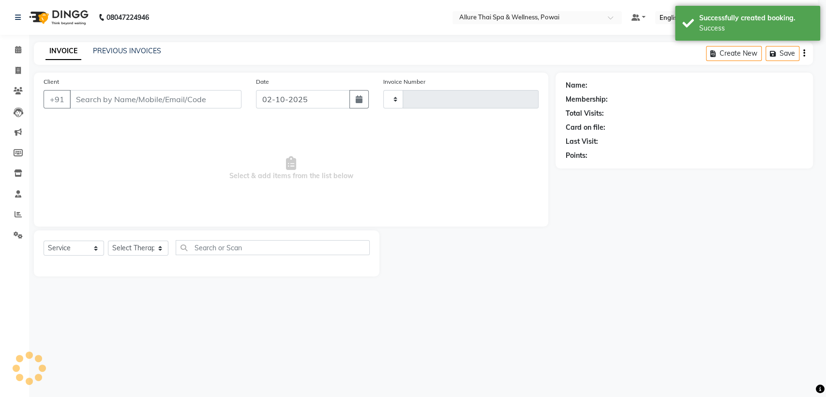
type input "1668"
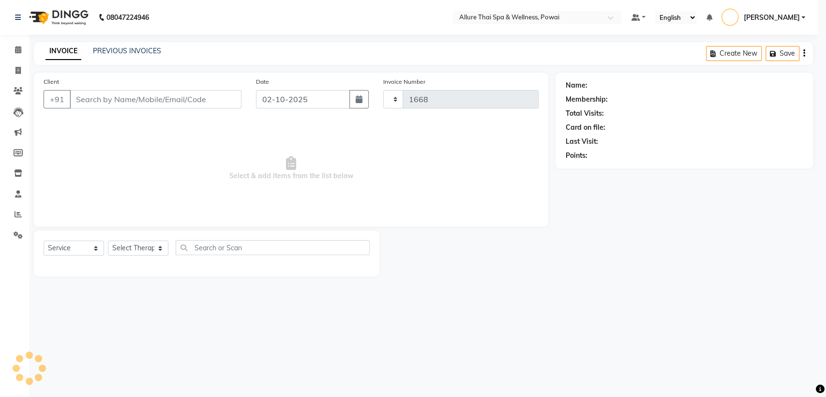
select select "6686"
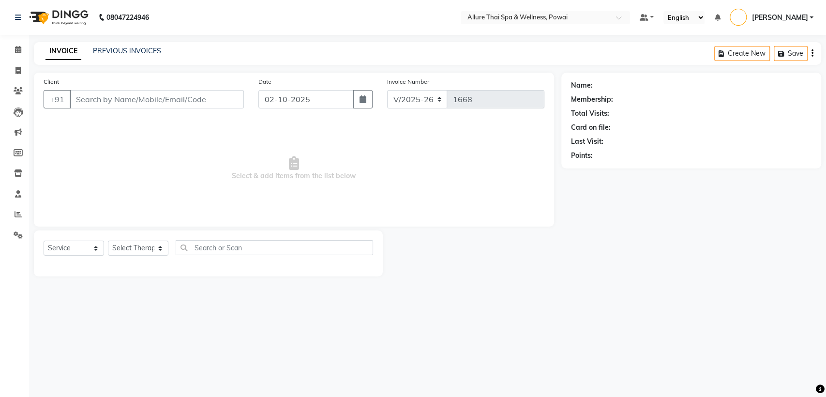
type input "4910656350"
select select "93570"
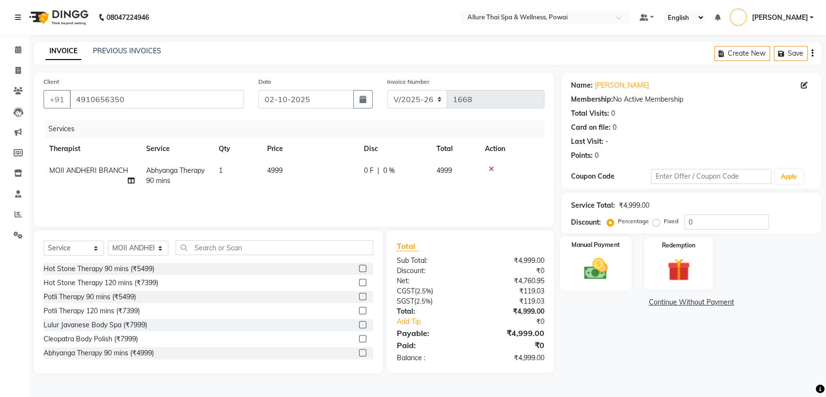
click at [613, 253] on div "Manual Payment" at bounding box center [596, 263] width 72 height 55
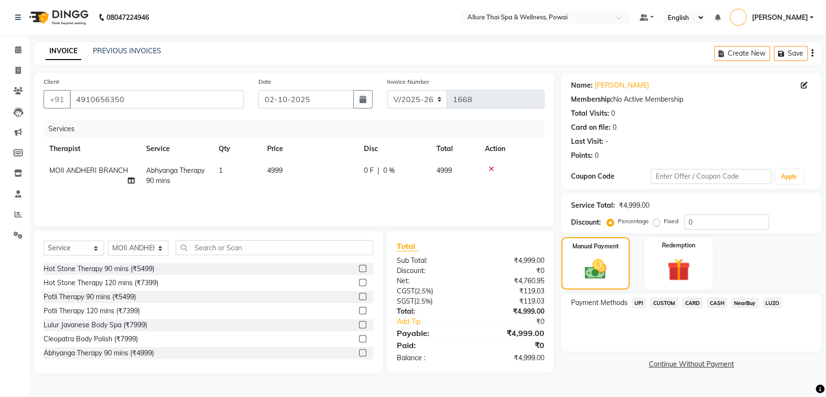
click at [688, 302] on span "CARD" at bounding box center [692, 302] width 21 height 11
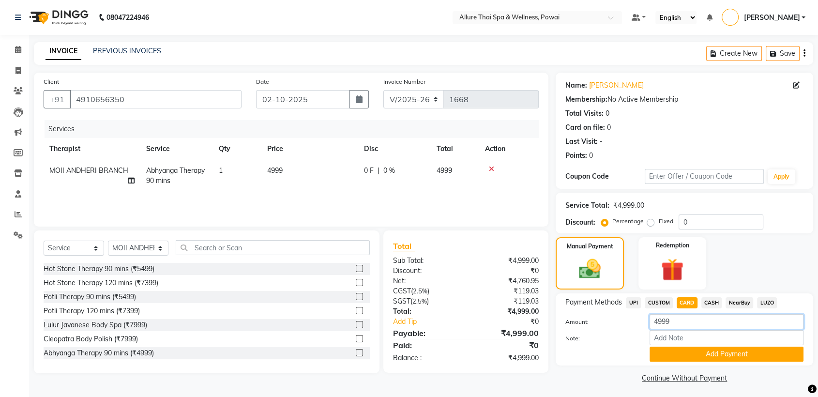
click at [675, 320] on input "4999" at bounding box center [727, 321] width 154 height 15
type input "4"
type input "5000"
click at [685, 354] on button "Add Payment" at bounding box center [727, 354] width 154 height 15
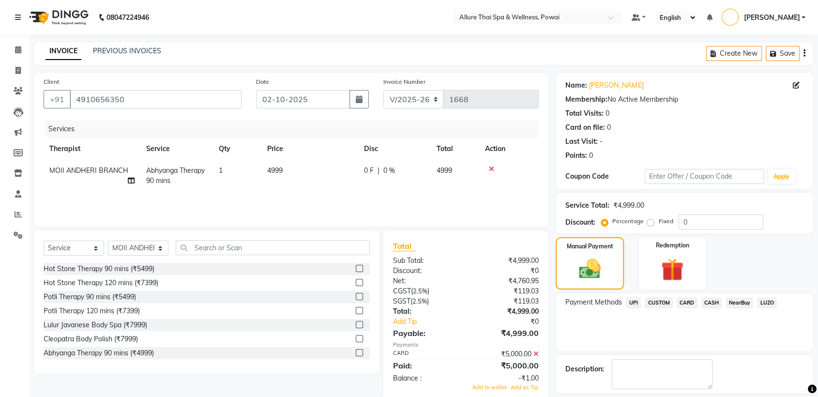
scroll to position [43, 0]
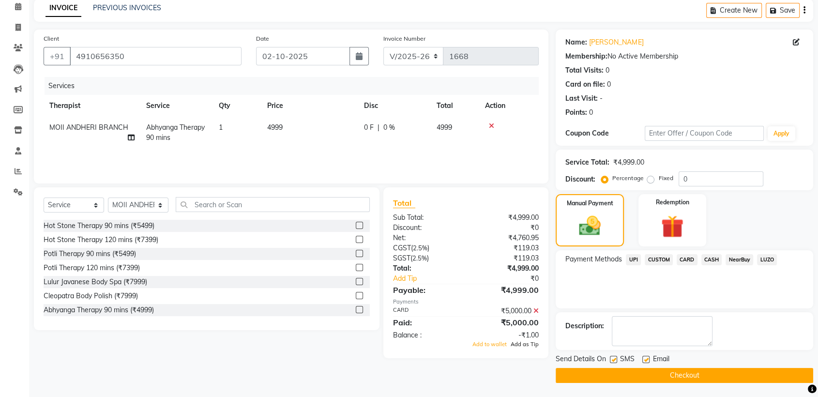
click at [535, 343] on span "Add as Tip" at bounding box center [525, 344] width 28 height 7
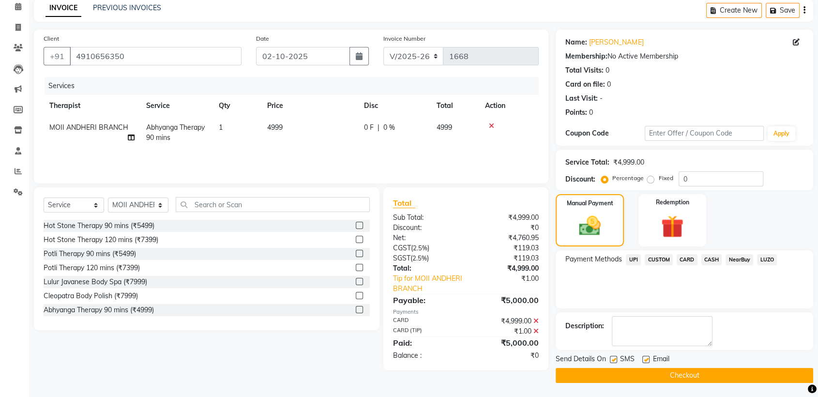
click at [616, 357] on label at bounding box center [613, 359] width 7 height 7
click at [616, 357] on input "checkbox" at bounding box center [613, 360] width 6 height 6
checkbox input "false"
click at [644, 359] on label at bounding box center [645, 359] width 7 height 7
click at [644, 359] on input "checkbox" at bounding box center [645, 360] width 6 height 6
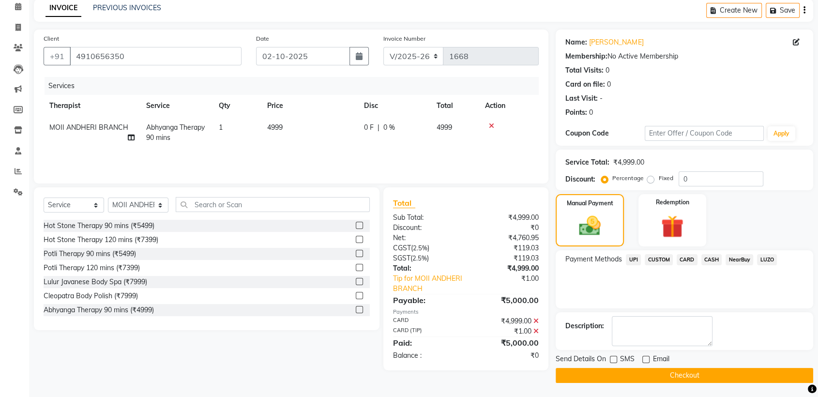
click at [663, 372] on button "Checkout" at bounding box center [684, 375] width 257 height 15
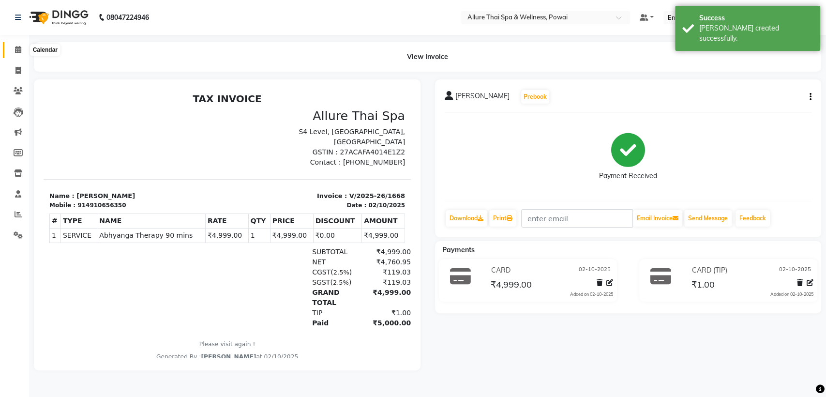
click at [18, 51] on icon at bounding box center [18, 49] width 6 height 7
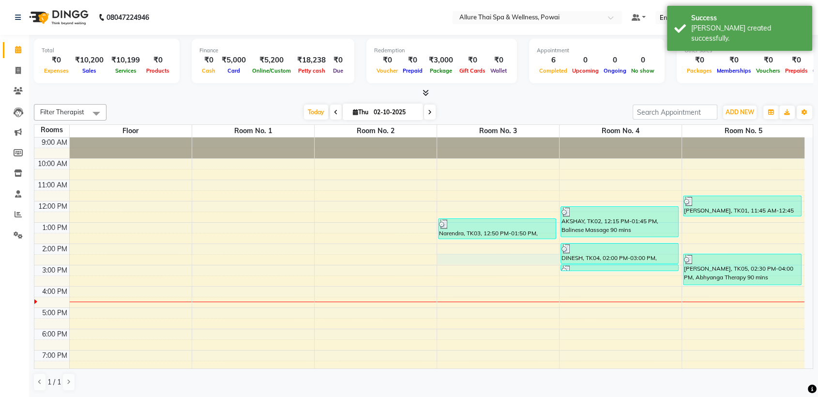
click at [461, 257] on div "9:00 AM 10:00 AM 11:00 AM 12:00 PM 1:00 PM 2:00 PM 3:00 PM 4:00 PM 5:00 PM 6:00…" at bounding box center [419, 296] width 770 height 319
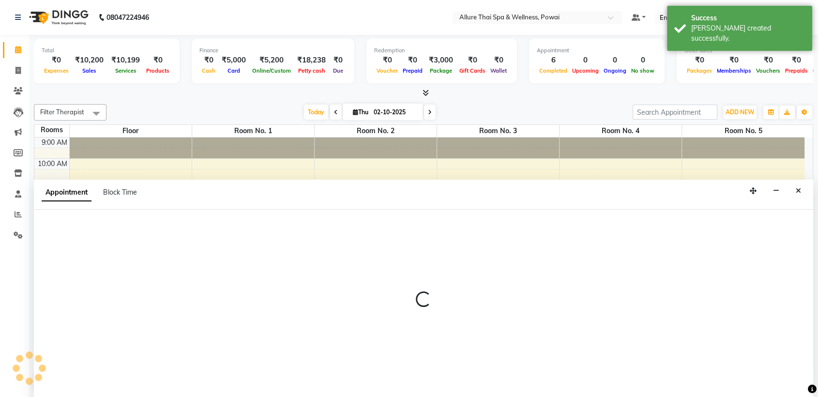
scroll to position [0, 0]
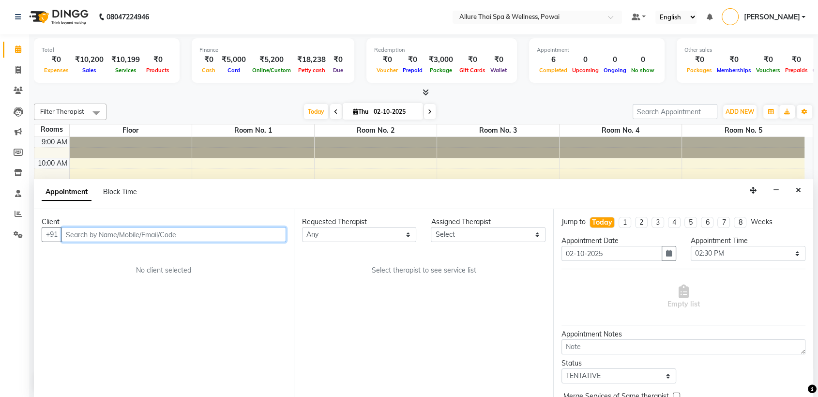
click at [247, 232] on input "text" at bounding box center [173, 234] width 225 height 15
paste input "4910656350"
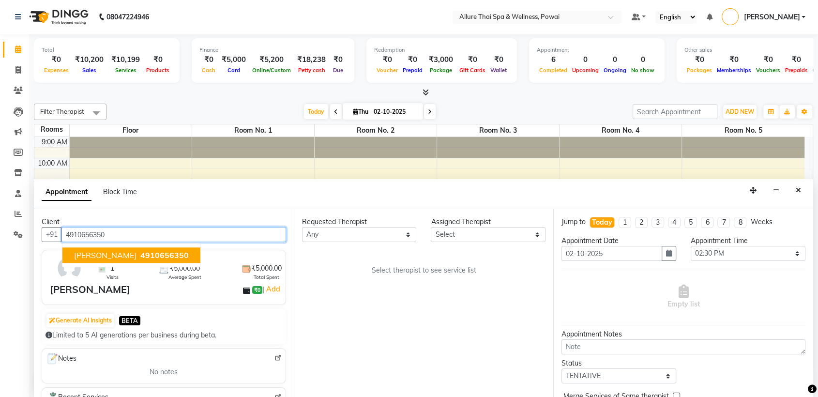
click at [116, 249] on button "[PERSON_NAME] 4910656350" at bounding box center [131, 255] width 138 height 15
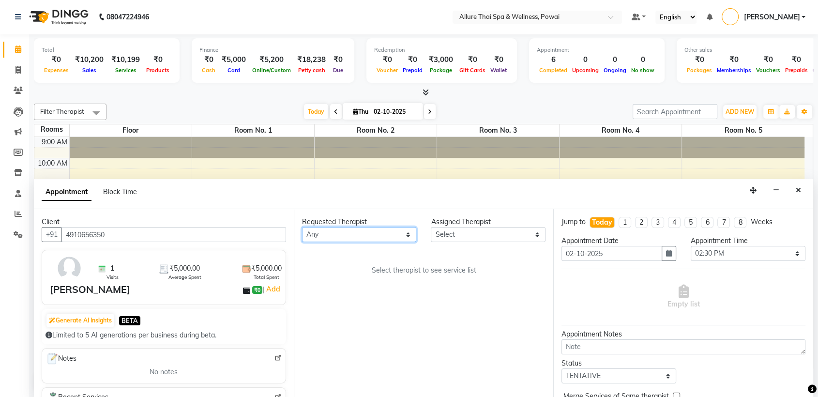
click at [325, 237] on select "Any AKOK Allure Thai Appointment [PERSON_NAME] CHEM [PERSON_NAME] DUATI HRIATI …" at bounding box center [359, 234] width 115 height 15
click at [302, 227] on select "Any AKOK Allure Thai Appointment [PERSON_NAME] CHEM [PERSON_NAME] DUATI HRIATI …" at bounding box center [359, 234] width 115 height 15
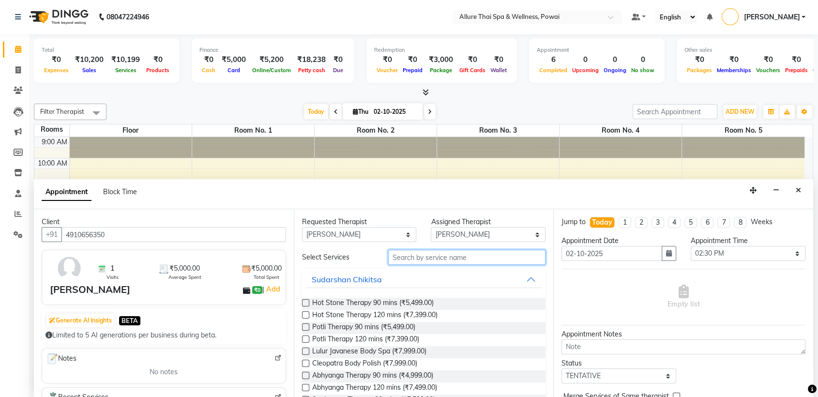
click at [412, 252] on input "text" at bounding box center [467, 257] width 158 height 15
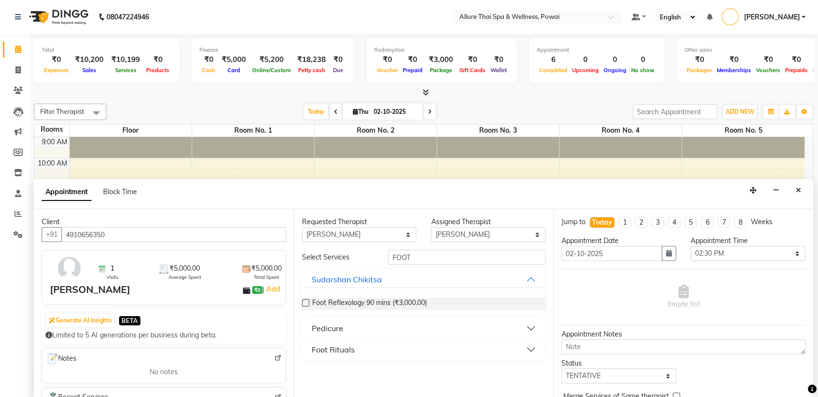
click at [363, 351] on button "Foot Rituals" at bounding box center [424, 349] width 236 height 17
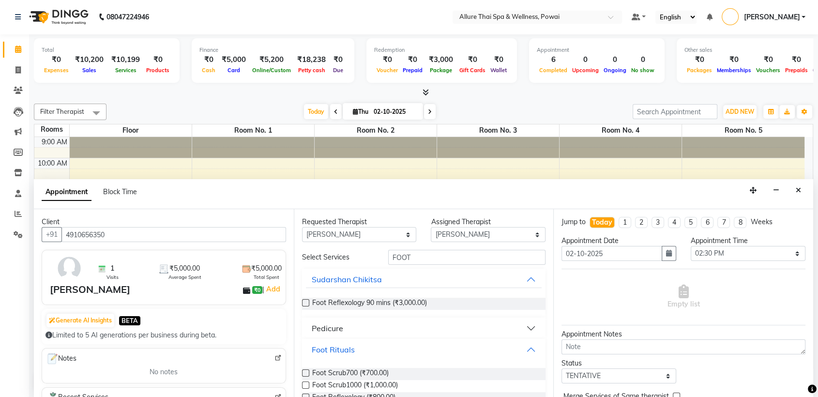
scroll to position [46, 0]
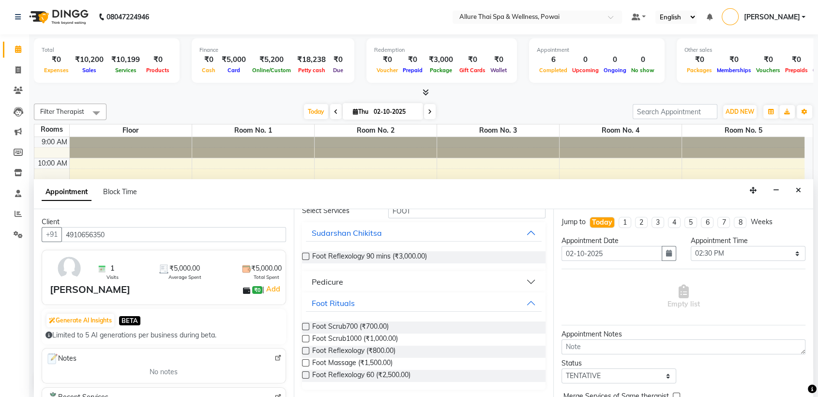
click at [304, 363] on label at bounding box center [305, 362] width 7 height 7
click at [304, 363] on input "checkbox" at bounding box center [305, 364] width 6 height 6
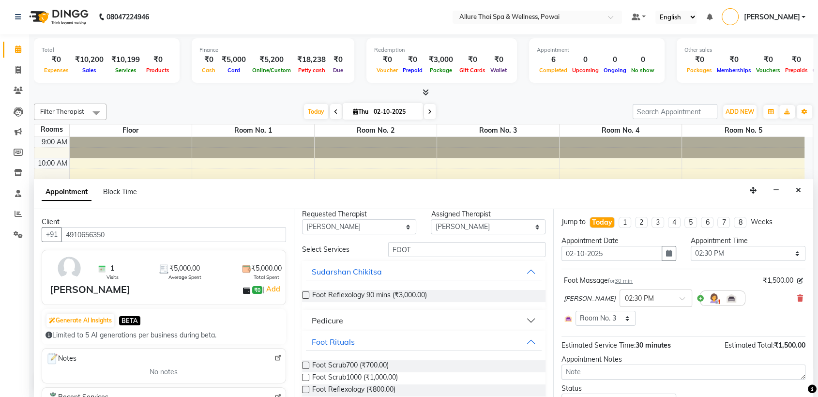
scroll to position [7, 0]
click at [410, 253] on input "FOOT" at bounding box center [467, 249] width 158 height 15
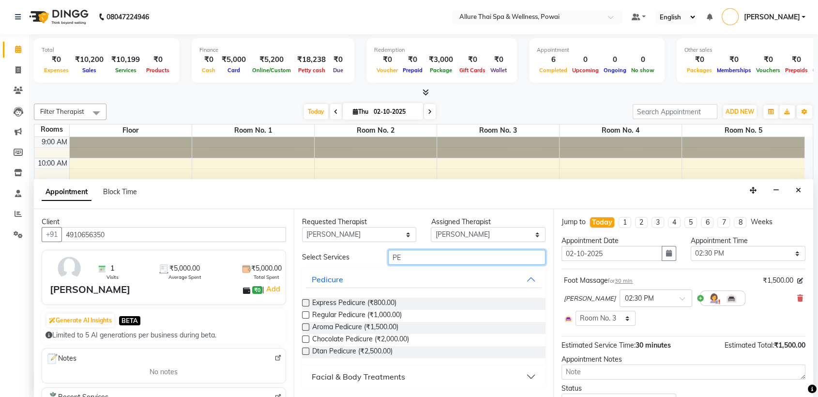
scroll to position [0, 0]
click at [306, 324] on label at bounding box center [305, 326] width 7 height 7
click at [306, 325] on input "checkbox" at bounding box center [305, 328] width 6 height 6
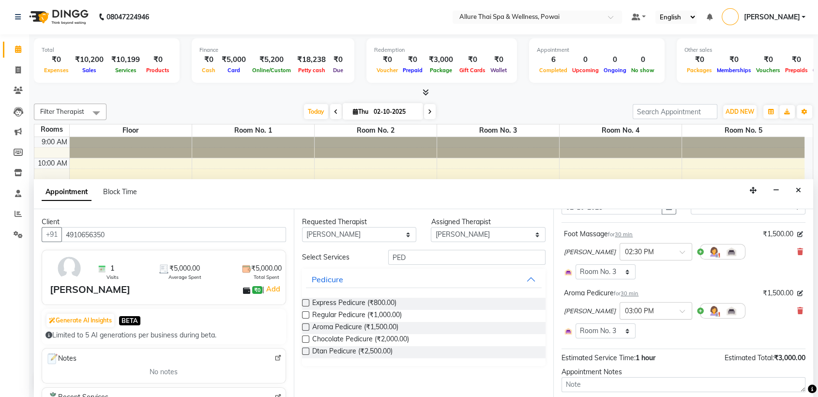
scroll to position [45, 0]
click at [617, 334] on select "Select Room Floor Room No. 1 Room No. 3 Room No. 4 Room No. 5 Room No. 2" at bounding box center [605, 332] width 60 height 15
click at [575, 325] on select "Select Room Floor Room No. 1 Room No. 3 Room No. 4 Room No. 5 Room No. 2" at bounding box center [605, 332] width 60 height 15
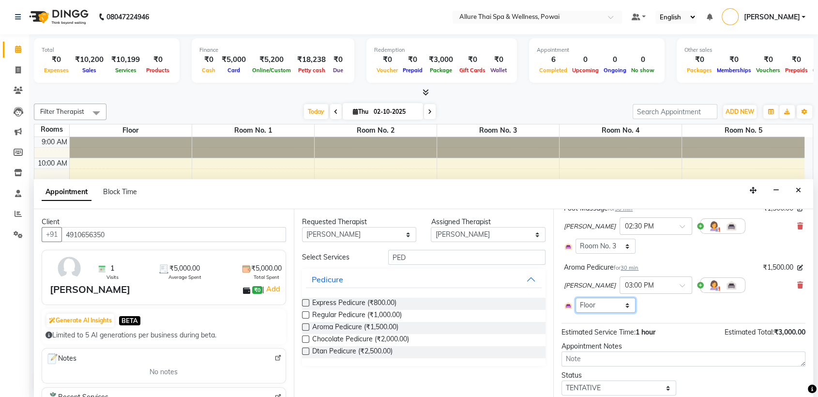
scroll to position [131, 0]
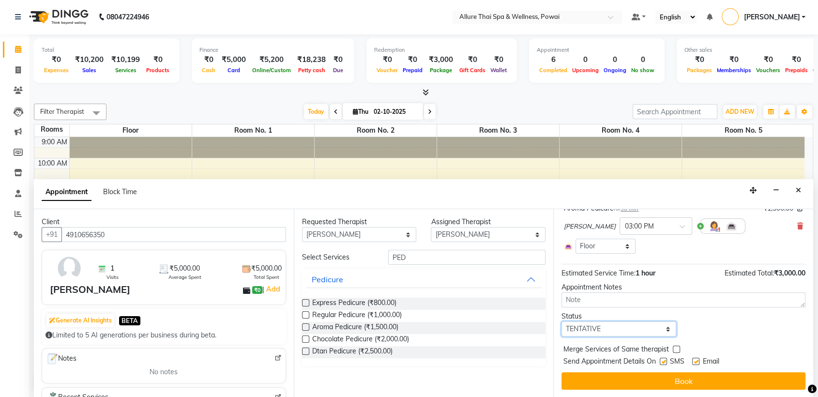
click at [629, 327] on select "Select TENTATIVE CONFIRM CHECK-IN UPCOMING" at bounding box center [618, 328] width 115 height 15
click at [561, 321] on select "Select TENTATIVE CONFIRM CHECK-IN UPCOMING" at bounding box center [618, 328] width 115 height 15
click at [664, 362] on label at bounding box center [663, 361] width 7 height 7
click at [664, 362] on input "checkbox" at bounding box center [663, 362] width 6 height 6
click at [695, 361] on label at bounding box center [695, 361] width 7 height 7
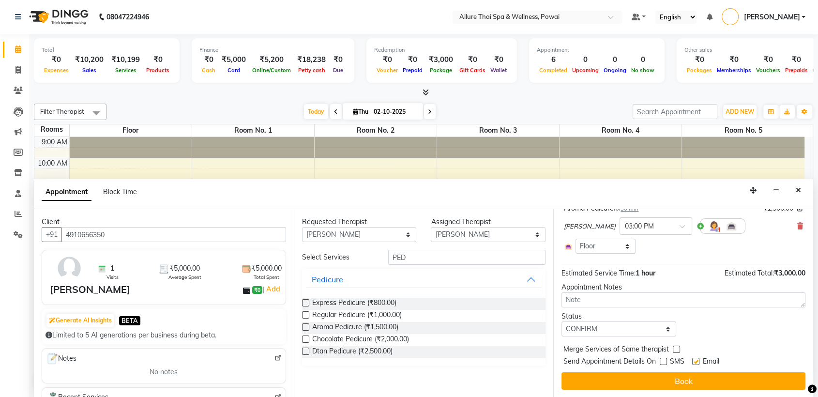
click at [695, 361] on input "checkbox" at bounding box center [695, 362] width 6 height 6
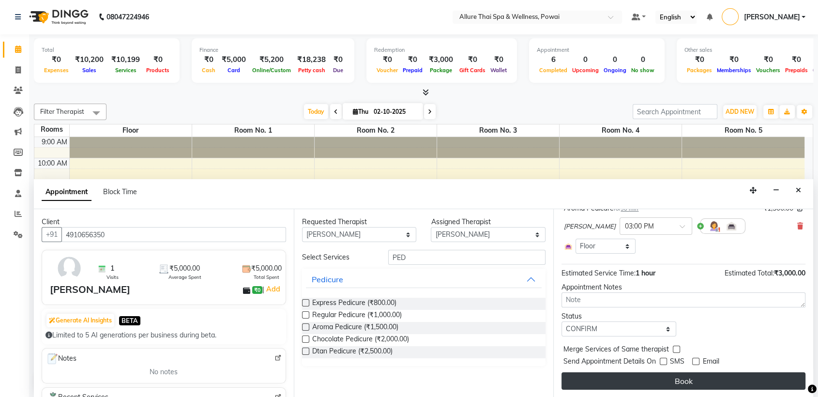
click at [690, 380] on button "Book" at bounding box center [683, 380] width 244 height 17
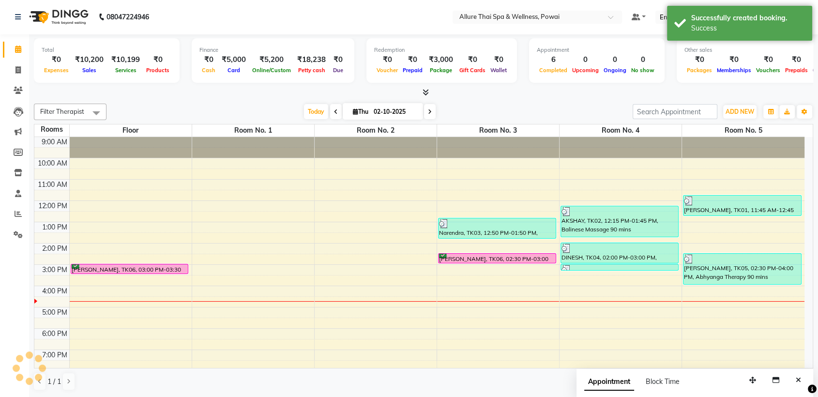
scroll to position [0, 0]
click at [485, 255] on div "[PERSON_NAME], TK06, 02:30 PM-03:00 PM, Foot Massage" at bounding box center [496, 258] width 117 height 9
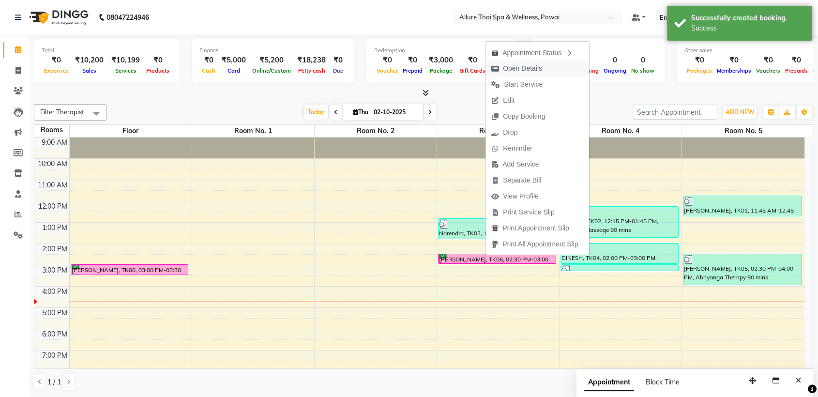
click at [518, 71] on span "Open Details" at bounding box center [522, 68] width 39 height 10
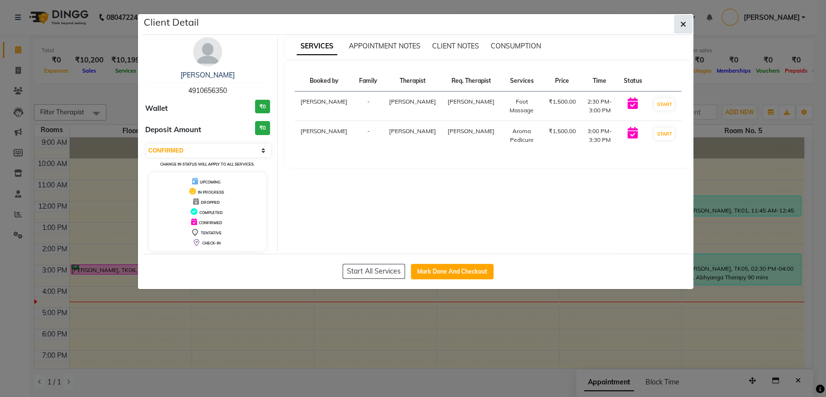
click at [685, 25] on icon "button" at bounding box center [683, 24] width 6 height 8
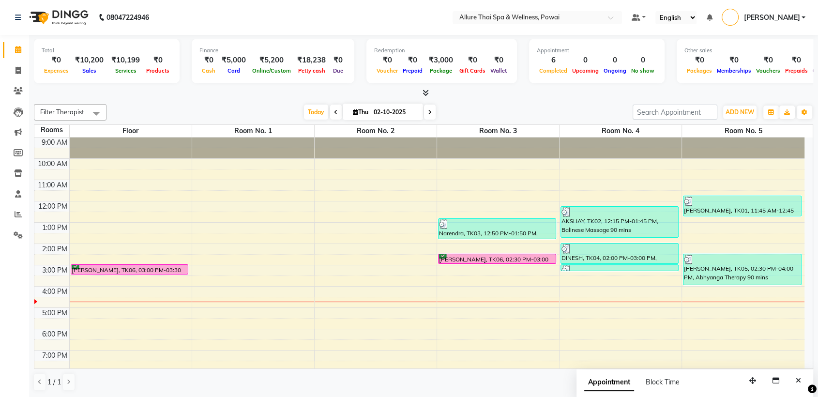
click at [111, 268] on div "[PERSON_NAME], TK06, 03:00 PM-03:30 PM, Aroma Pedicure" at bounding box center [129, 269] width 117 height 9
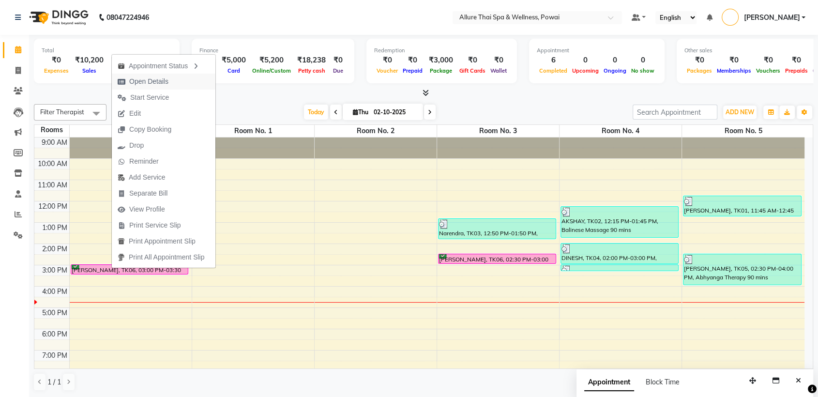
click at [171, 83] on span "Open Details" at bounding box center [143, 82] width 62 height 16
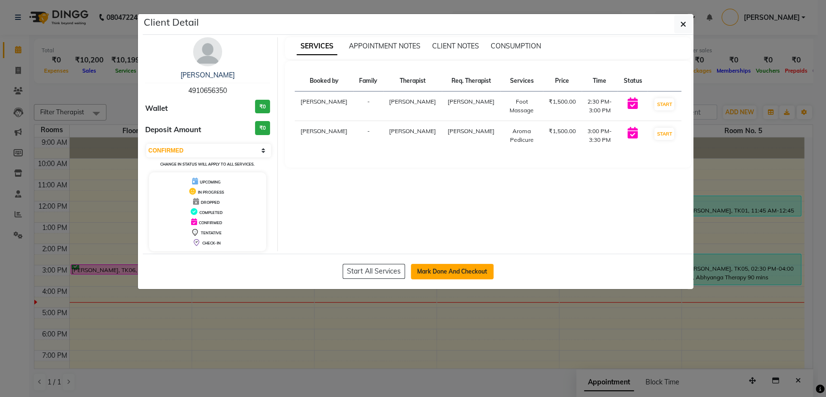
click at [470, 274] on button "Mark Done And Checkout" at bounding box center [452, 271] width 83 height 15
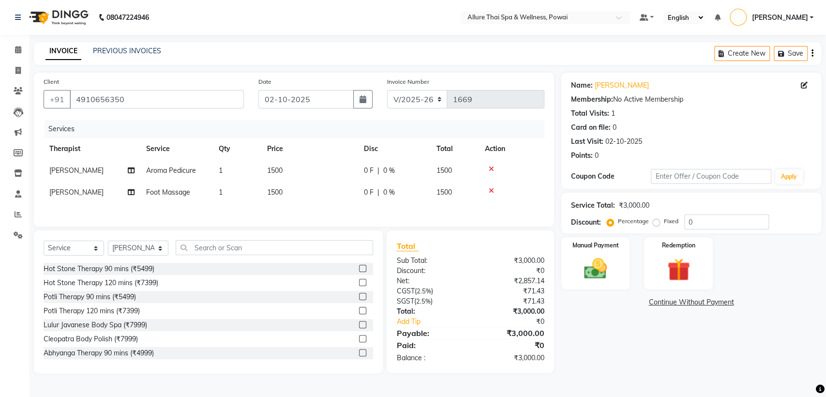
click at [664, 226] on label "Fixed" at bounding box center [671, 221] width 15 height 9
click at [655, 225] on input "Fixed" at bounding box center [658, 221] width 7 height 7
click at [702, 225] on input "0" at bounding box center [726, 221] width 85 height 15
click at [593, 255] on img at bounding box center [595, 268] width 38 height 27
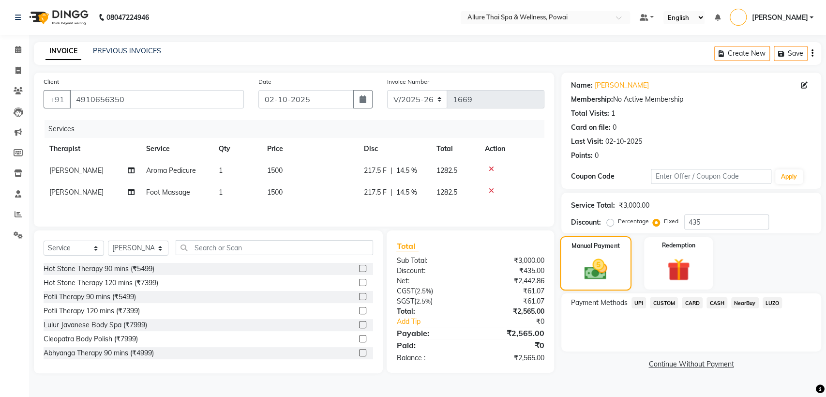
click at [593, 255] on div "Manual Payment" at bounding box center [596, 263] width 72 height 55
click at [693, 300] on span "CARD" at bounding box center [692, 302] width 21 height 11
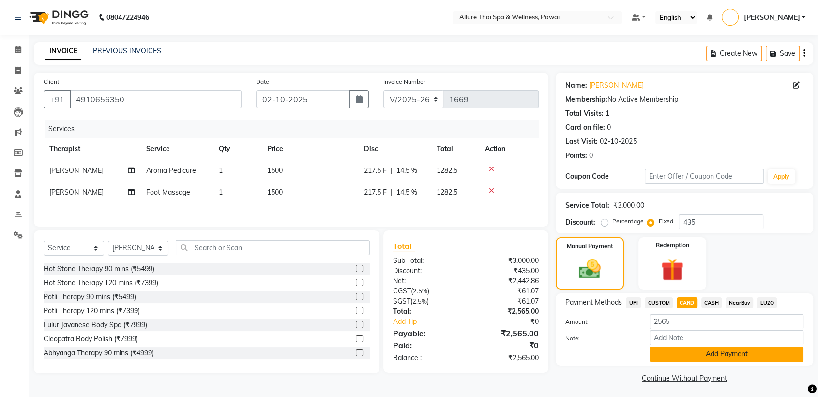
click at [727, 355] on button "Add Payment" at bounding box center [727, 354] width 154 height 15
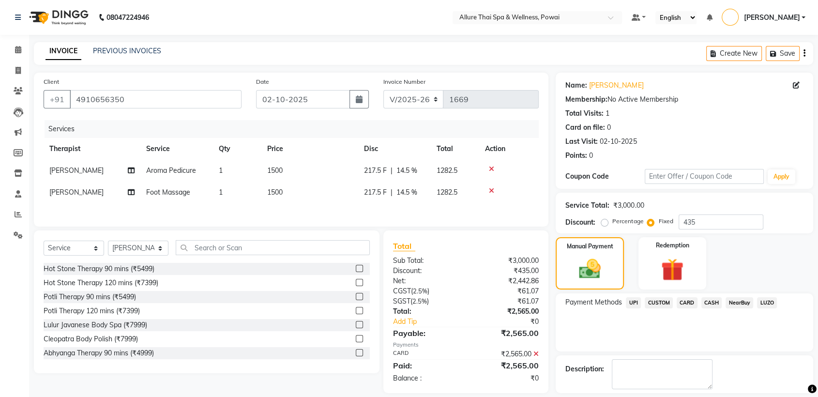
scroll to position [43, 0]
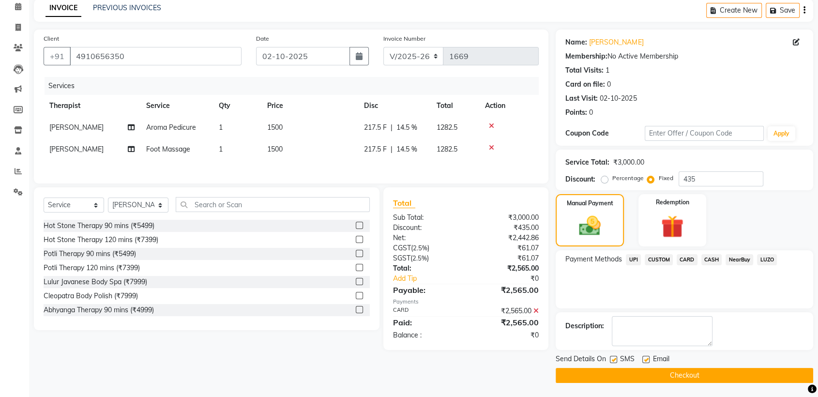
click at [612, 358] on label at bounding box center [613, 359] width 7 height 7
click at [612, 358] on input "checkbox" at bounding box center [613, 360] width 6 height 6
click at [644, 361] on label at bounding box center [645, 359] width 7 height 7
click at [644, 361] on input "checkbox" at bounding box center [645, 360] width 6 height 6
click at [647, 365] on div "Send Details On SMS Email Checkout" at bounding box center [684, 368] width 257 height 29
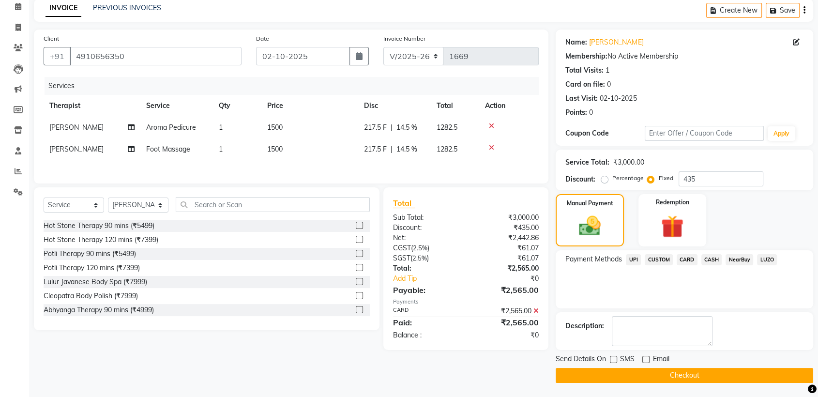
click at [648, 371] on button "Checkout" at bounding box center [684, 375] width 257 height 15
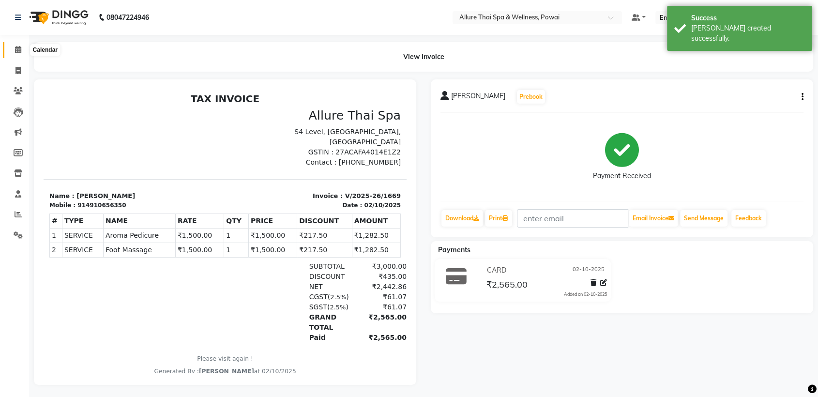
click at [19, 52] on icon at bounding box center [18, 49] width 6 height 7
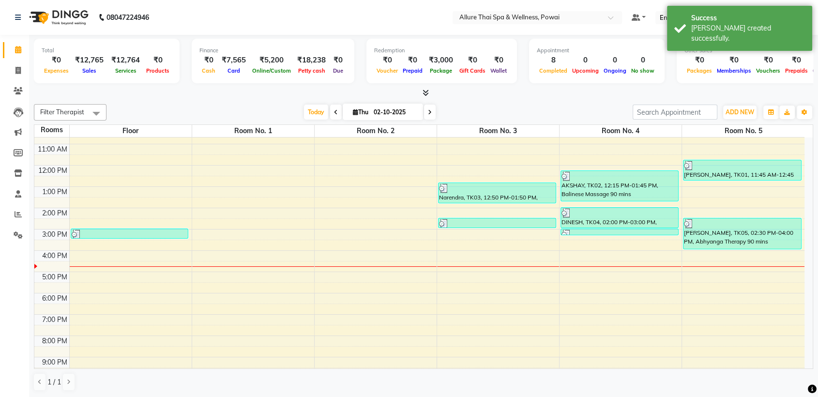
scroll to position [36, 0]
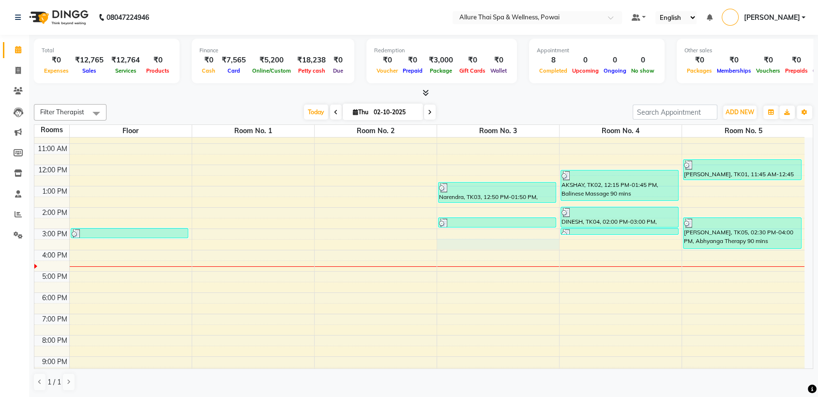
click at [495, 241] on div "9:00 AM 10:00 AM 11:00 AM 12:00 PM 1:00 PM 2:00 PM 3:00 PM 4:00 PM 5:00 PM 6:00…" at bounding box center [419, 260] width 770 height 319
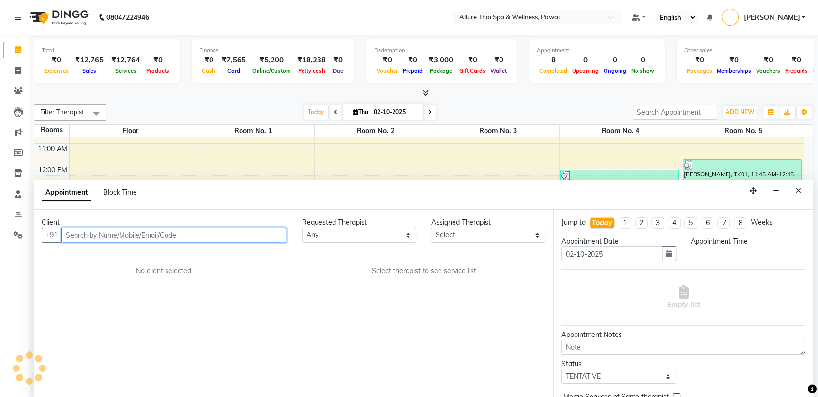
scroll to position [0, 0]
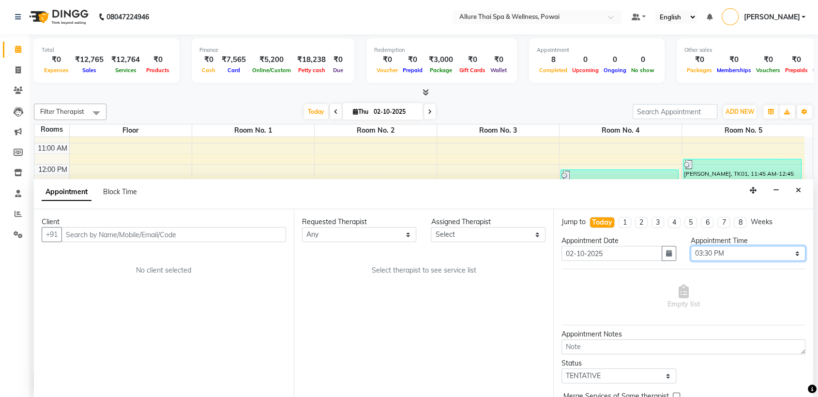
click at [710, 253] on select "Select 10:00 AM 10:05 AM 10:10 AM 10:15 AM 10:20 AM 10:25 AM 10:30 AM 10:35 AM …" at bounding box center [748, 253] width 115 height 15
click at [691, 246] on select "Select 10:00 AM 10:05 AM 10:10 AM 10:15 AM 10:20 AM 10:25 AM 10:30 AM 10:35 AM …" at bounding box center [748, 253] width 115 height 15
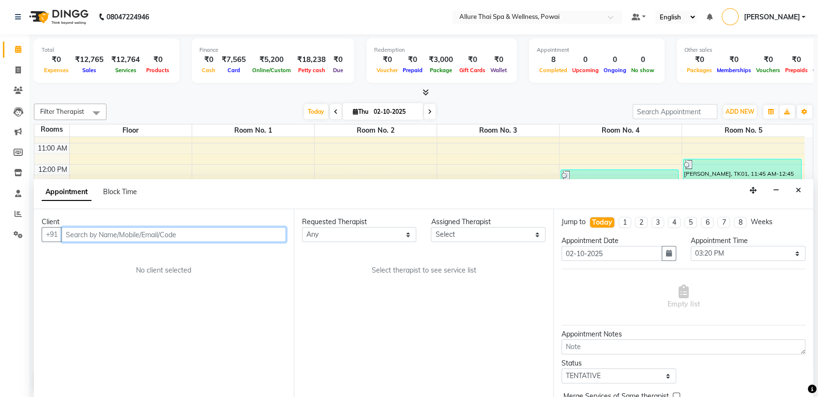
click at [204, 230] on input "text" at bounding box center [173, 234] width 225 height 15
paste input "9892190219"
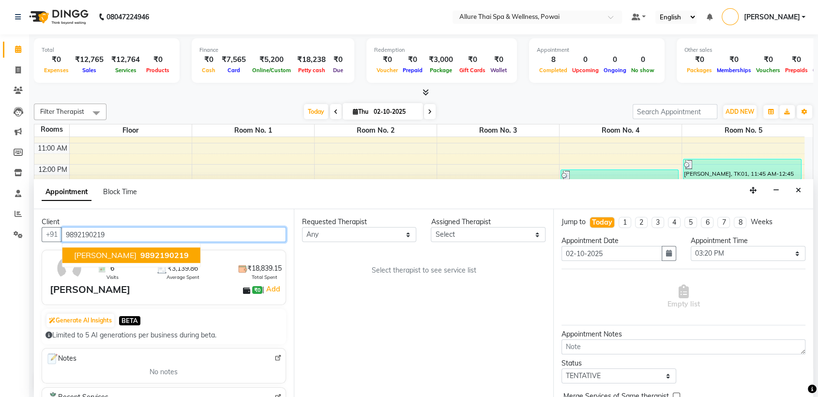
click at [140, 257] on span "9892190219" at bounding box center [164, 256] width 48 height 10
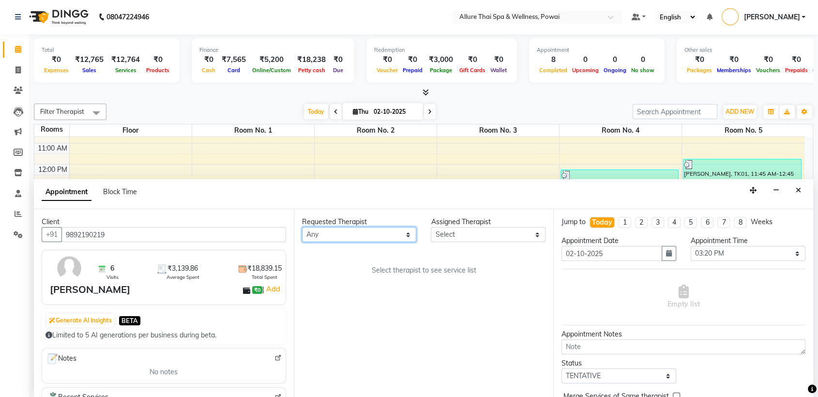
click at [345, 229] on select "Any AKOK Allure Thai Appointment [PERSON_NAME] CHEM [PERSON_NAME] DUATI HRIATI …" at bounding box center [359, 234] width 115 height 15
click at [302, 227] on select "Any AKOK Allure Thai Appointment [PERSON_NAME] CHEM [PERSON_NAME] DUATI HRIATI …" at bounding box center [359, 234] width 115 height 15
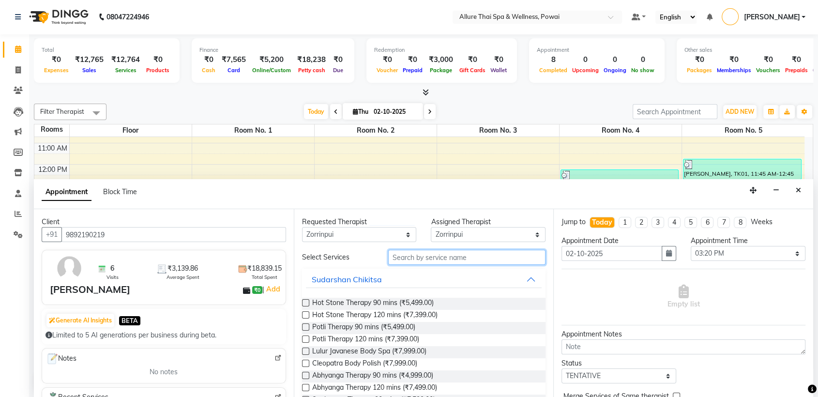
click at [432, 256] on input "text" at bounding box center [467, 257] width 158 height 15
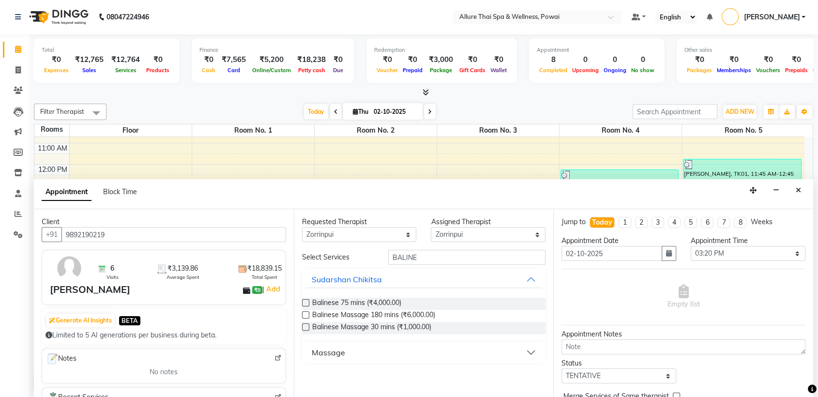
click at [375, 344] on button "Massage" at bounding box center [424, 352] width 236 height 17
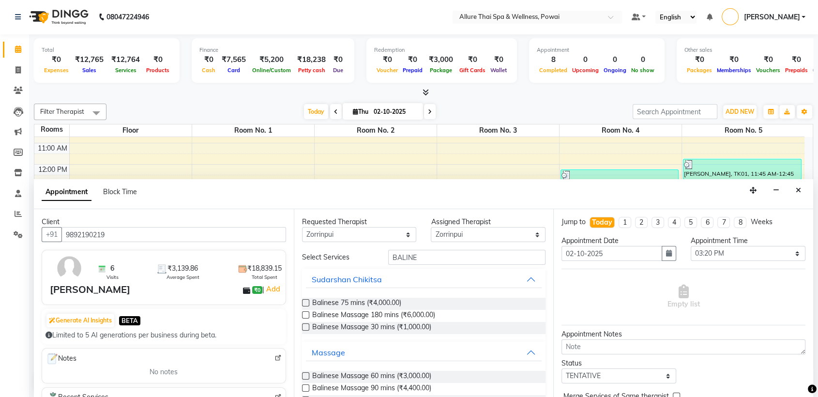
click at [306, 377] on label at bounding box center [305, 375] width 7 height 7
click at [306, 377] on input "checkbox" at bounding box center [305, 377] width 6 height 6
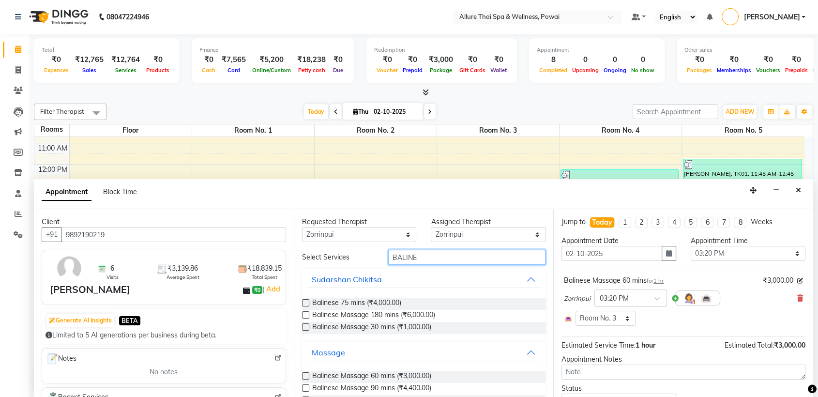
click at [426, 260] on input "BALINE" at bounding box center [467, 257] width 158 height 15
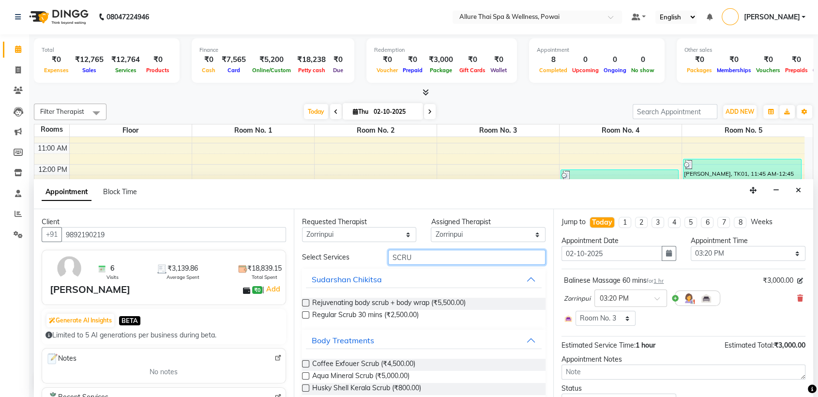
scroll to position [56, 0]
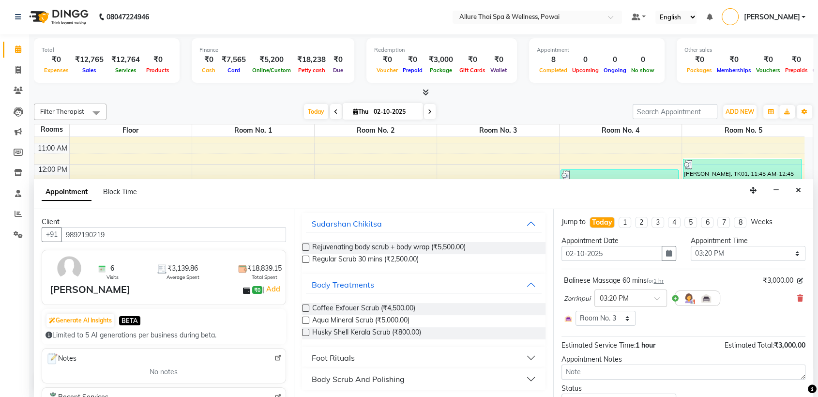
click at [391, 377] on div "Body Scrub And Polishing" at bounding box center [358, 379] width 93 height 12
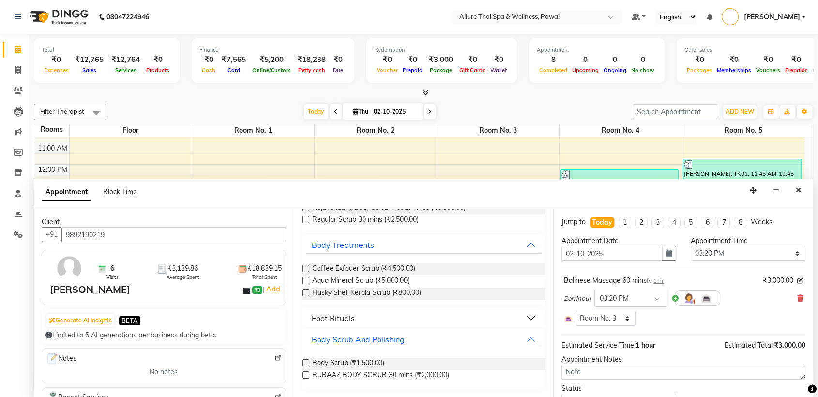
click at [306, 362] on label at bounding box center [305, 362] width 7 height 7
click at [306, 362] on input "checkbox" at bounding box center [305, 364] width 6 height 6
click at [614, 340] on span "30 min" at bounding box center [615, 339] width 18 height 7
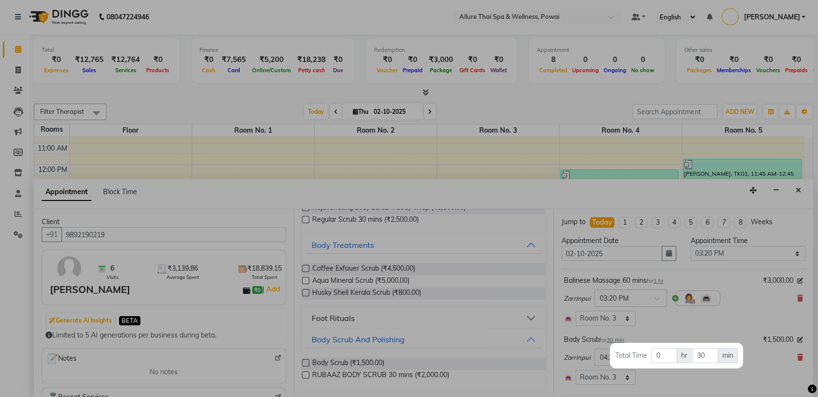
click at [650, 332] on div at bounding box center [409, 198] width 818 height 397
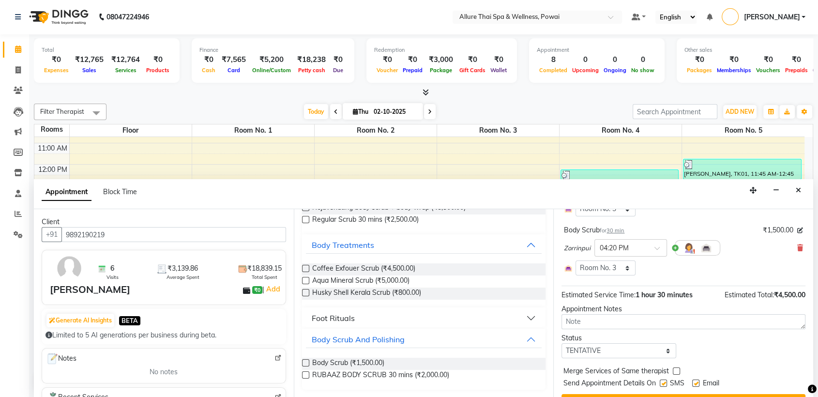
scroll to position [131, 0]
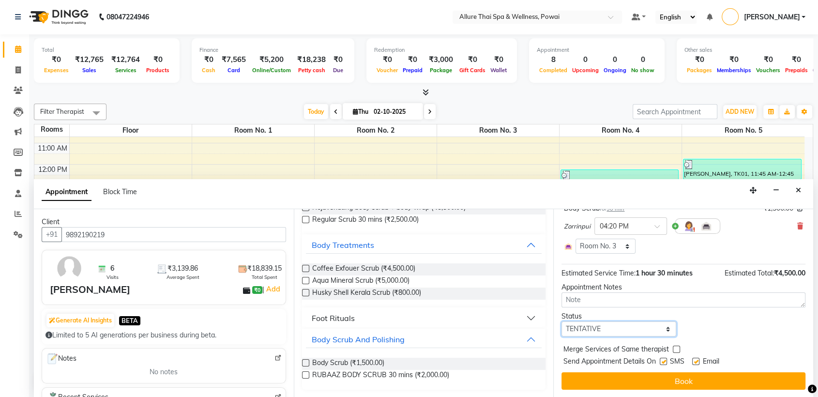
click at [611, 327] on select "Select TENTATIVE CONFIRM CHECK-IN UPCOMING" at bounding box center [618, 328] width 115 height 15
click at [561, 321] on select "Select TENTATIVE CONFIRM CHECK-IN UPCOMING" at bounding box center [618, 328] width 115 height 15
click at [664, 362] on label at bounding box center [663, 361] width 7 height 7
click at [664, 362] on input "checkbox" at bounding box center [663, 362] width 6 height 6
click at [698, 361] on label at bounding box center [695, 361] width 7 height 7
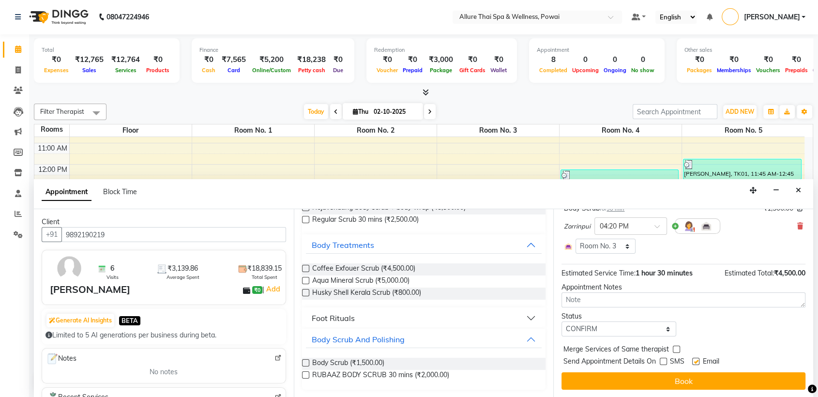
click at [698, 361] on input "checkbox" at bounding box center [695, 362] width 6 height 6
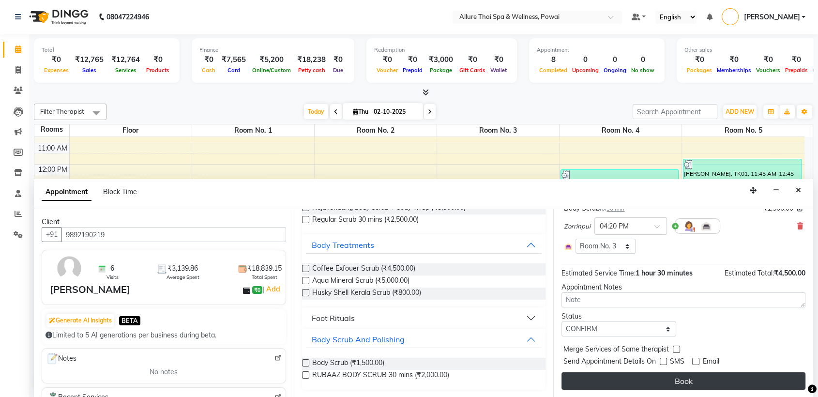
click at [685, 378] on button "Book" at bounding box center [683, 380] width 244 height 17
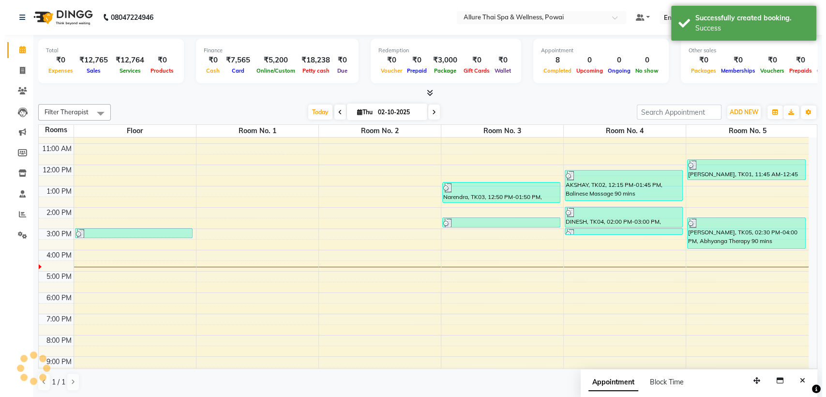
scroll to position [0, 0]
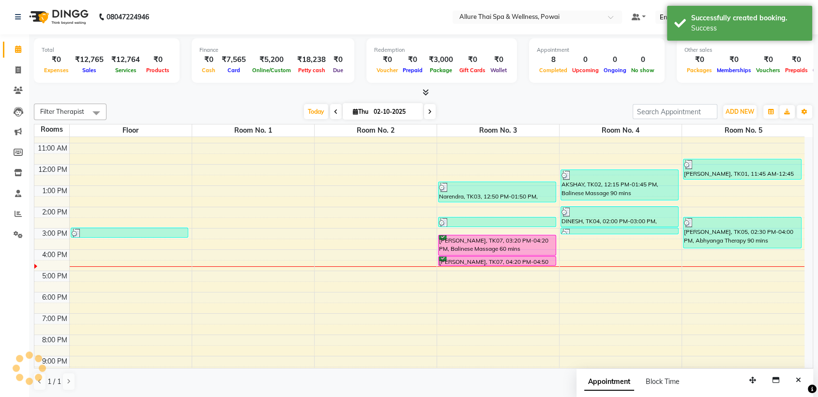
click at [517, 263] on div at bounding box center [496, 265] width 117 height 4
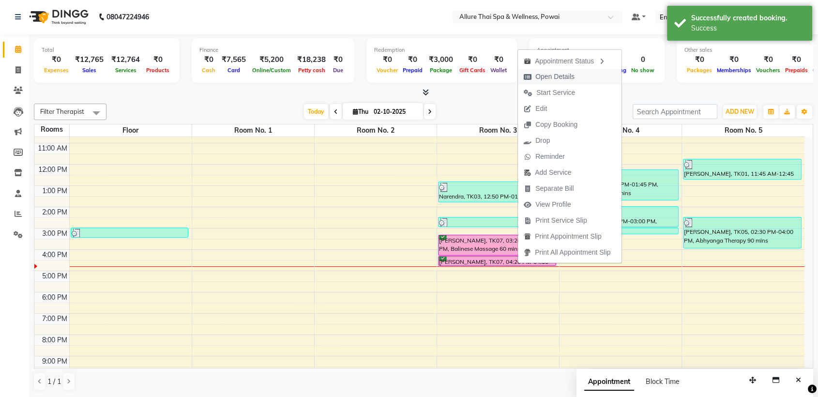
click at [556, 76] on span "Open Details" at bounding box center [554, 77] width 39 height 10
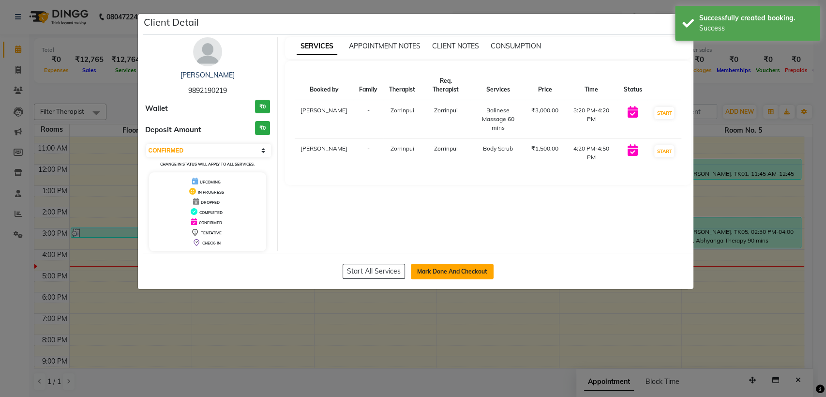
click at [457, 276] on button "Mark Done And Checkout" at bounding box center [452, 271] width 83 height 15
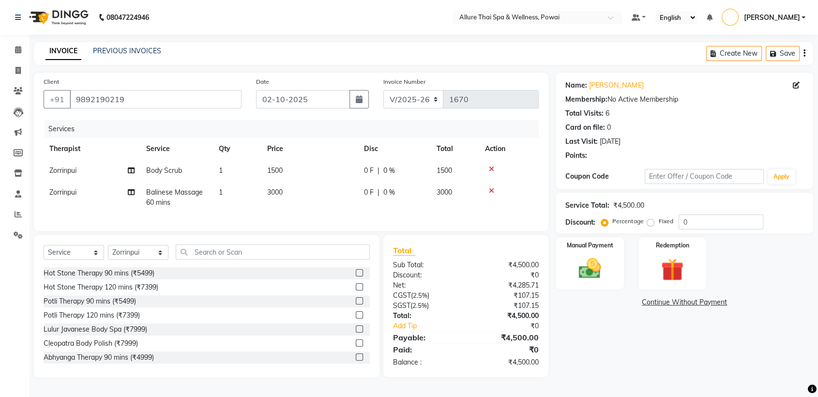
click at [658, 222] on label "Fixed" at bounding box center [665, 221] width 15 height 9
click at [650, 222] on input "Fixed" at bounding box center [652, 221] width 7 height 7
click at [698, 221] on input "0" at bounding box center [721, 221] width 85 height 15
click at [585, 256] on img at bounding box center [590, 268] width 38 height 27
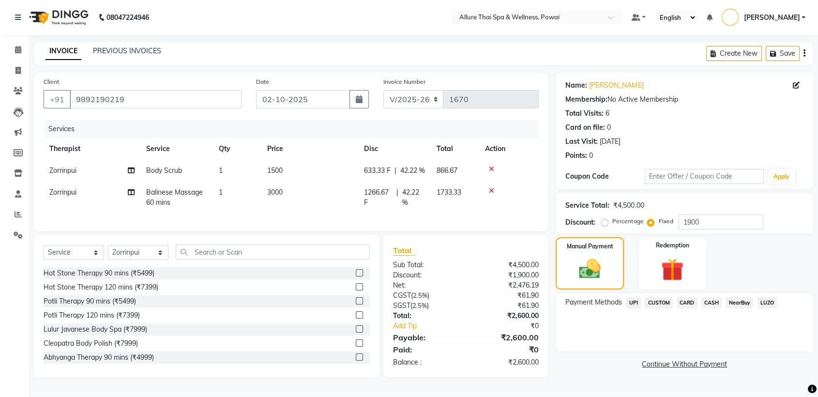
click at [635, 304] on span "UPI" at bounding box center [633, 302] width 15 height 11
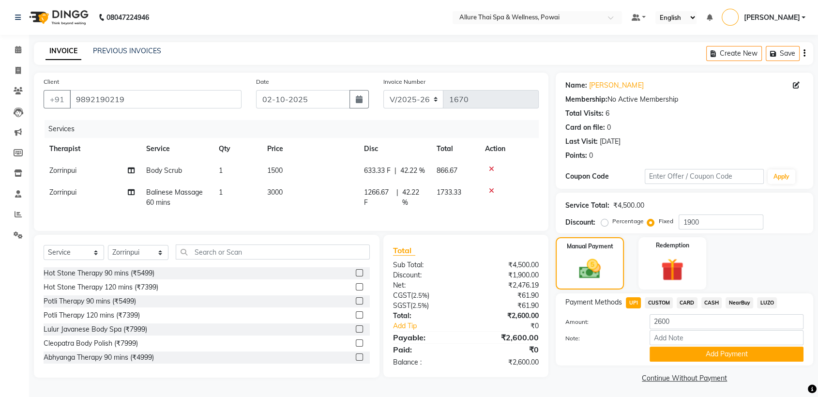
scroll to position [13, 0]
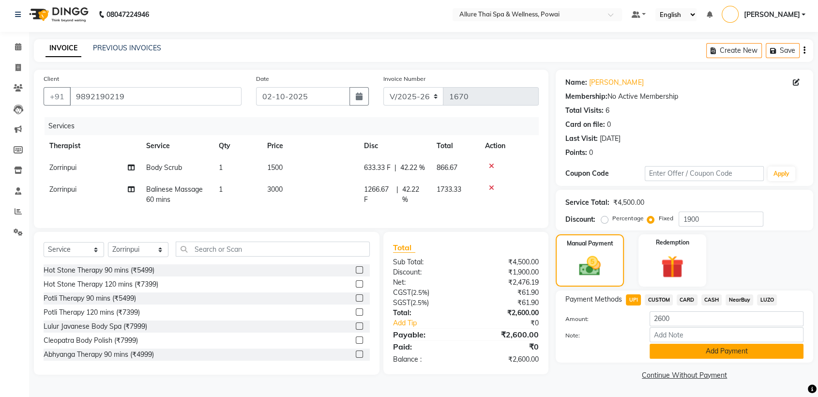
click at [695, 344] on button "Add Payment" at bounding box center [727, 351] width 154 height 15
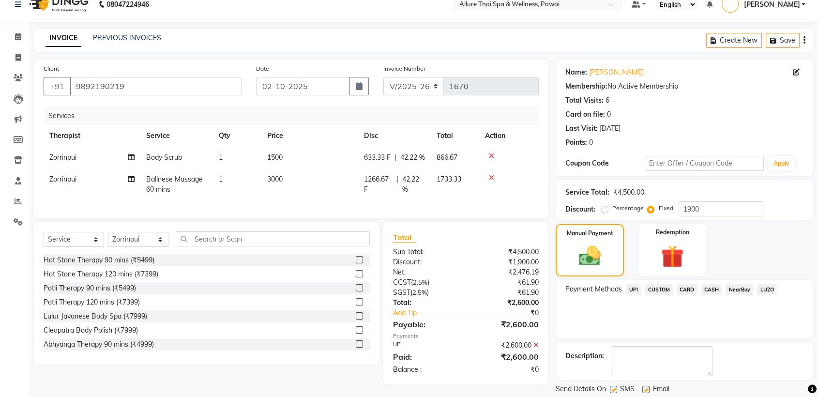
scroll to position [43, 0]
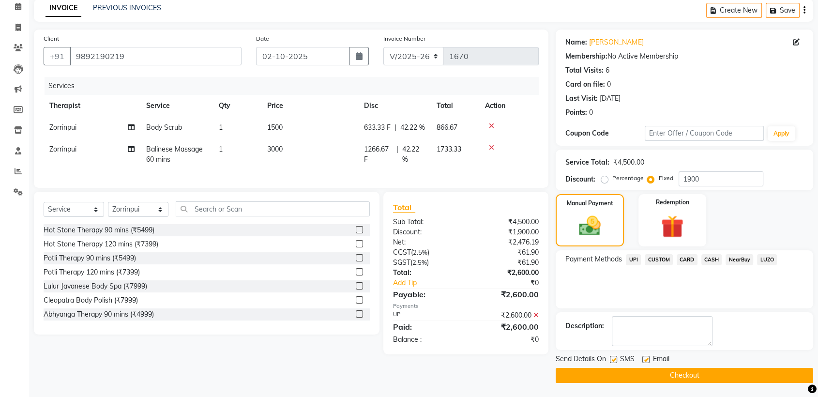
click at [612, 360] on label at bounding box center [613, 359] width 7 height 7
click at [612, 360] on input "checkbox" at bounding box center [613, 360] width 6 height 6
click at [644, 360] on label at bounding box center [645, 359] width 7 height 7
click at [644, 360] on input "checkbox" at bounding box center [645, 360] width 6 height 6
click at [647, 371] on button "Checkout" at bounding box center [684, 375] width 257 height 15
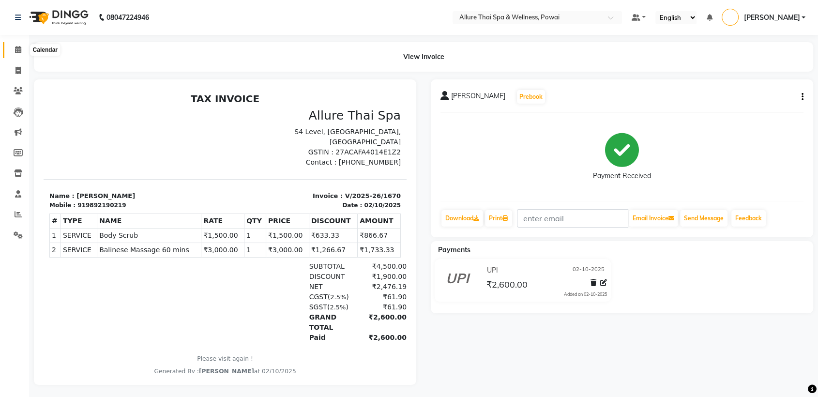
click at [15, 49] on icon at bounding box center [18, 49] width 6 height 7
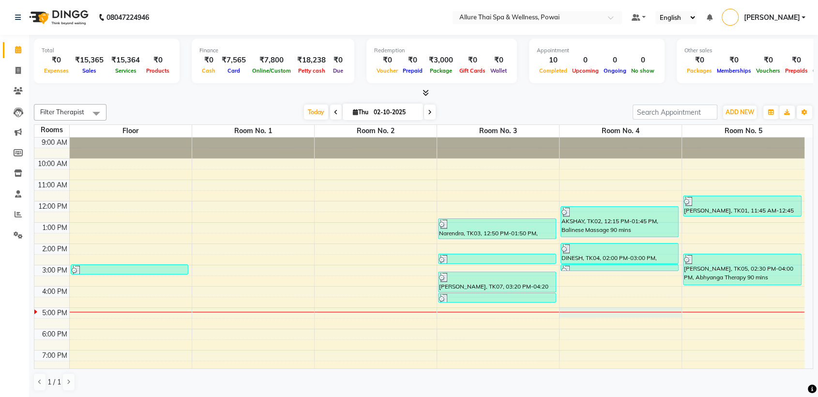
click at [590, 313] on div "9:00 AM 10:00 AM 11:00 AM 12:00 PM 1:00 PM 2:00 PM 3:00 PM 4:00 PM 5:00 PM 6:00…" at bounding box center [419, 296] width 770 height 319
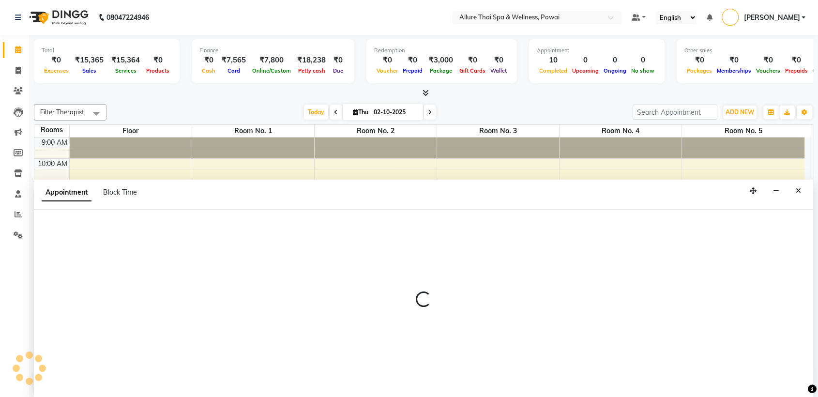
scroll to position [0, 0]
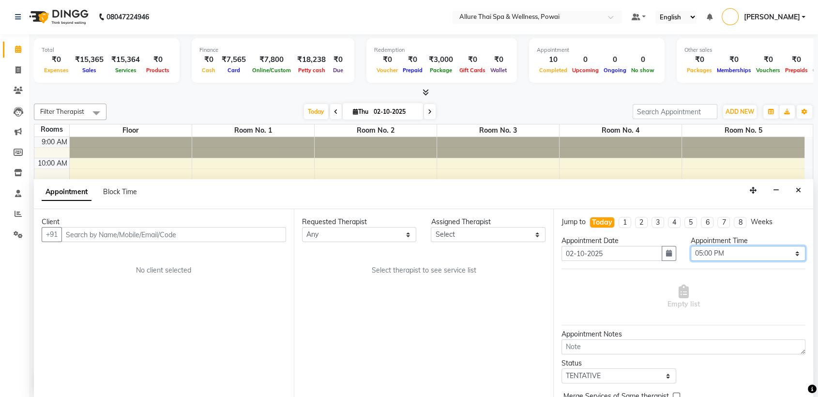
click at [699, 253] on select "Select 10:00 AM 10:05 AM 10:10 AM 10:15 AM 10:20 AM 10:25 AM 10:30 AM 10:35 AM …" at bounding box center [748, 253] width 115 height 15
click at [691, 246] on select "Select 10:00 AM 10:05 AM 10:10 AM 10:15 AM 10:20 AM 10:25 AM 10:30 AM 10:35 AM …" at bounding box center [748, 253] width 115 height 15
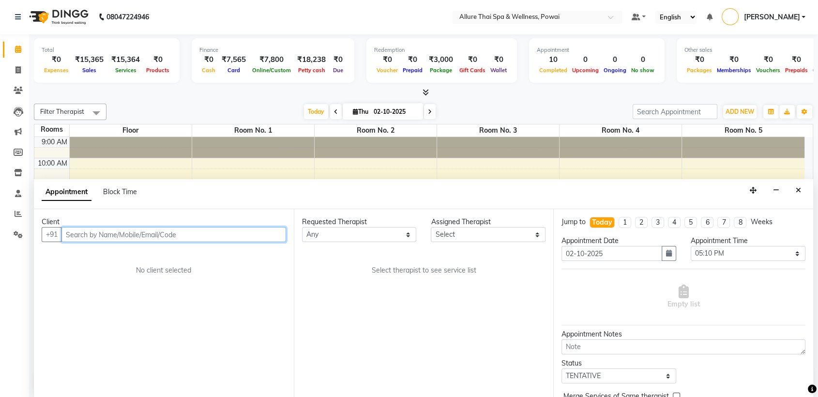
click at [146, 237] on input "text" at bounding box center [173, 234] width 225 height 15
paste input "8655329073"
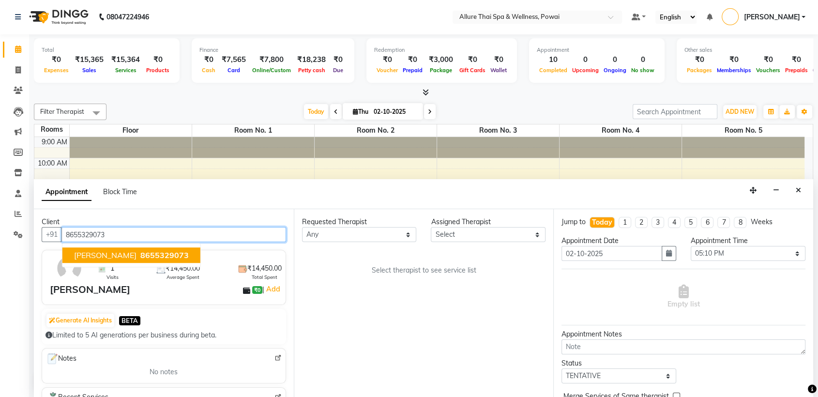
click at [136, 251] on span "[PERSON_NAME]" at bounding box center [105, 256] width 62 height 10
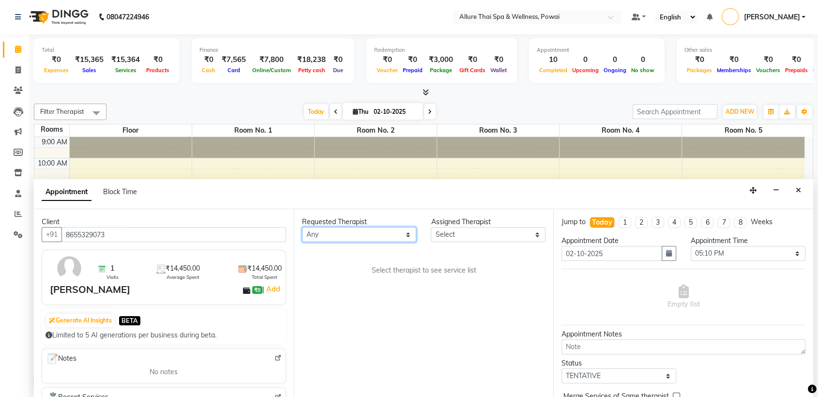
click at [333, 233] on select "Any AKOK Allure Thai Appointment [PERSON_NAME] CHEM [PERSON_NAME] DUATI HRIATI …" at bounding box center [359, 234] width 115 height 15
click at [302, 227] on select "Any AKOK Allure Thai Appointment [PERSON_NAME] CHEM [PERSON_NAME] DUATI HRIATI …" at bounding box center [359, 234] width 115 height 15
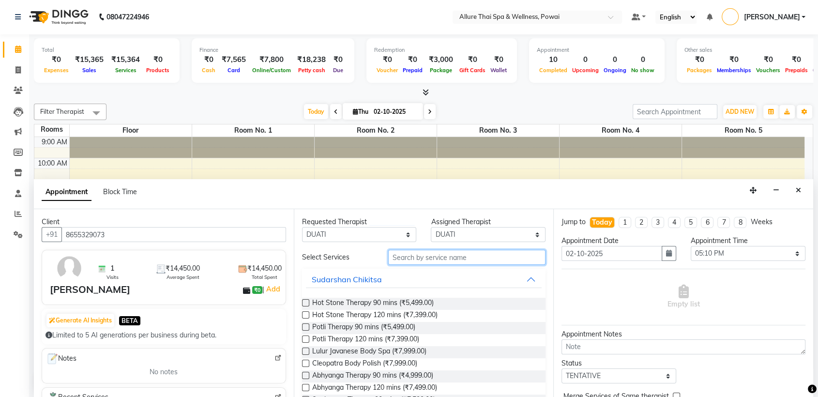
click at [454, 257] on input "text" at bounding box center [467, 257] width 158 height 15
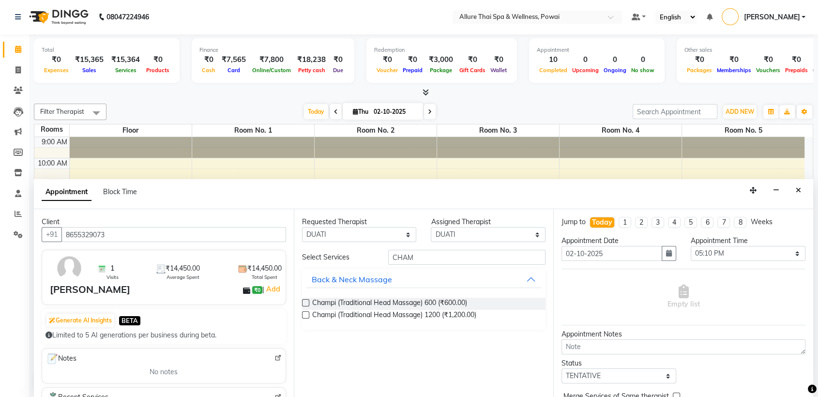
click at [306, 302] on label at bounding box center [305, 302] width 7 height 7
click at [306, 302] on input "checkbox" at bounding box center [305, 304] width 6 height 6
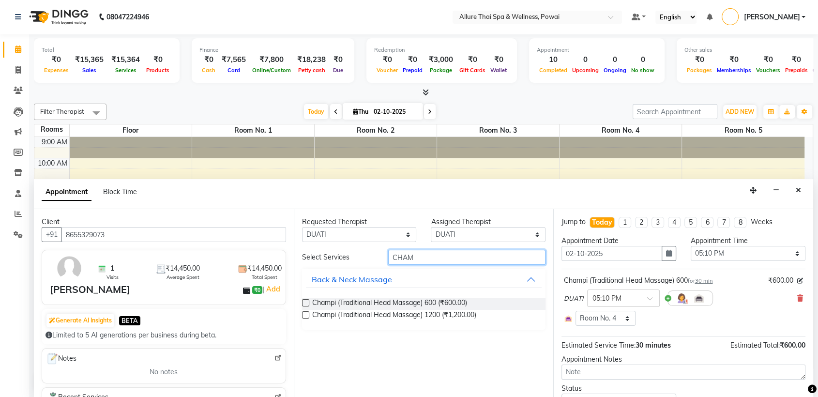
click at [427, 257] on input "CHAM" at bounding box center [467, 257] width 158 height 15
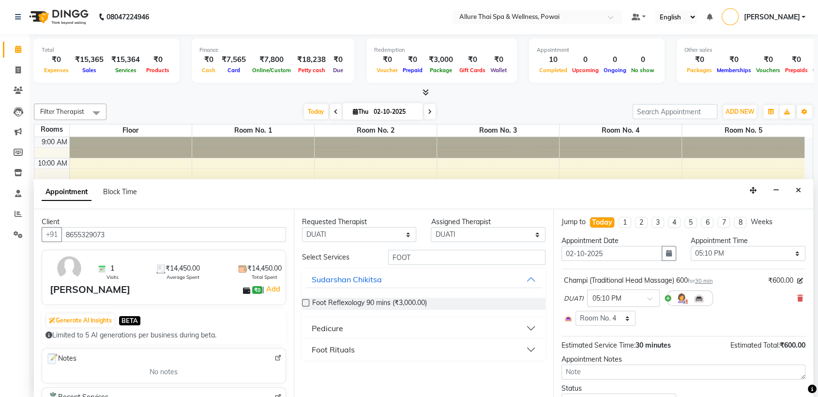
click at [337, 350] on div "Foot Rituals" at bounding box center [333, 350] width 43 height 12
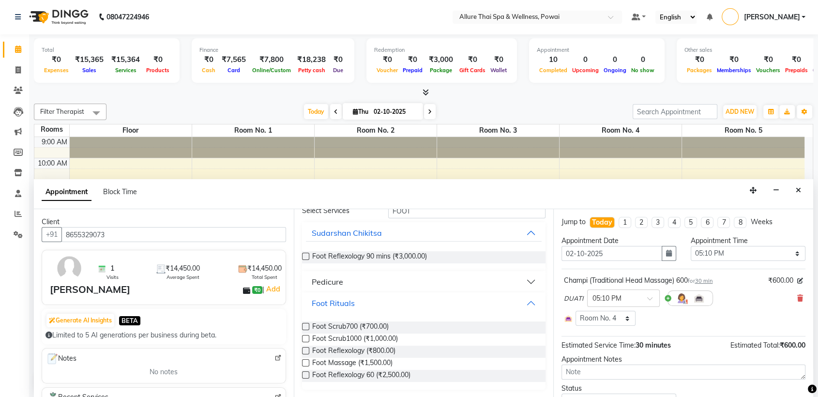
scroll to position [46, 0]
click at [302, 362] on label at bounding box center [305, 362] width 7 height 7
click at [302, 362] on input "checkbox" at bounding box center [305, 364] width 6 height 6
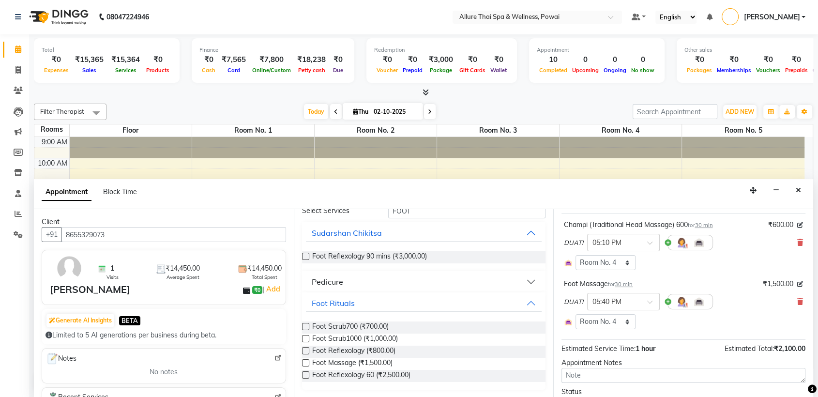
scroll to position [114, 0]
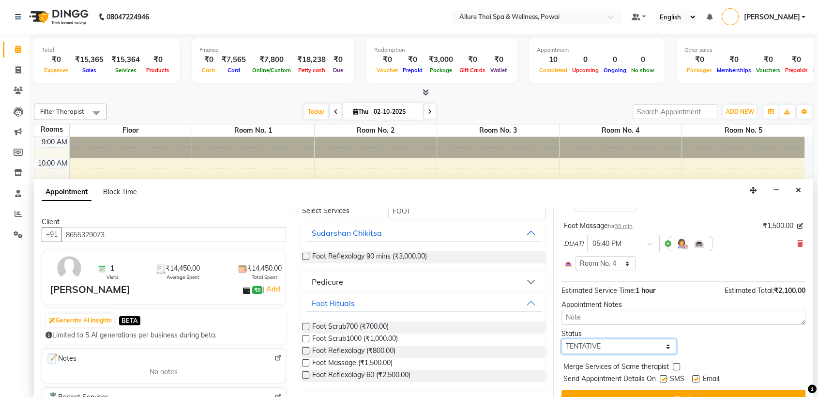
click at [576, 343] on select "Select TENTATIVE CONFIRM CHECK-IN UPCOMING" at bounding box center [618, 346] width 115 height 15
click at [561, 339] on select "Select TENTATIVE CONFIRM CHECK-IN UPCOMING" at bounding box center [618, 346] width 115 height 15
click at [665, 378] on label at bounding box center [663, 378] width 7 height 7
click at [665, 378] on input "checkbox" at bounding box center [663, 380] width 6 height 6
click at [697, 378] on label at bounding box center [695, 378] width 7 height 7
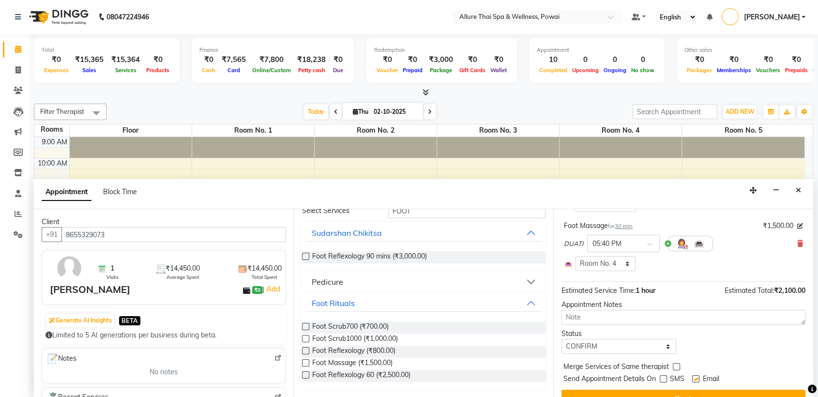
click at [697, 378] on input "checkbox" at bounding box center [695, 380] width 6 height 6
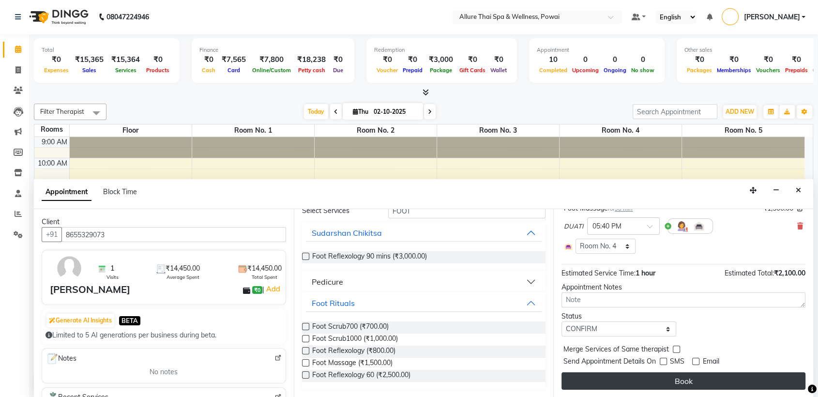
click at [690, 378] on button "Book" at bounding box center [683, 380] width 244 height 17
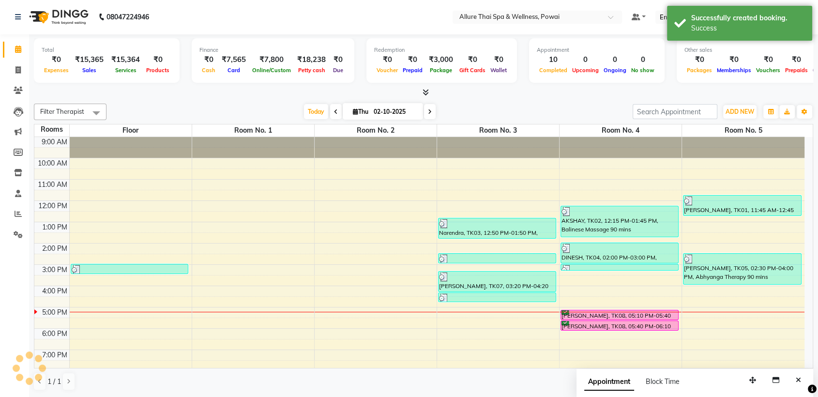
scroll to position [0, 0]
click at [620, 325] on div "[PERSON_NAME], TK08, 05:40 PM-06:10 PM, Foot Massage" at bounding box center [619, 325] width 117 height 9
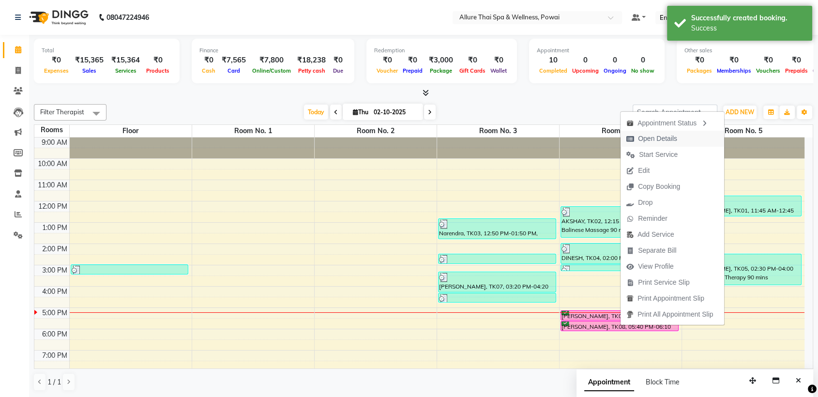
click at [666, 139] on span "Open Details" at bounding box center [657, 139] width 39 height 10
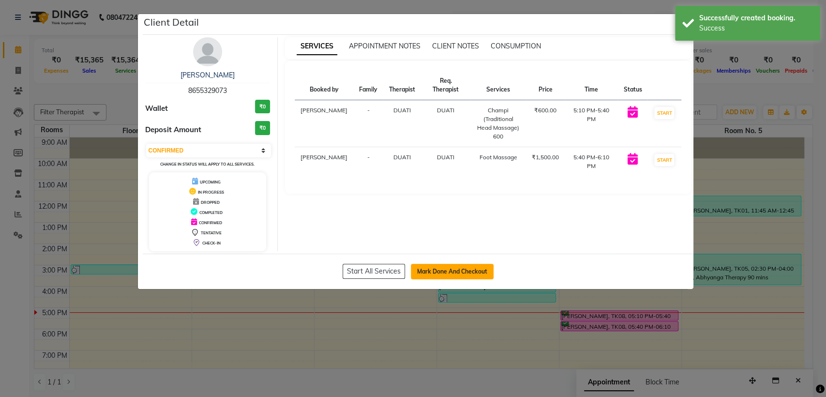
click at [432, 274] on button "Mark Done And Checkout" at bounding box center [452, 271] width 83 height 15
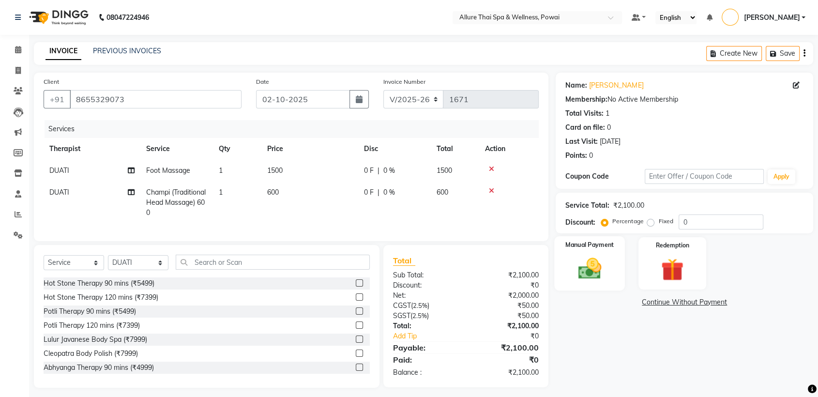
click at [609, 253] on div "Manual Payment" at bounding box center [590, 263] width 71 height 54
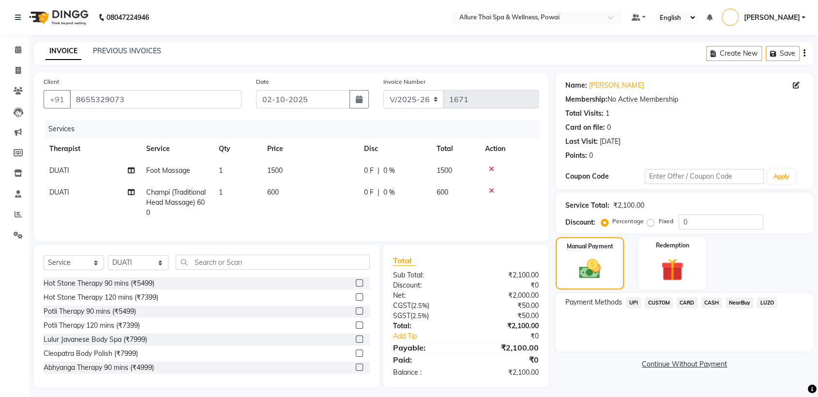
click at [634, 301] on span "UPI" at bounding box center [633, 302] width 15 height 11
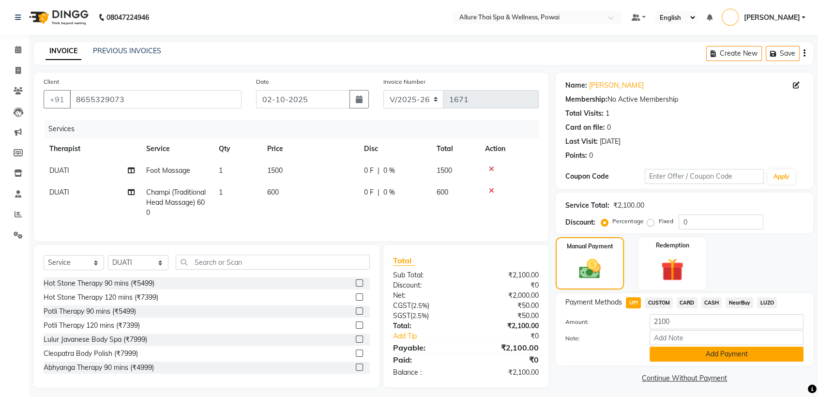
click at [725, 352] on button "Add Payment" at bounding box center [727, 354] width 154 height 15
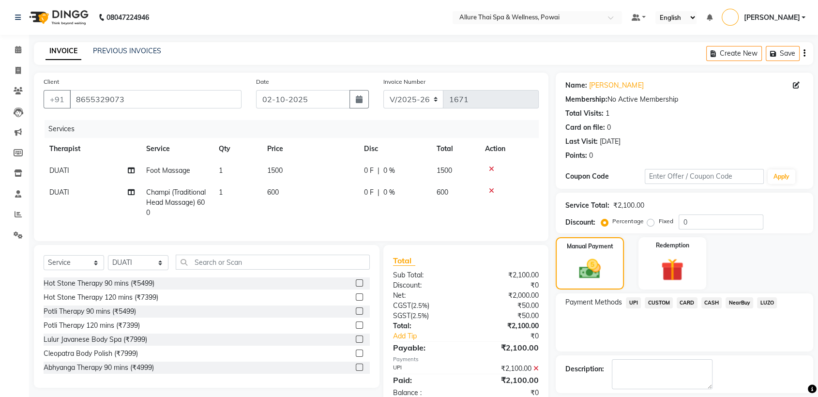
scroll to position [43, 0]
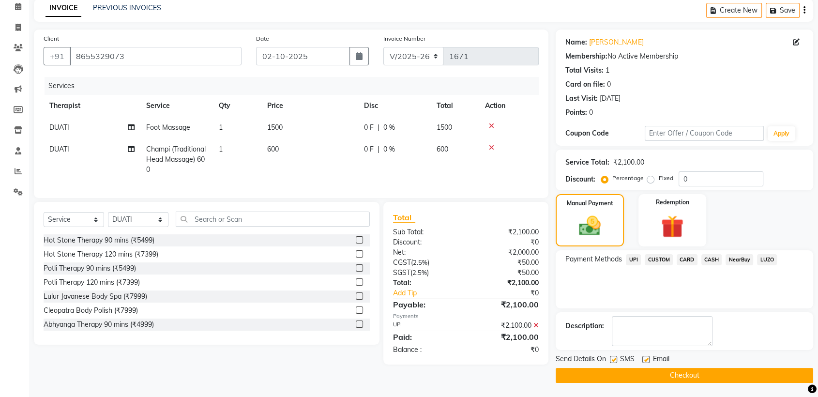
click at [615, 357] on label at bounding box center [613, 359] width 7 height 7
click at [615, 357] on input "checkbox" at bounding box center [613, 360] width 6 height 6
click at [644, 358] on label at bounding box center [645, 359] width 7 height 7
click at [644, 358] on input "checkbox" at bounding box center [645, 360] width 6 height 6
click at [655, 378] on button "Checkout" at bounding box center [684, 375] width 257 height 15
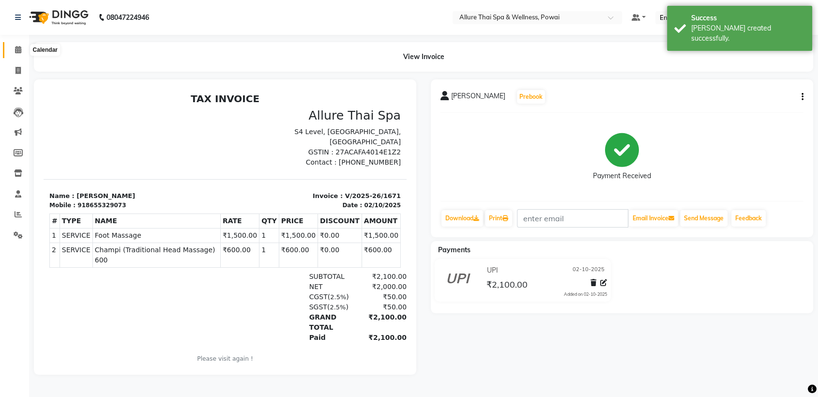
click at [20, 48] on icon at bounding box center [18, 49] width 6 height 7
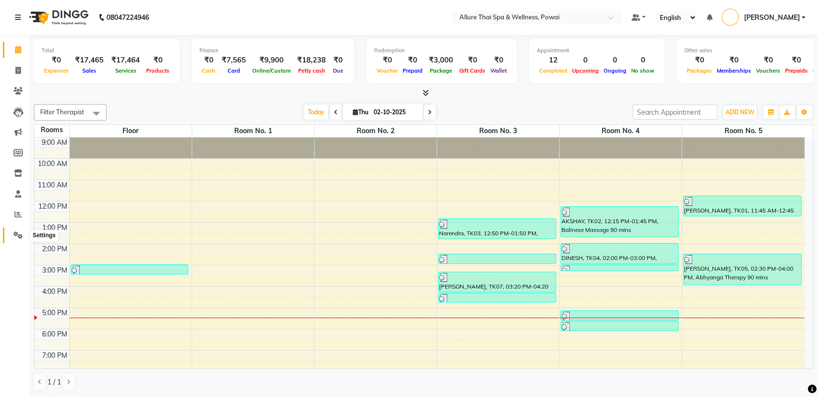
click at [15, 233] on icon at bounding box center [18, 234] width 9 height 7
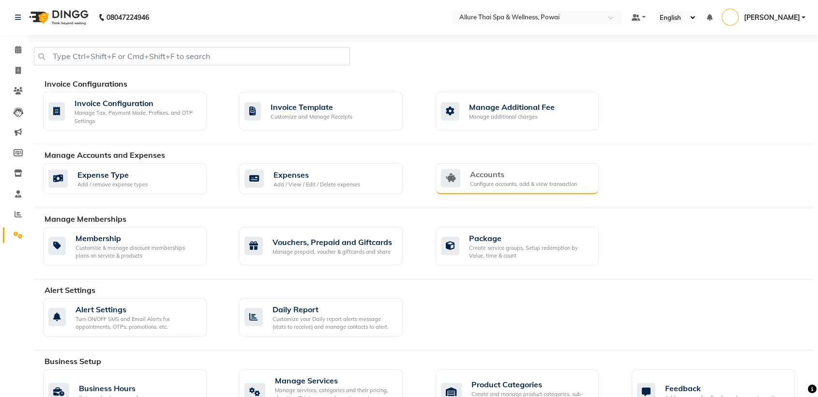
click at [468, 179] on div "Accounts Configure accounts, add & view transaction" at bounding box center [516, 178] width 151 height 20
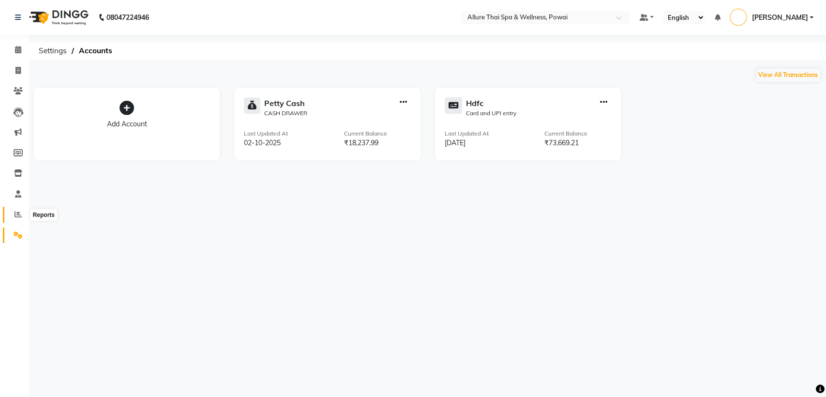
click at [17, 212] on icon at bounding box center [18, 214] width 7 height 7
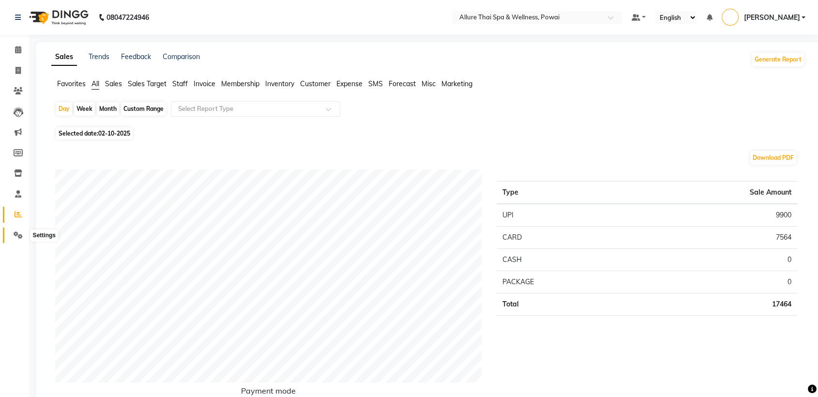
click at [16, 233] on icon at bounding box center [18, 234] width 9 height 7
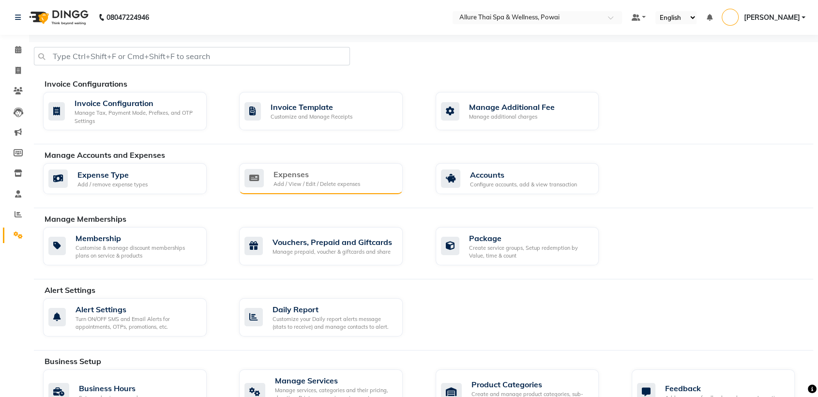
click at [300, 177] on div "Expenses" at bounding box center [316, 174] width 87 height 12
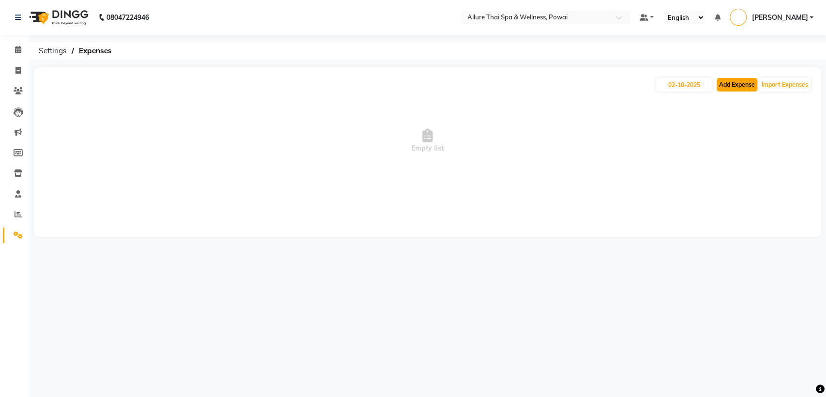
click at [737, 84] on button "Add Expense" at bounding box center [737, 85] width 41 height 14
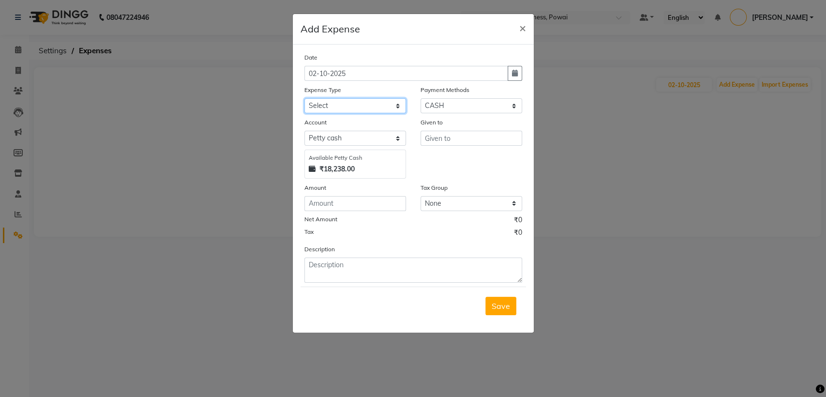
click at [330, 102] on select "Select Advance Salary Advertising and Marketing Expenses Bank charges Car maint…" at bounding box center [355, 105] width 102 height 15
click at [304, 98] on select "Select Advance Salary Advertising and Marketing Expenses Bank charges Car maint…" at bounding box center [355, 105] width 102 height 15
click at [452, 142] on input "text" at bounding box center [472, 138] width 102 height 15
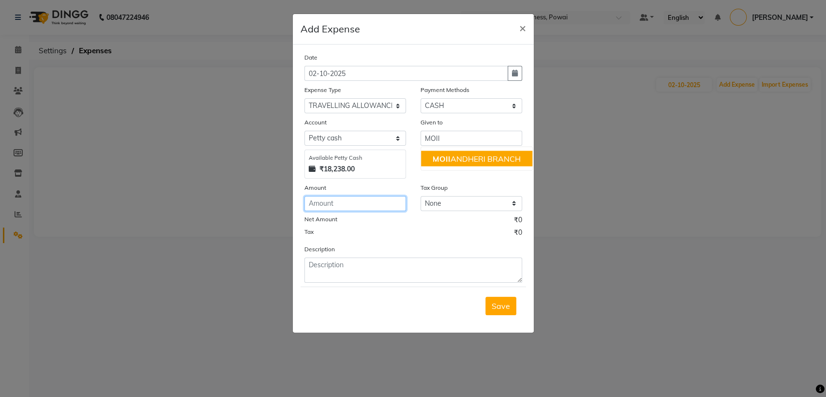
click at [343, 203] on input "number" at bounding box center [355, 203] width 102 height 15
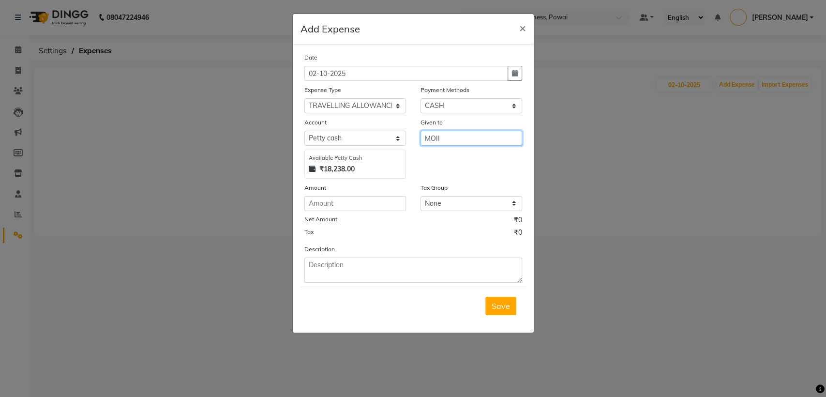
click at [476, 134] on input "MOII" at bounding box center [472, 138] width 102 height 15
click at [480, 155] on ngb-highlight "MOI I ANDHERI BRANCH" at bounding box center [478, 158] width 90 height 10
click at [335, 209] on input "number" at bounding box center [355, 203] width 102 height 15
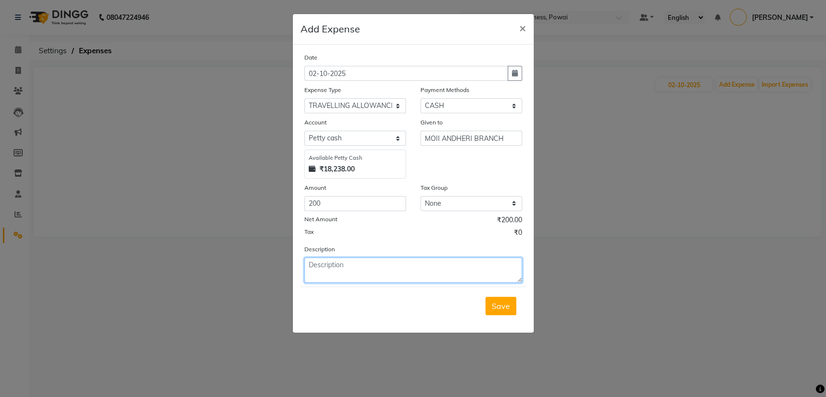
click at [327, 268] on textarea at bounding box center [413, 269] width 218 height 25
click at [500, 305] on span "Save" at bounding box center [501, 306] width 18 height 10
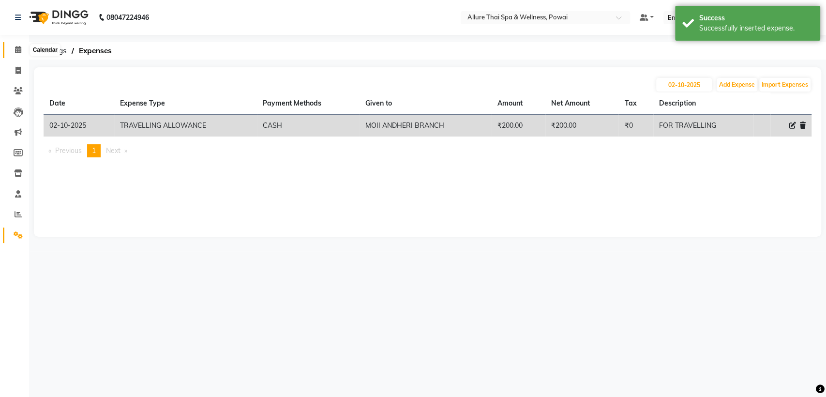
click at [19, 52] on icon at bounding box center [18, 49] width 6 height 7
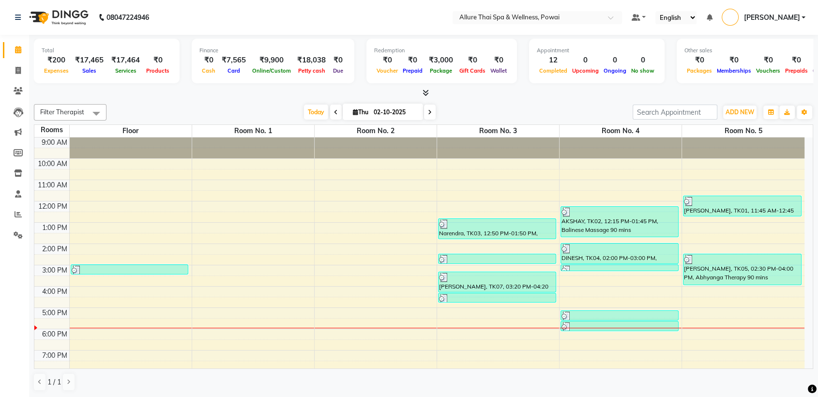
scroll to position [86, 0]
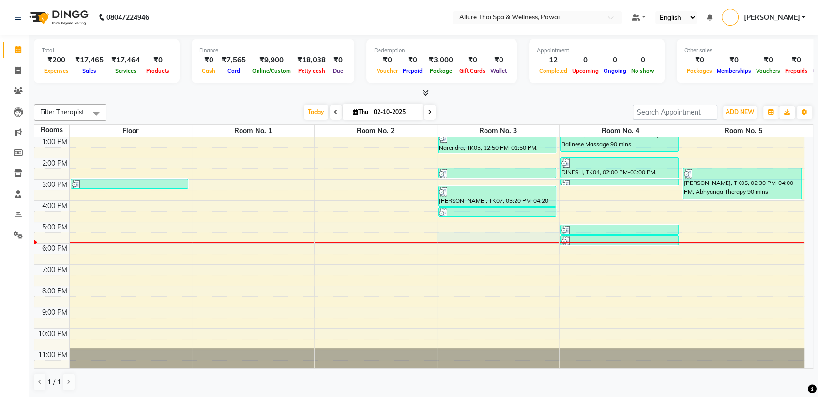
click at [472, 242] on div at bounding box center [498, 242] width 122 height 0
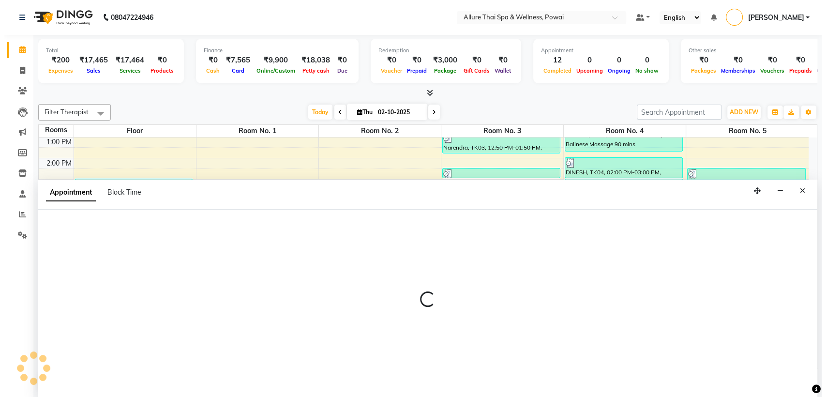
scroll to position [0, 0]
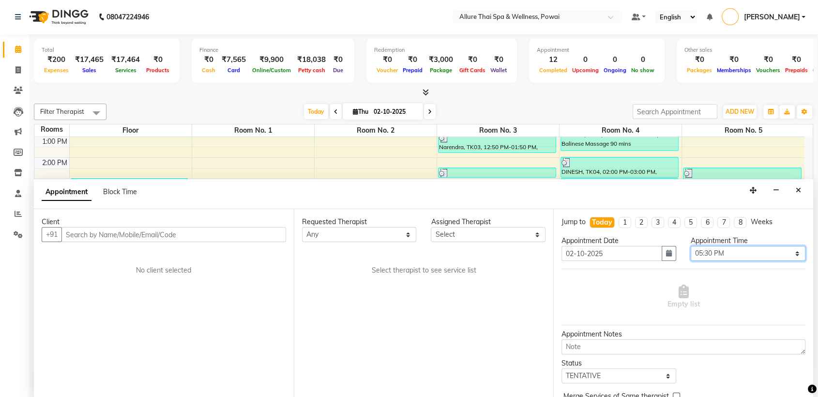
click at [699, 249] on select "Select 10:00 AM 10:05 AM 10:10 AM 10:15 AM 10:20 AM 10:25 AM 10:30 AM 10:35 AM …" at bounding box center [748, 253] width 115 height 15
click at [691, 246] on select "Select 10:00 AM 10:05 AM 10:10 AM 10:15 AM 10:20 AM 10:25 AM 10:30 AM 10:35 AM …" at bounding box center [748, 253] width 115 height 15
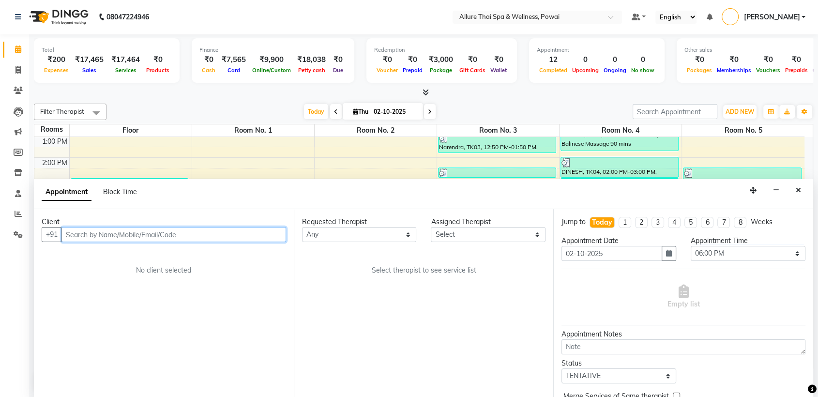
click at [229, 238] on input "text" at bounding box center [173, 234] width 225 height 15
paste input "6350297913"
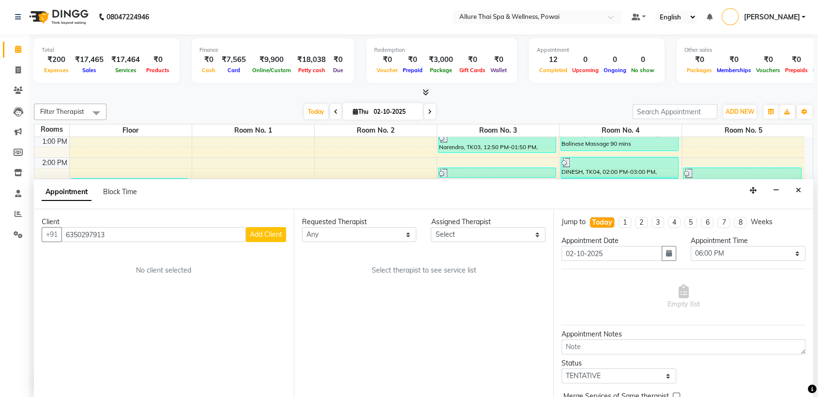
click at [261, 232] on span "Add Client" at bounding box center [266, 234] width 32 height 9
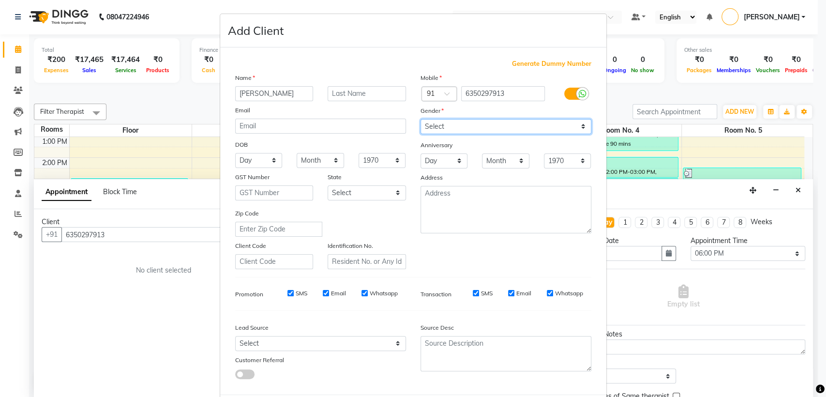
click at [462, 123] on select "Select [DEMOGRAPHIC_DATA] [DEMOGRAPHIC_DATA] Other Prefer Not To Say" at bounding box center [506, 126] width 171 height 15
click at [421, 119] on select "Select [DEMOGRAPHIC_DATA] [DEMOGRAPHIC_DATA] Other Prefer Not To Say" at bounding box center [506, 126] width 171 height 15
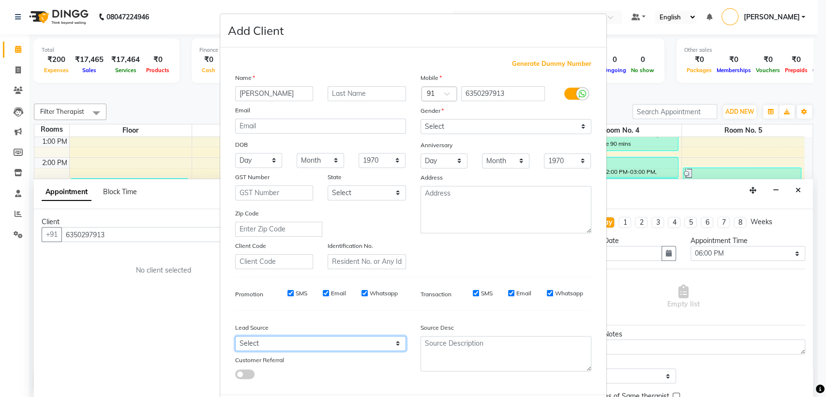
click at [272, 342] on select "Select Walk-in Referral Friend Advertisement Facebook JustDial Google Other Web…" at bounding box center [320, 343] width 171 height 15
click at [235, 336] on select "Select Walk-in Referral Friend Advertisement Facebook JustDial Google Other Web…" at bounding box center [320, 343] width 171 height 15
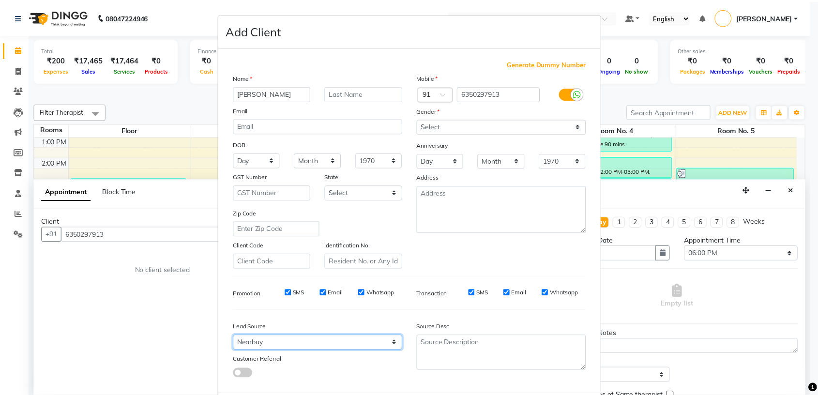
scroll to position [48, 0]
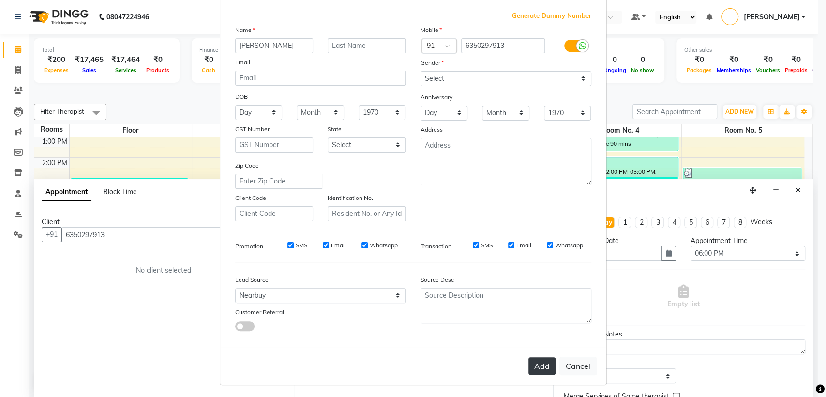
click at [539, 365] on button "Add" at bounding box center [542, 365] width 27 height 17
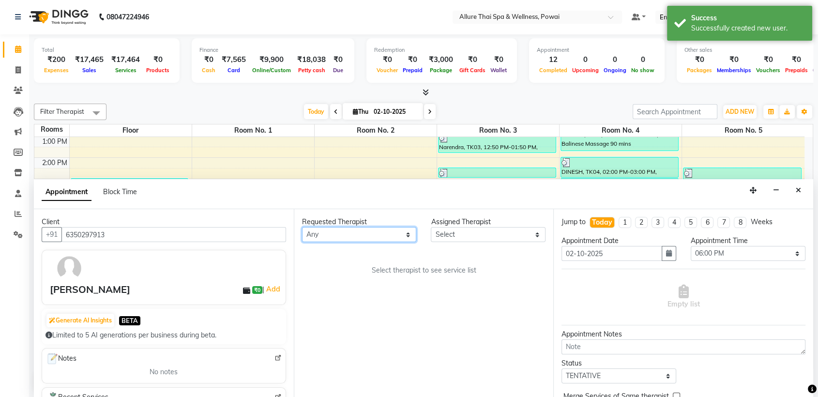
click at [325, 229] on select "Any AKOK Allure Thai Appointment [PERSON_NAME] CHEM [PERSON_NAME] DUATI HRIATI …" at bounding box center [359, 234] width 115 height 15
click at [302, 227] on select "Any AKOK Allure Thai Appointment [PERSON_NAME] CHEM [PERSON_NAME] DUATI HRIATI …" at bounding box center [359, 234] width 115 height 15
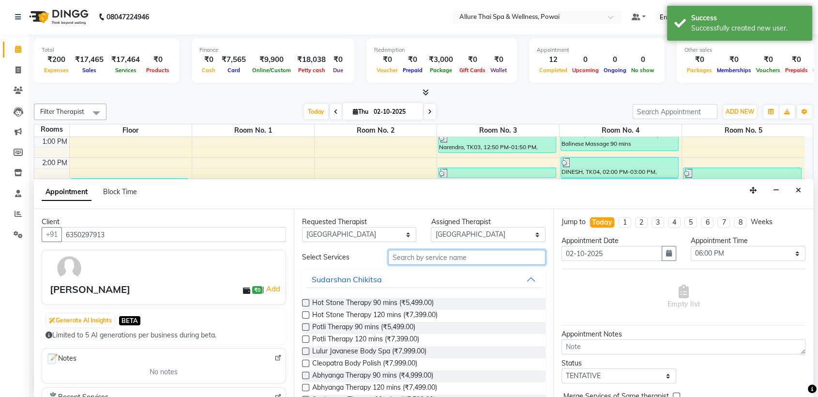
click at [436, 260] on input "text" at bounding box center [467, 257] width 158 height 15
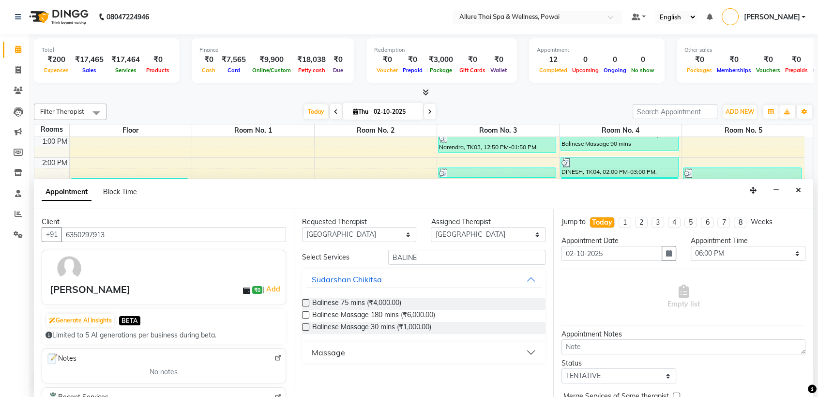
click at [308, 348] on button "Massage" at bounding box center [424, 352] width 236 height 17
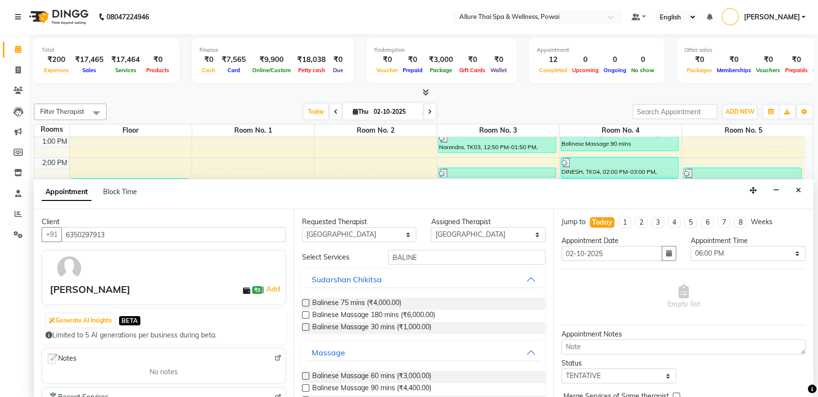
click at [302, 376] on label at bounding box center [305, 375] width 7 height 7
click at [302, 376] on input "checkbox" at bounding box center [305, 377] width 6 height 6
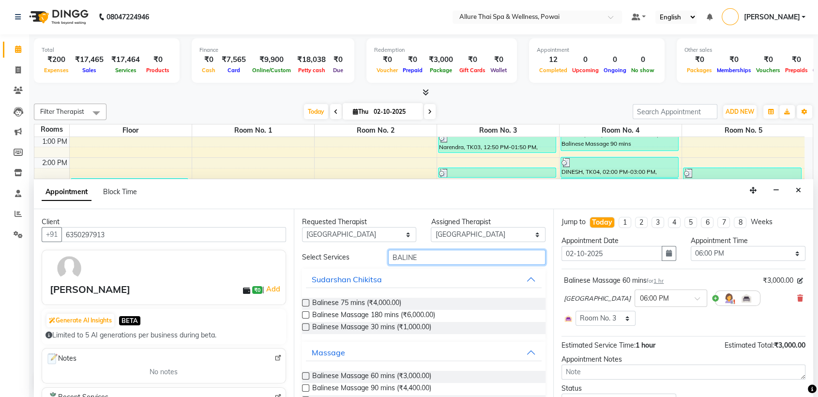
click at [423, 257] on input "BALINE" at bounding box center [467, 257] width 158 height 15
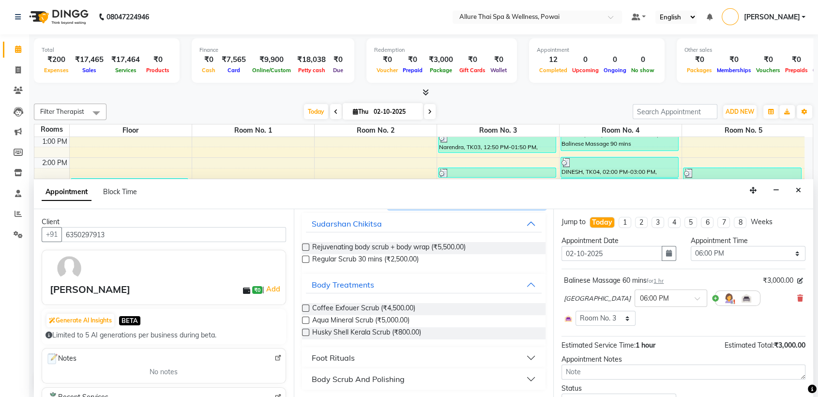
scroll to position [55, 0]
click at [355, 379] on div "Body Scrub And Polishing" at bounding box center [358, 380] width 93 height 12
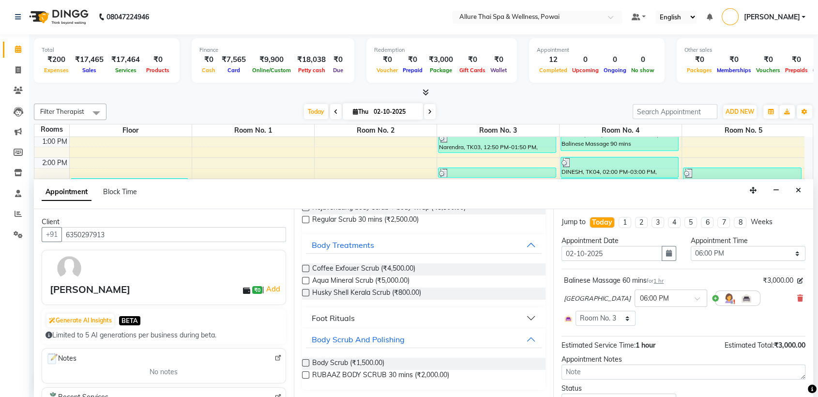
click at [306, 361] on label at bounding box center [305, 362] width 7 height 7
click at [306, 361] on input "checkbox" at bounding box center [305, 364] width 6 height 6
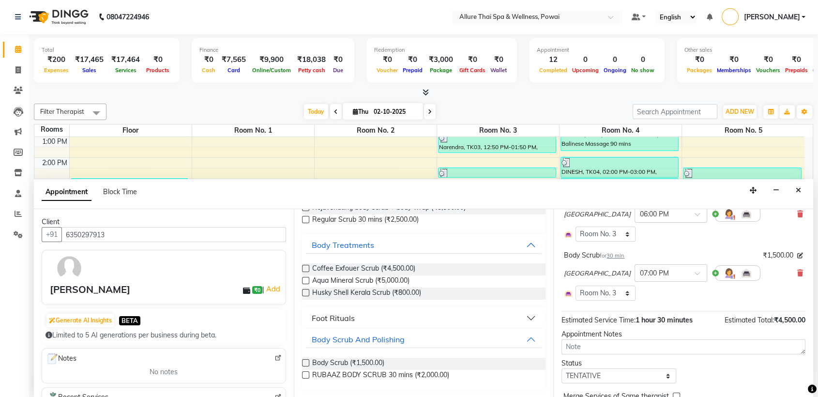
scroll to position [131, 0]
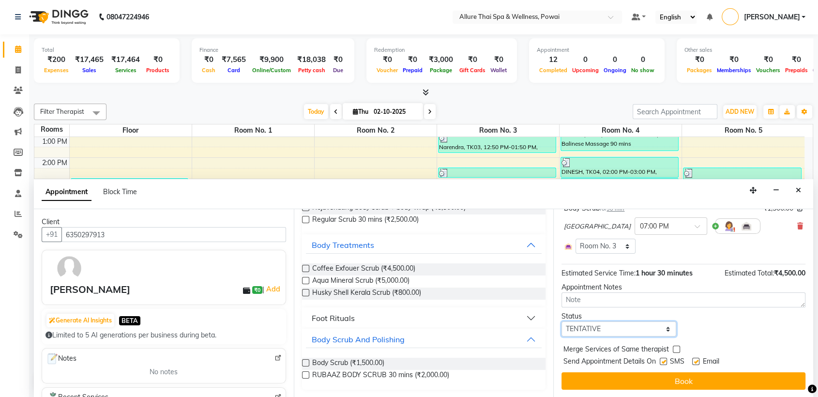
click at [600, 328] on select "Select TENTATIVE CONFIRM CHECK-IN UPCOMING" at bounding box center [618, 328] width 115 height 15
click at [561, 321] on select "Select TENTATIVE CONFIRM CHECK-IN UPCOMING" at bounding box center [618, 328] width 115 height 15
click at [662, 361] on label at bounding box center [663, 361] width 7 height 7
click at [662, 361] on input "checkbox" at bounding box center [663, 362] width 6 height 6
click at [696, 361] on label at bounding box center [695, 361] width 7 height 7
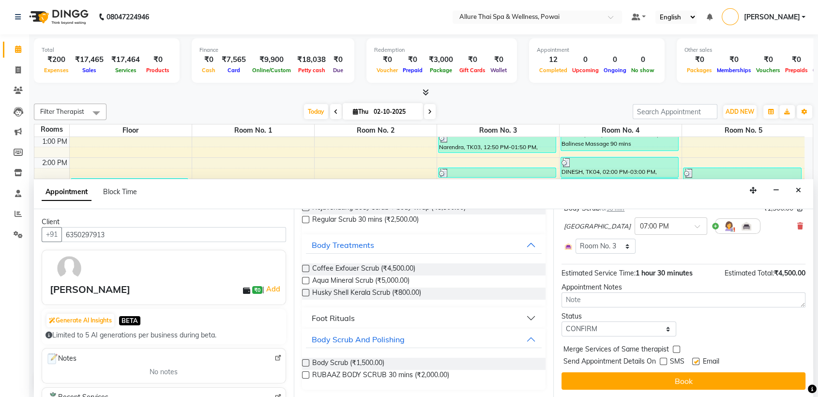
click at [696, 361] on input "checkbox" at bounding box center [695, 362] width 6 height 6
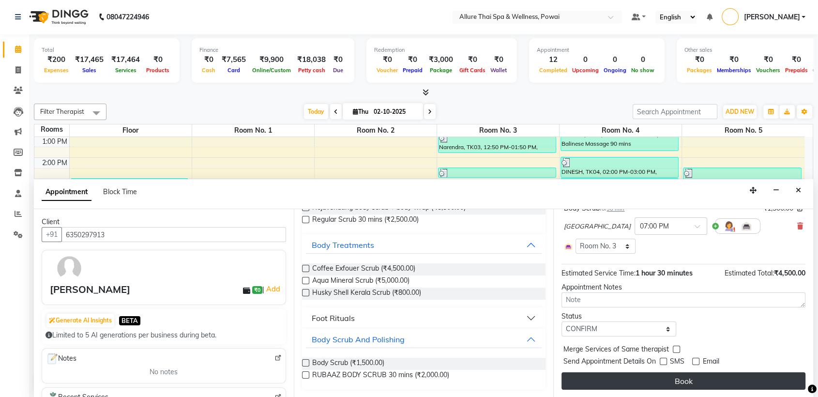
click at [684, 378] on button "Book" at bounding box center [683, 380] width 244 height 17
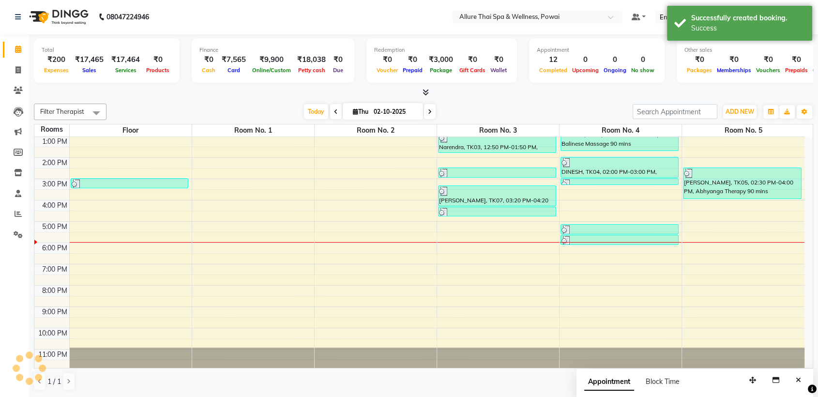
scroll to position [0, 0]
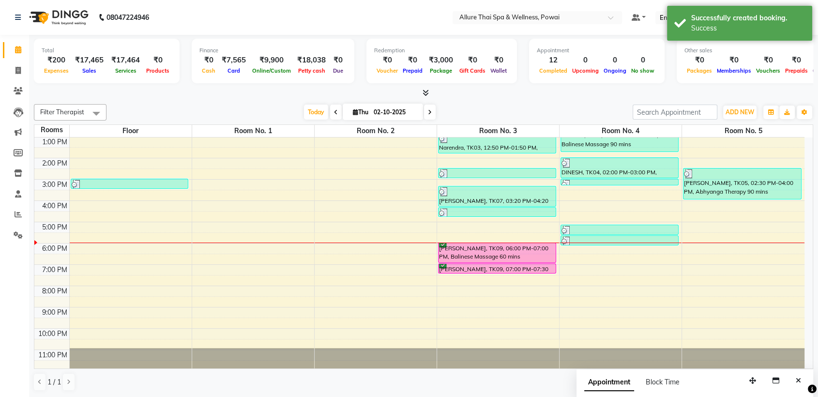
click at [526, 269] on div "[PERSON_NAME], TK09, 07:00 PM-07:30 PM, Body Scrub" at bounding box center [496, 268] width 117 height 9
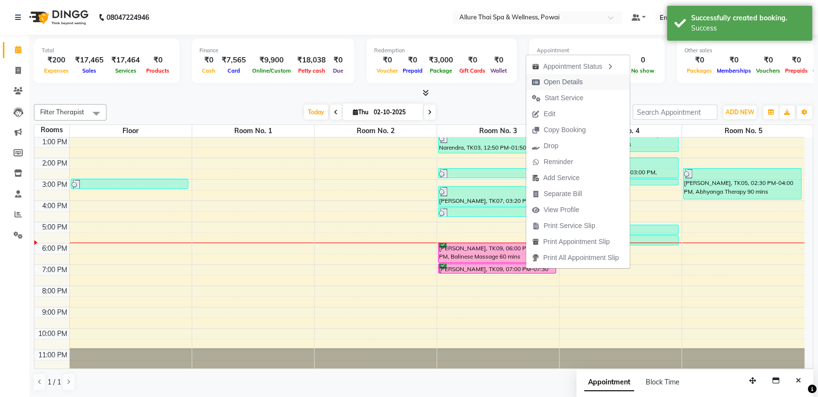
click at [558, 81] on span "Open Details" at bounding box center [563, 82] width 39 height 10
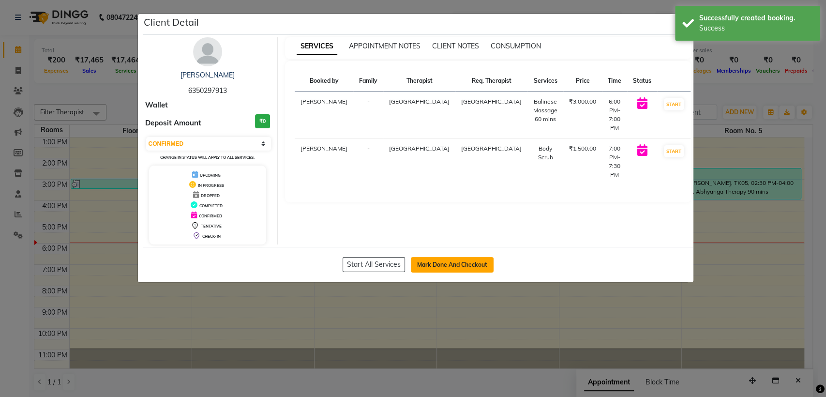
click at [436, 257] on button "Mark Done And Checkout" at bounding box center [452, 264] width 83 height 15
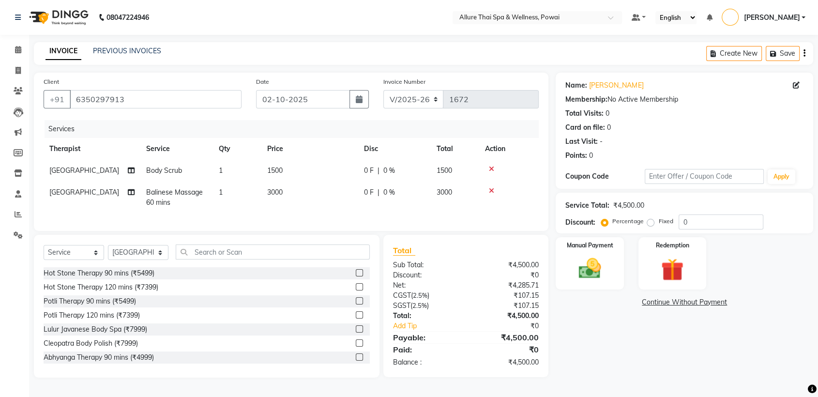
click at [658, 222] on label "Fixed" at bounding box center [665, 221] width 15 height 9
click at [649, 222] on input "Fixed" at bounding box center [652, 221] width 7 height 7
click at [689, 225] on input "0" at bounding box center [721, 221] width 85 height 15
click at [607, 253] on div "Manual Payment" at bounding box center [590, 263] width 71 height 54
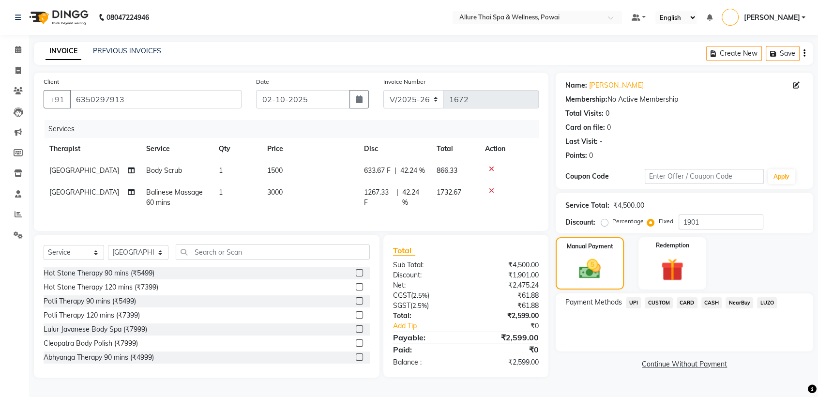
click at [636, 303] on span "UPI" at bounding box center [633, 302] width 15 height 11
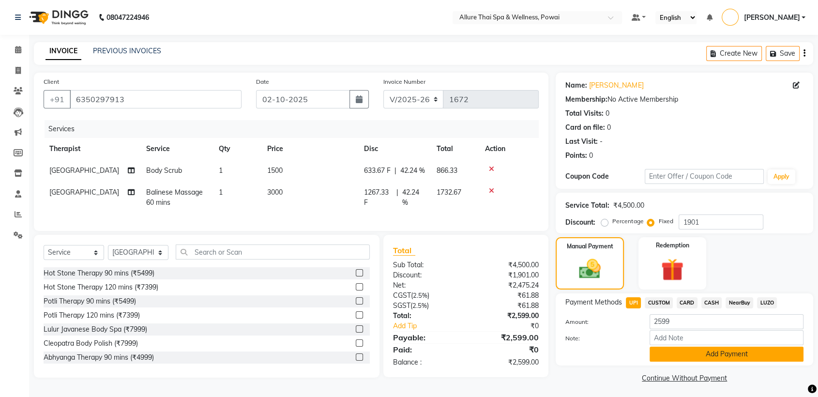
click at [689, 352] on button "Add Payment" at bounding box center [727, 354] width 154 height 15
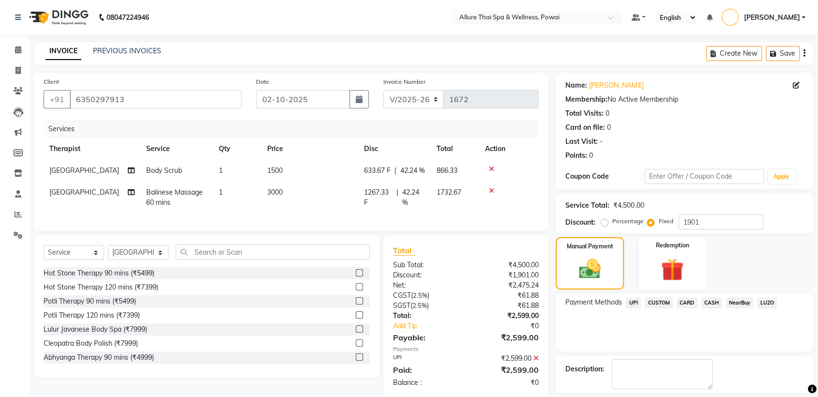
scroll to position [43, 0]
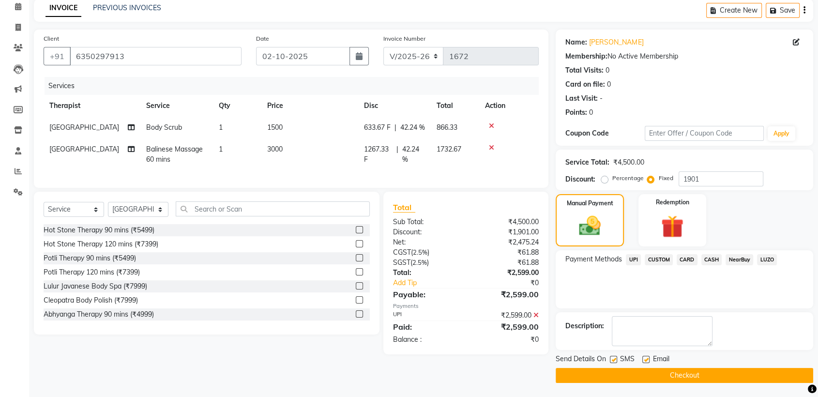
click at [612, 359] on label at bounding box center [613, 359] width 7 height 7
click at [612, 359] on input "checkbox" at bounding box center [613, 360] width 6 height 6
click at [644, 360] on label at bounding box center [645, 359] width 7 height 7
click at [644, 360] on input "checkbox" at bounding box center [645, 360] width 6 height 6
click at [650, 373] on button "Checkout" at bounding box center [684, 375] width 257 height 15
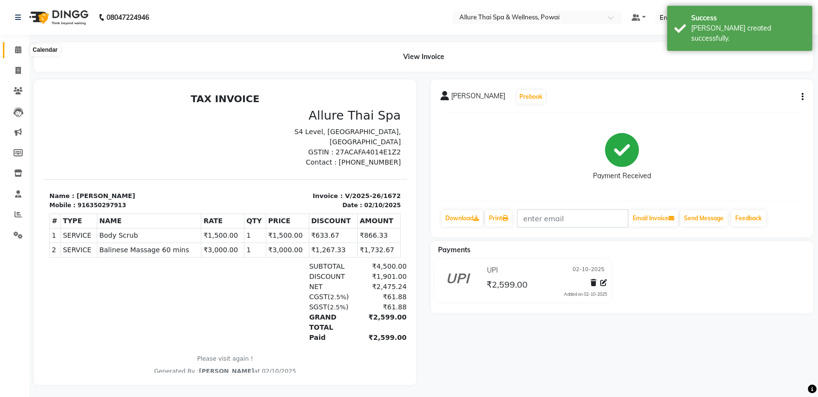
click at [17, 51] on icon at bounding box center [18, 49] width 6 height 7
